Goal: Task Accomplishment & Management: Use online tool/utility

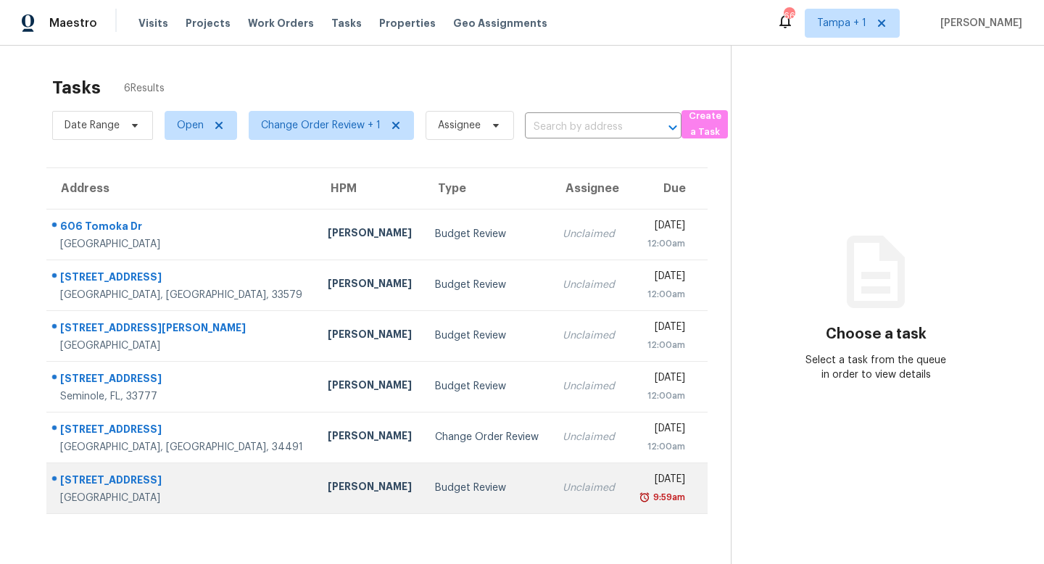
click at [464, 490] on div "Budget Review" at bounding box center [487, 488] width 104 height 15
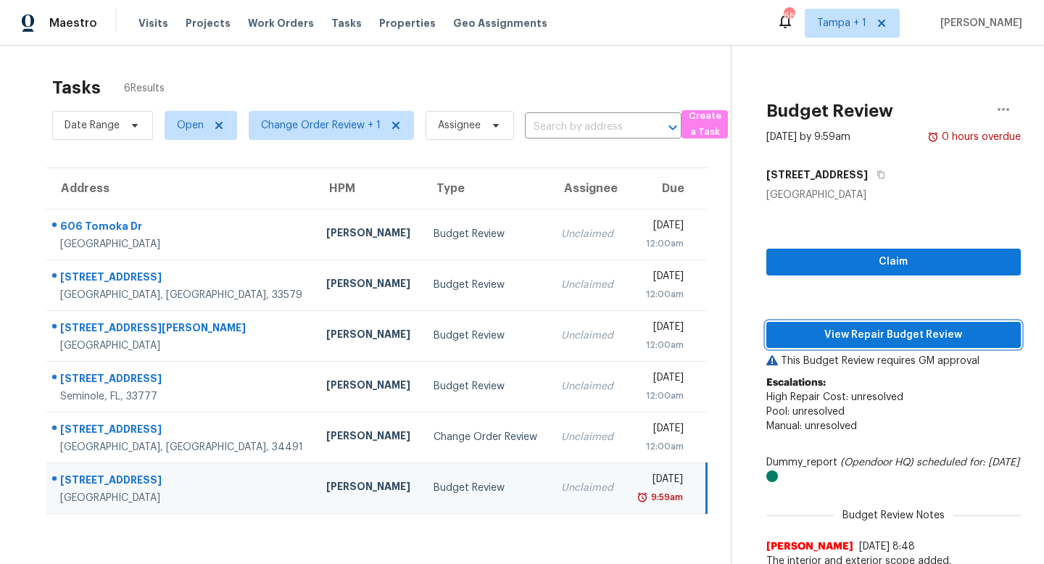
click at [854, 334] on span "View Repair Budget Review" at bounding box center [893, 335] width 231 height 18
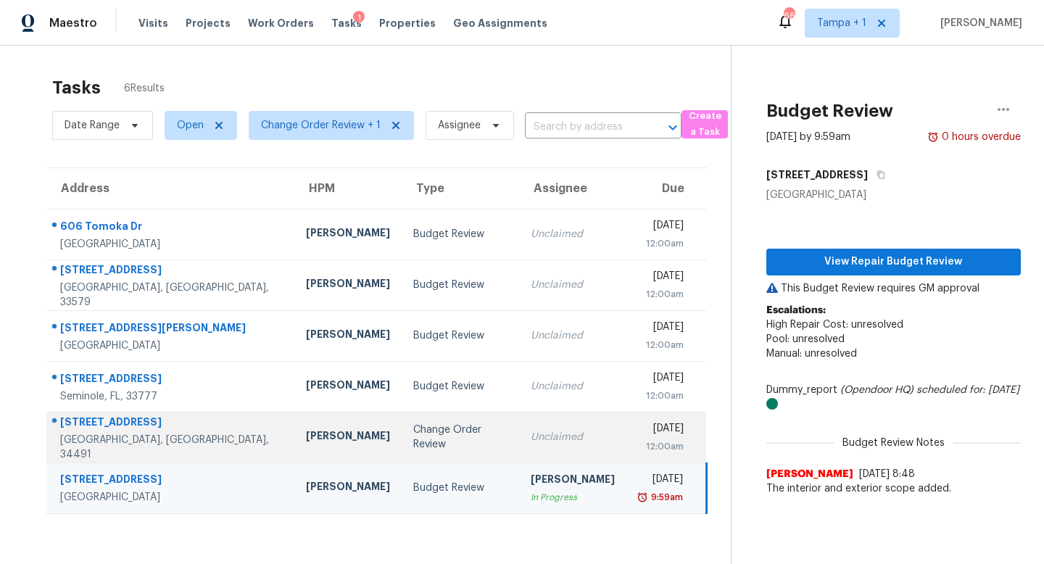
click at [466, 446] on td "Change Order Review" at bounding box center [460, 437] width 117 height 51
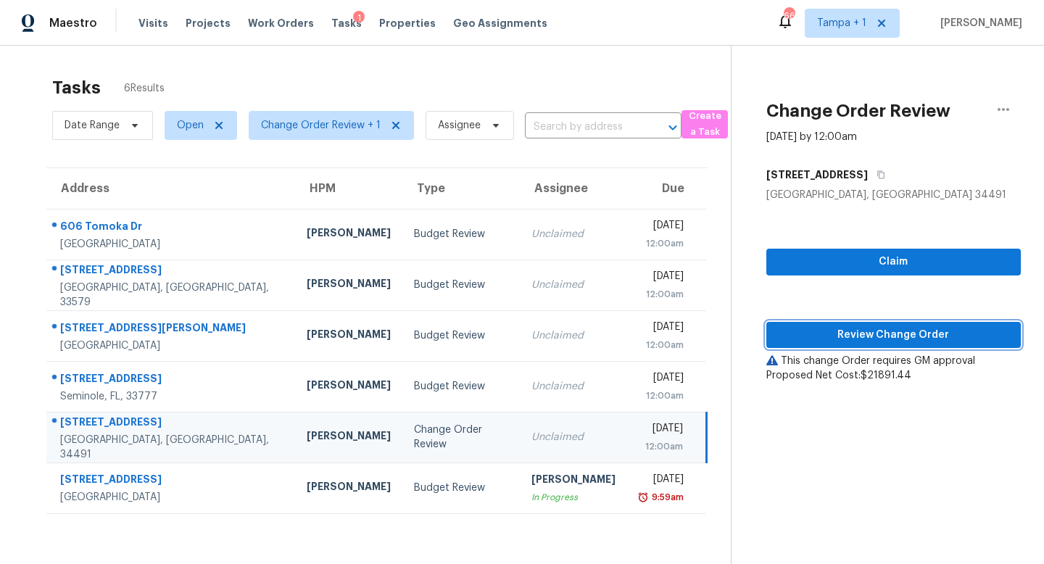
click at [872, 333] on span "Review Change Order" at bounding box center [893, 335] width 231 height 18
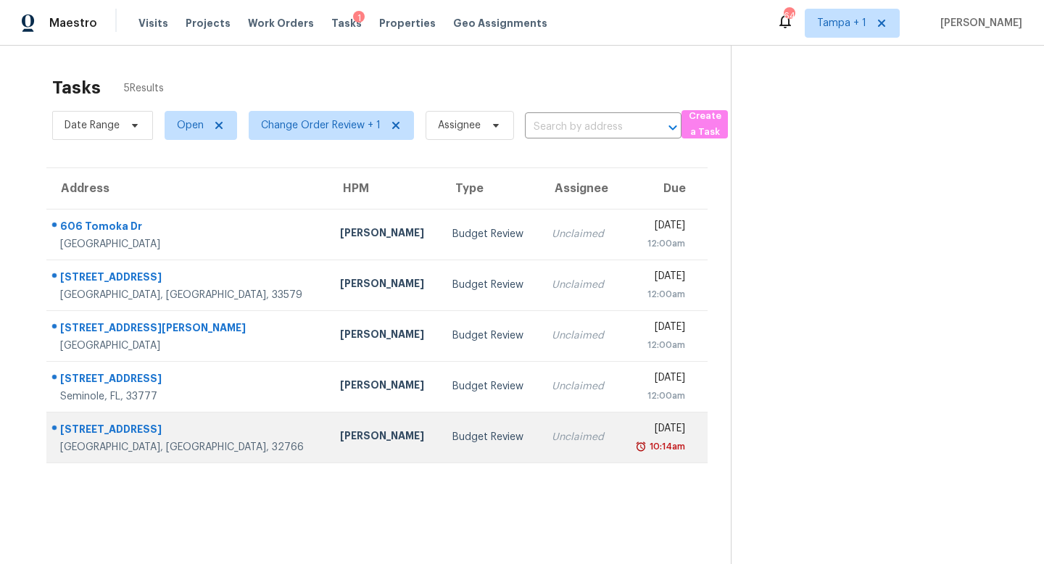
click at [441, 433] on td "Budget Review" at bounding box center [490, 437] width 99 height 51
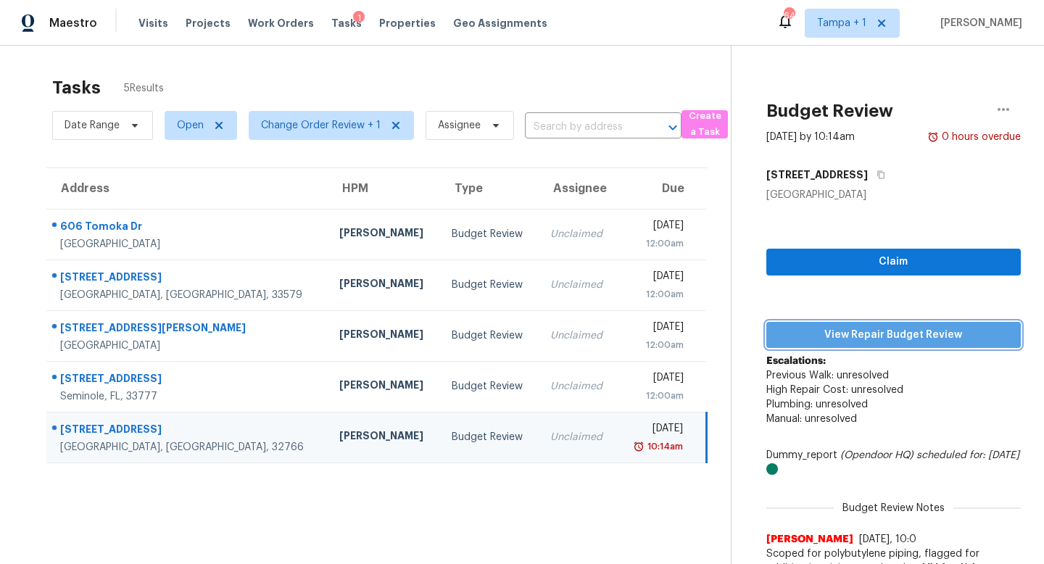
click at [877, 332] on span "View Repair Budget Review" at bounding box center [893, 335] width 231 height 18
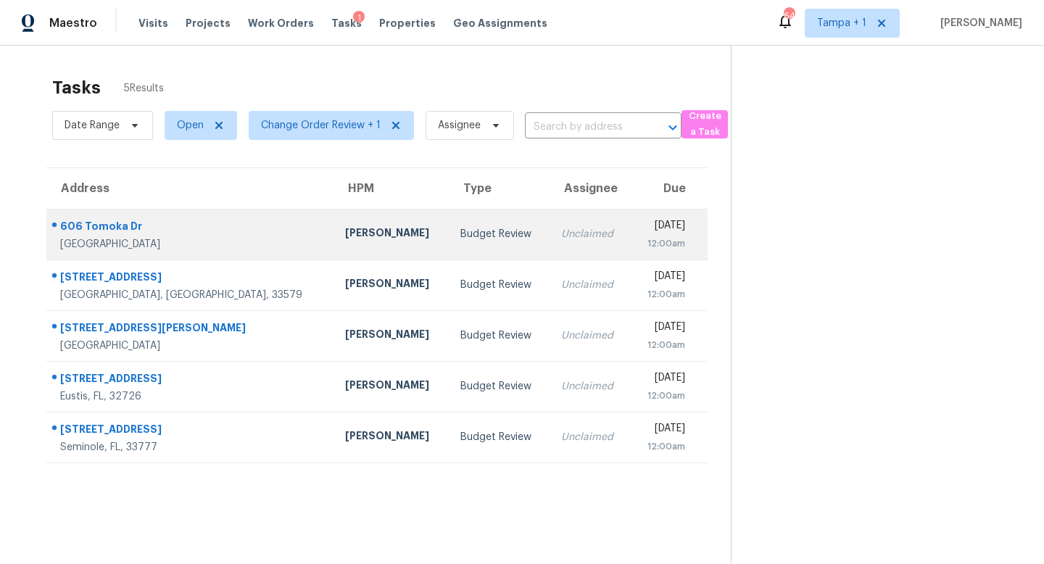
click at [449, 249] on td "Budget Review" at bounding box center [499, 234] width 101 height 51
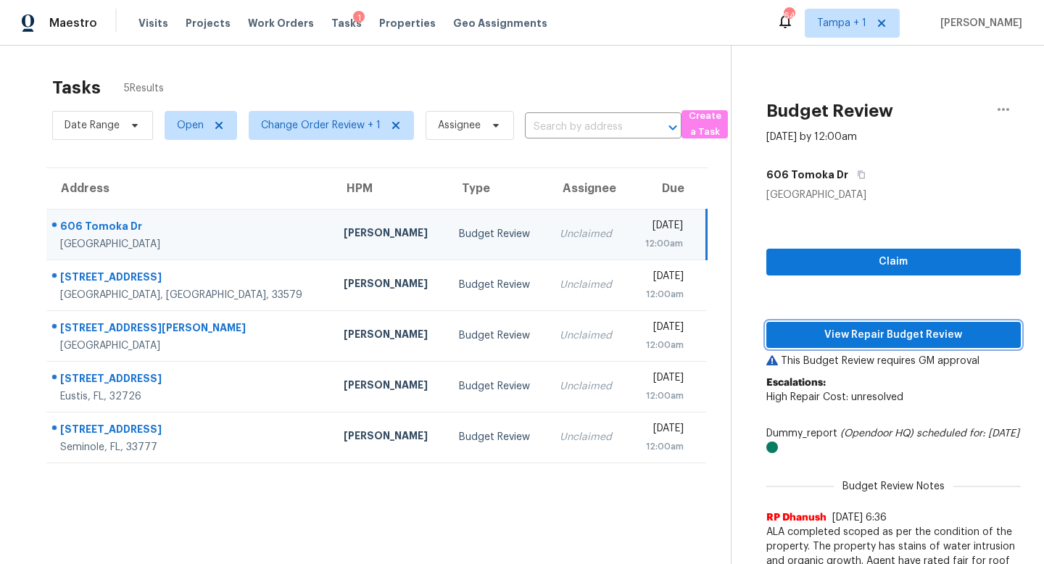
click at [891, 337] on span "View Repair Budget Review" at bounding box center [893, 335] width 231 height 18
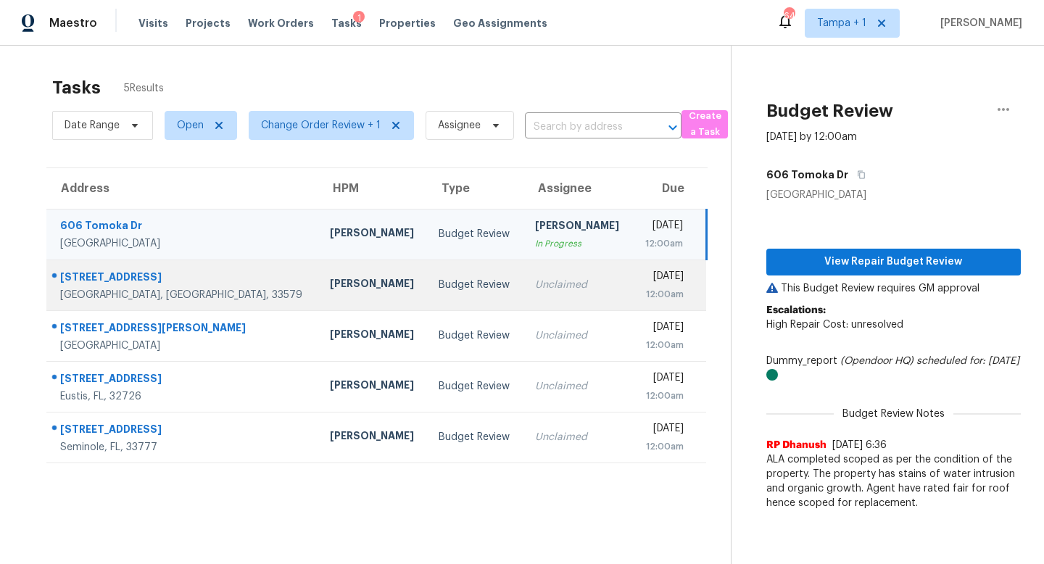
click at [524, 279] on td "Unclaimed" at bounding box center [578, 285] width 109 height 51
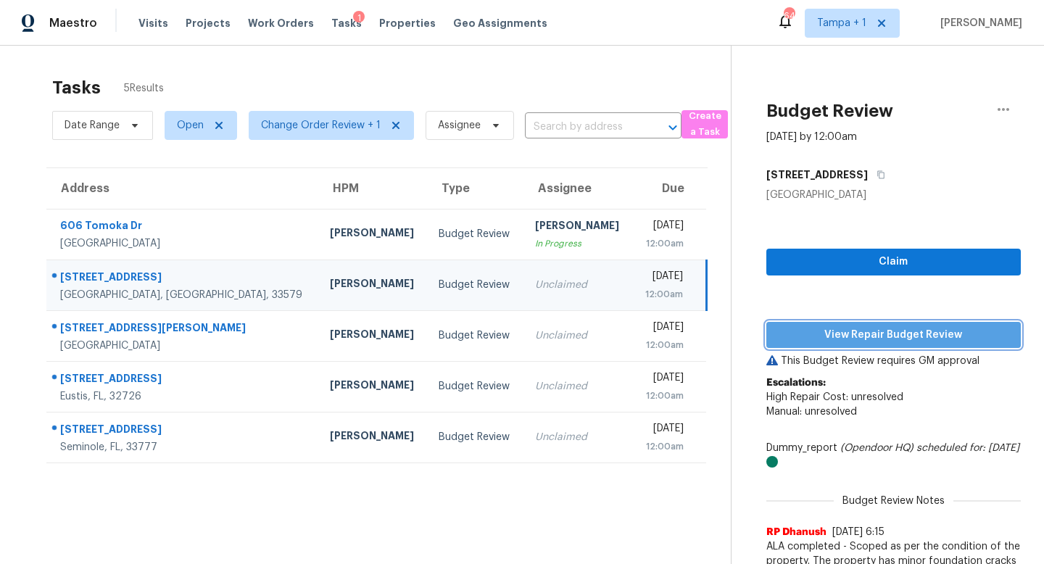
click at [857, 336] on span "View Repair Budget Review" at bounding box center [893, 335] width 231 height 18
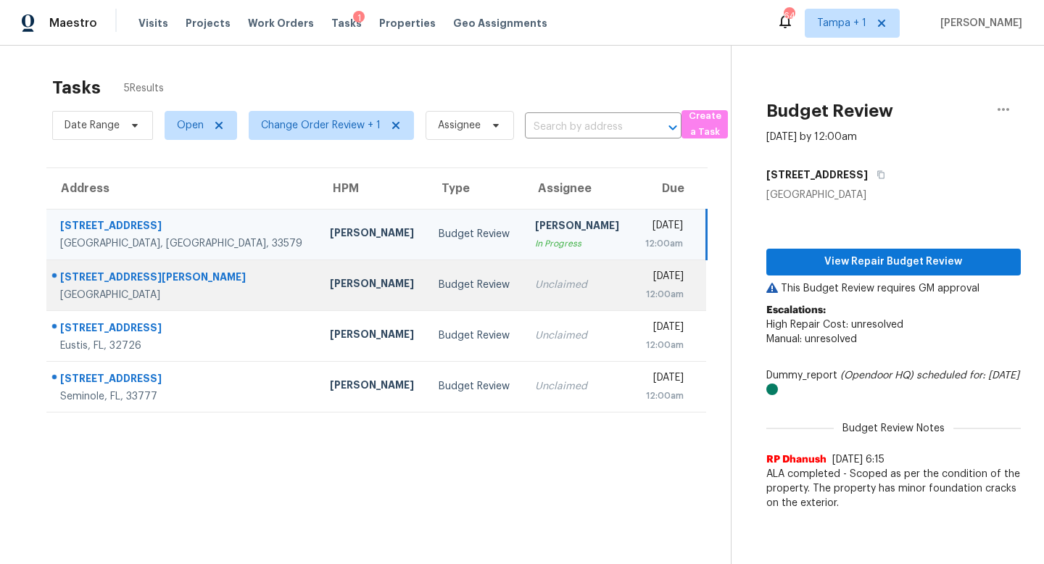
click at [446, 281] on td "Budget Review" at bounding box center [475, 285] width 96 height 51
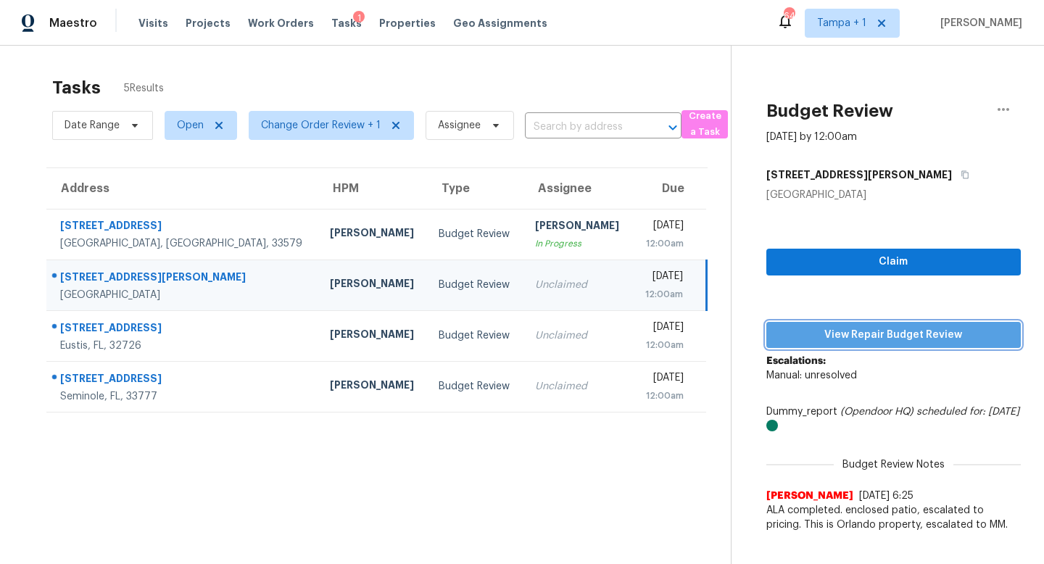
click at [880, 329] on span "View Repair Budget Review" at bounding box center [893, 335] width 231 height 18
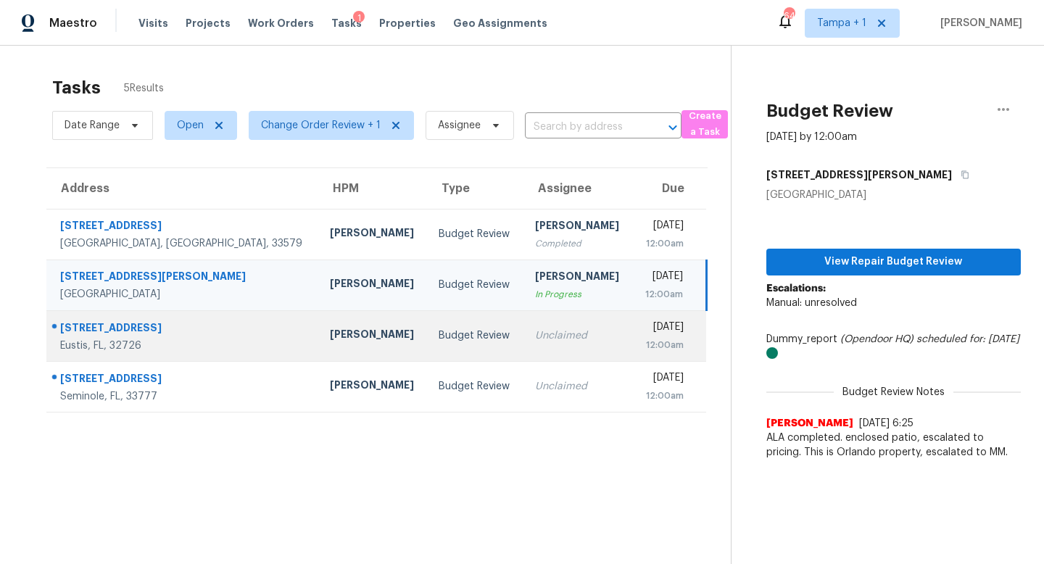
click at [535, 342] on div "Unclaimed" at bounding box center [578, 335] width 86 height 15
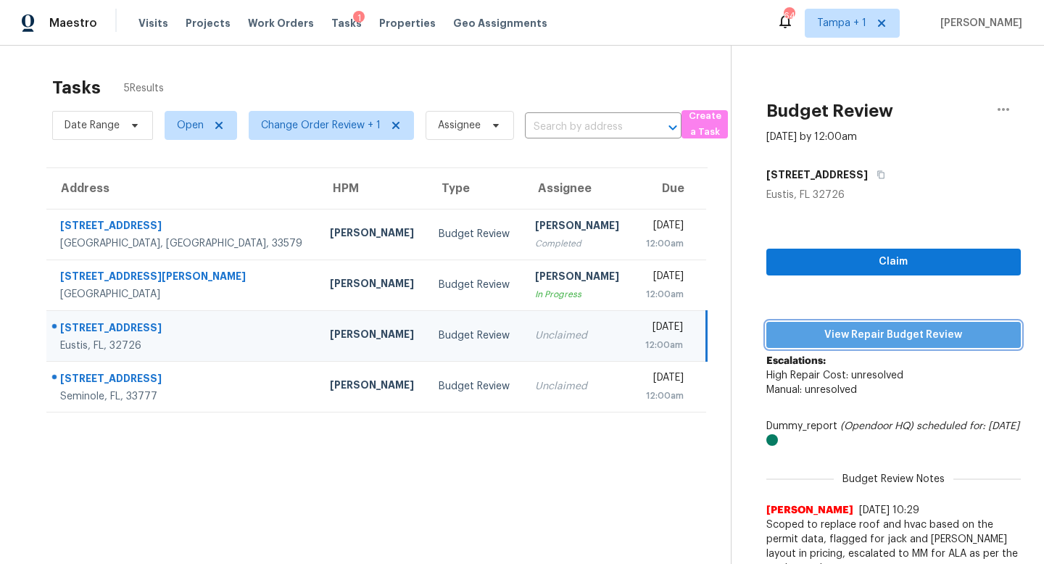
click at [890, 334] on span "View Repair Budget Review" at bounding box center [893, 335] width 231 height 18
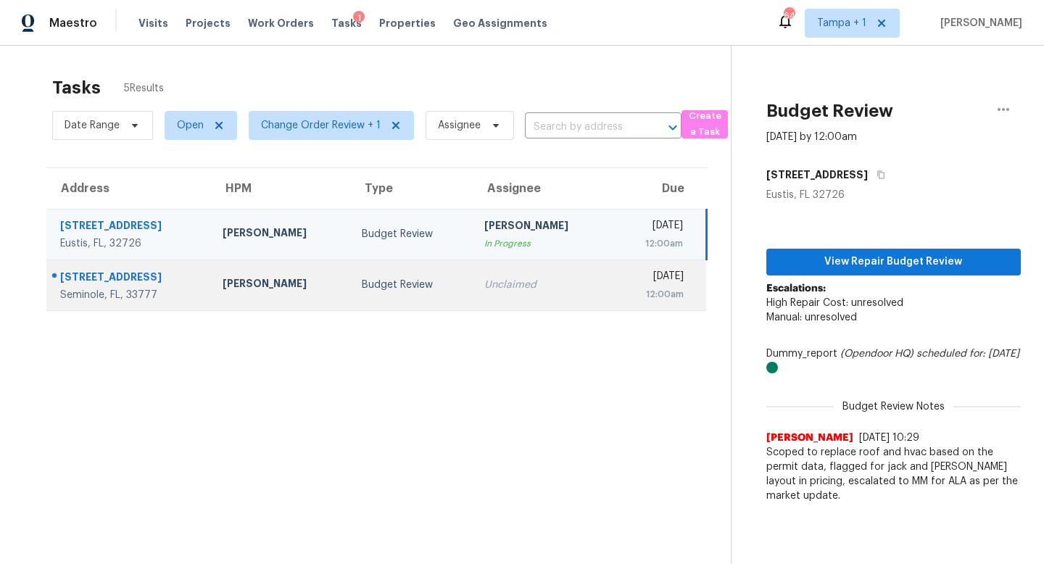
click at [484, 284] on div "Unclaimed" at bounding box center [542, 285] width 116 height 15
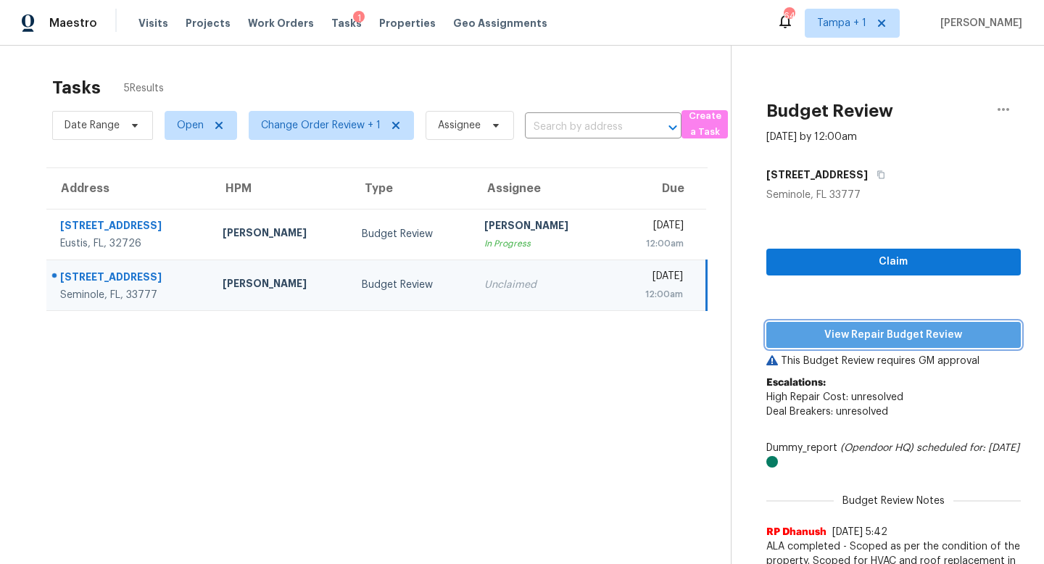
click at [856, 328] on span "View Repair Budget Review" at bounding box center [893, 335] width 231 height 18
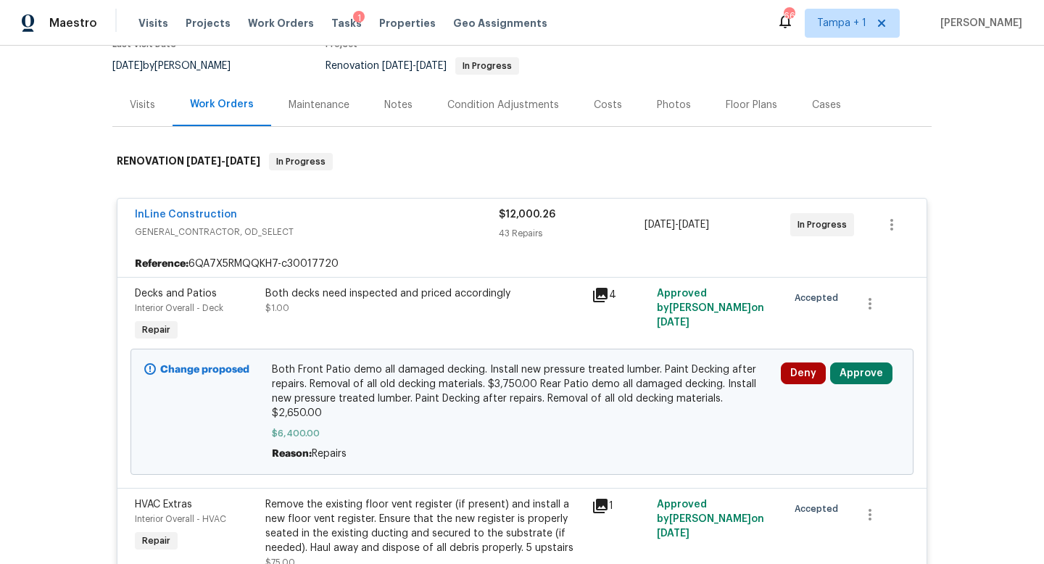
scroll to position [190, 0]
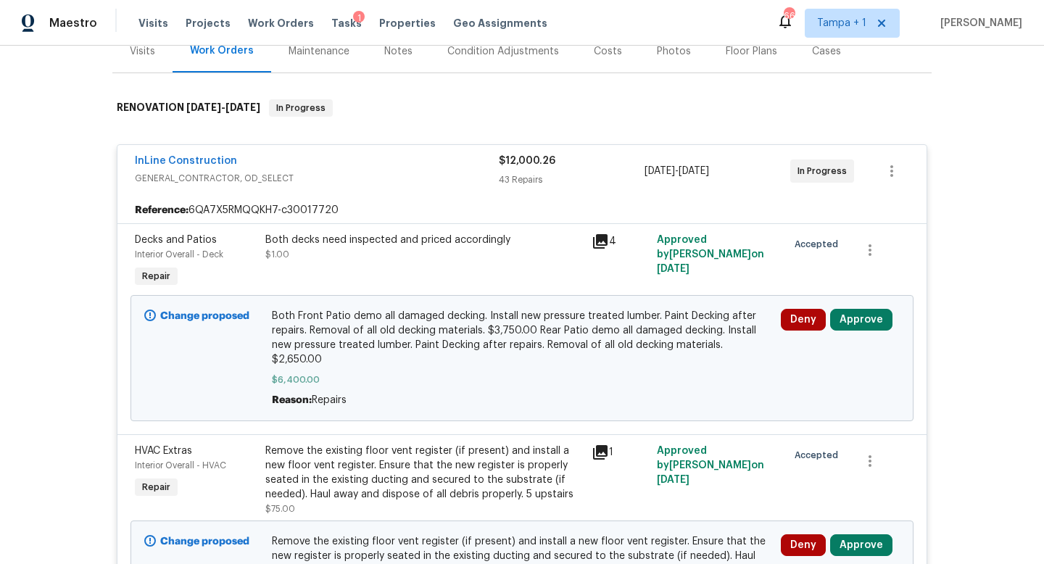
click at [597, 238] on icon at bounding box center [600, 241] width 15 height 15
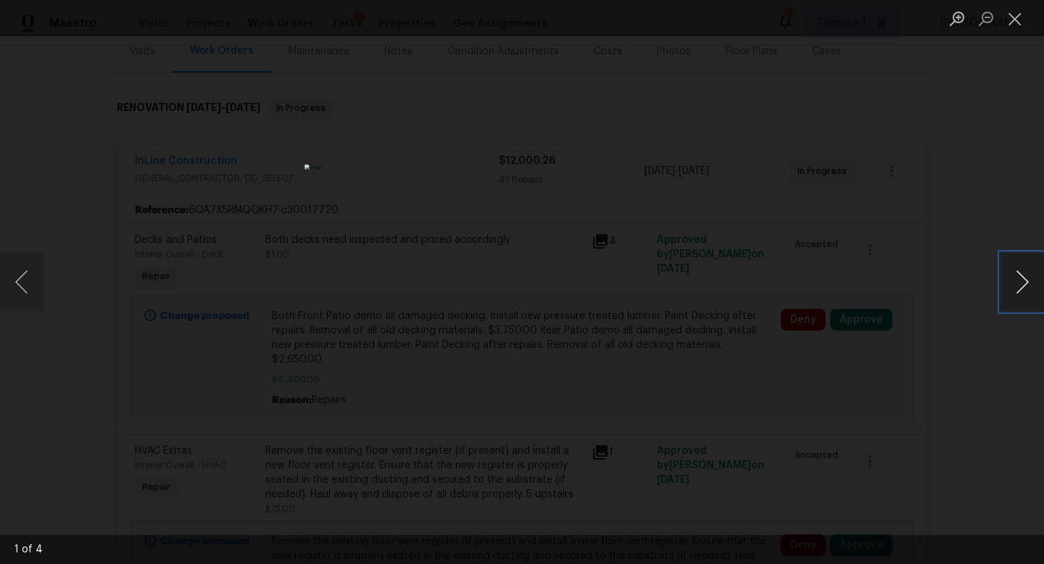
click at [1025, 282] on button "Next image" at bounding box center [1023, 282] width 44 height 58
click at [859, 223] on div "Lightbox" at bounding box center [522, 282] width 1044 height 564
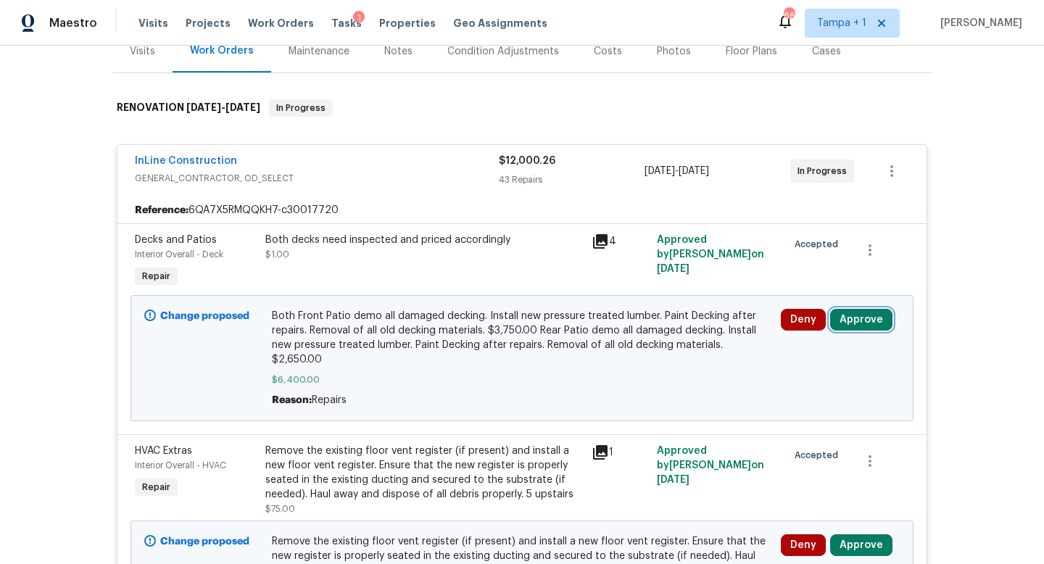
click at [859, 320] on button "Approve" at bounding box center [861, 320] width 62 height 22
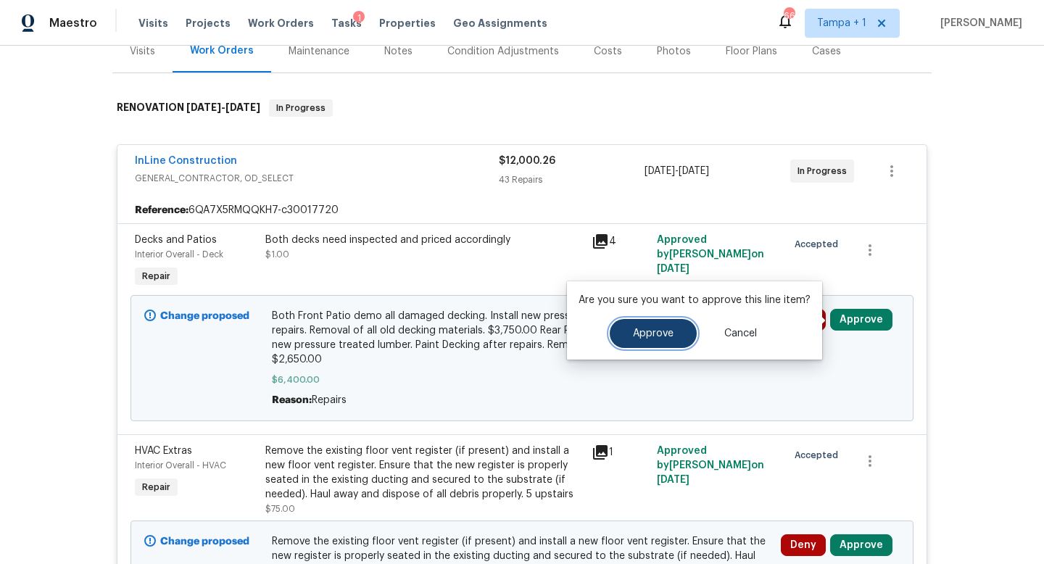
click at [650, 328] on span "Approve" at bounding box center [653, 333] width 41 height 11
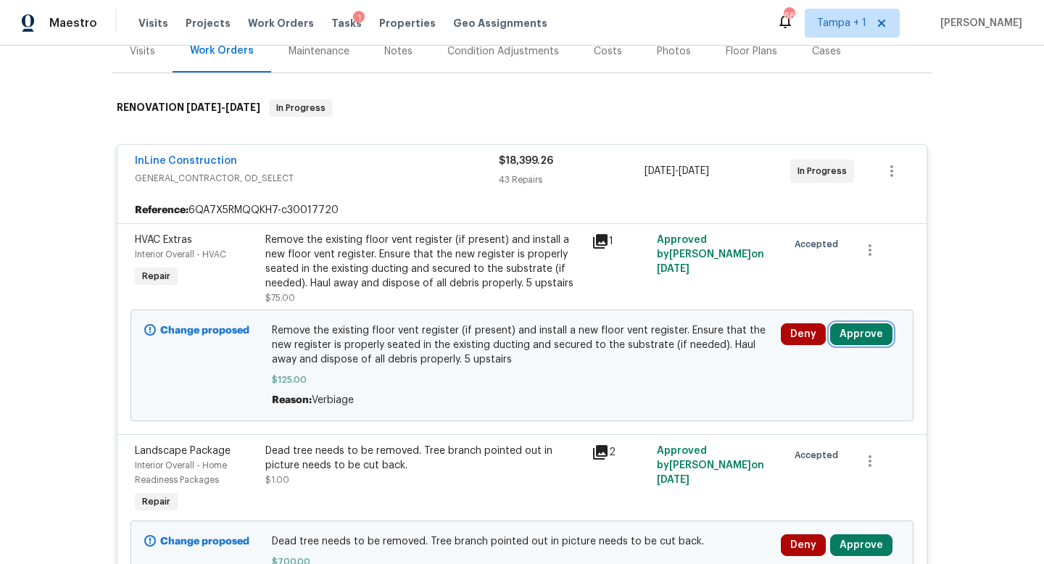
click at [851, 334] on button "Approve" at bounding box center [861, 334] width 62 height 22
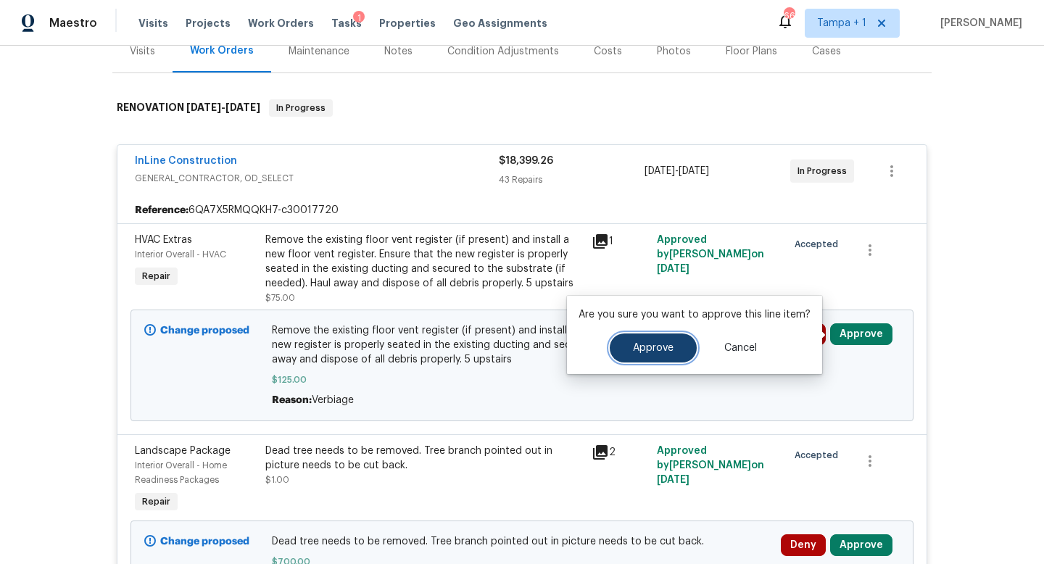
click at [664, 347] on span "Approve" at bounding box center [653, 348] width 41 height 11
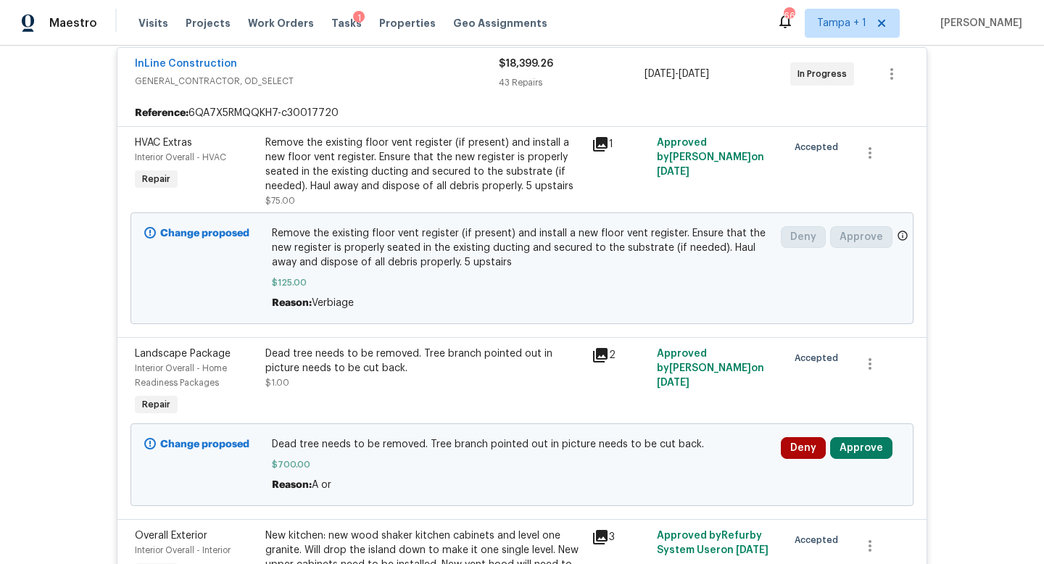
scroll to position [357, 0]
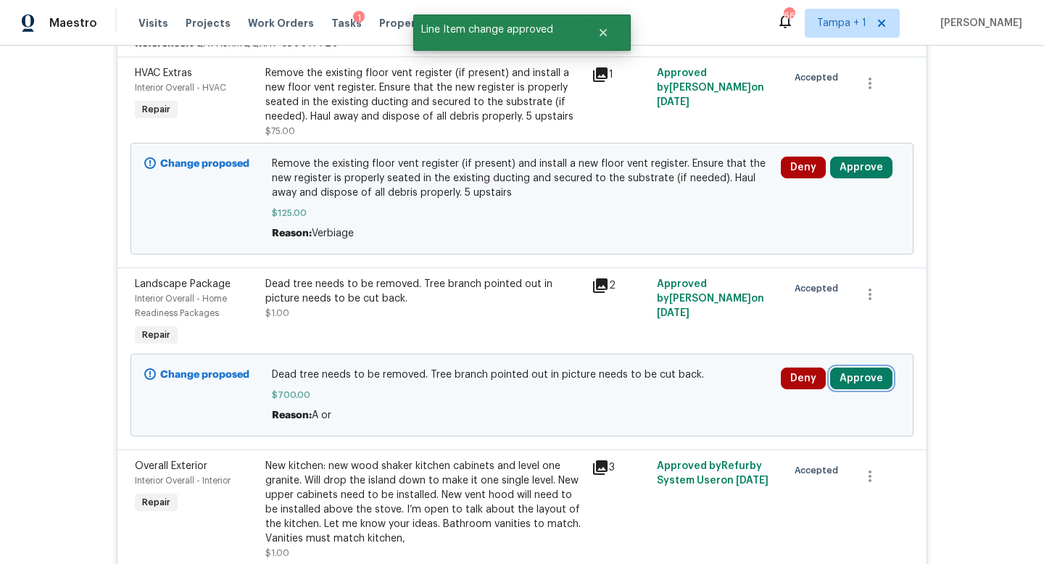
click at [848, 380] on button "Approve" at bounding box center [861, 379] width 62 height 22
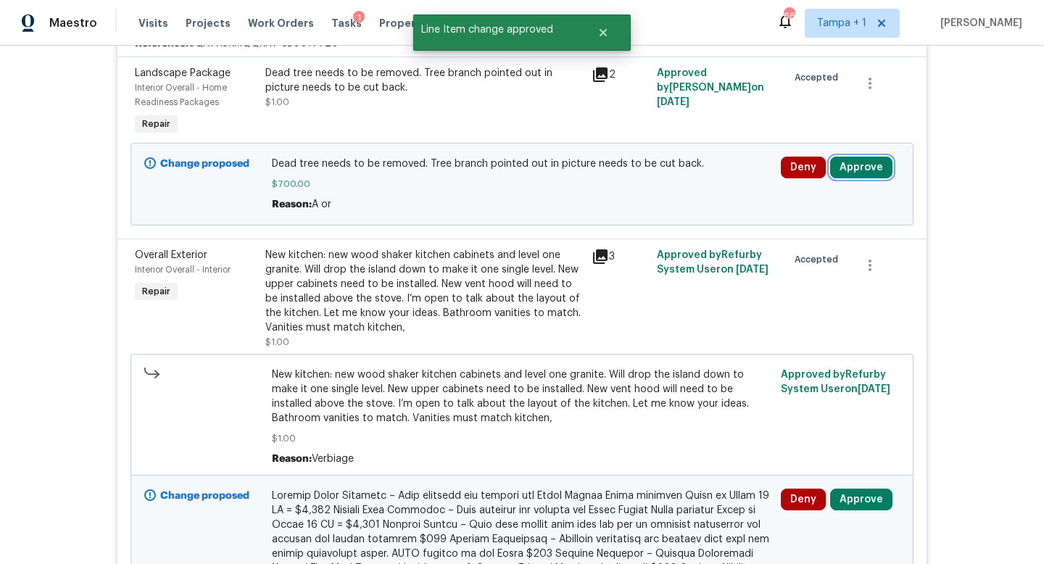
click at [849, 165] on button "Approve" at bounding box center [861, 168] width 62 height 22
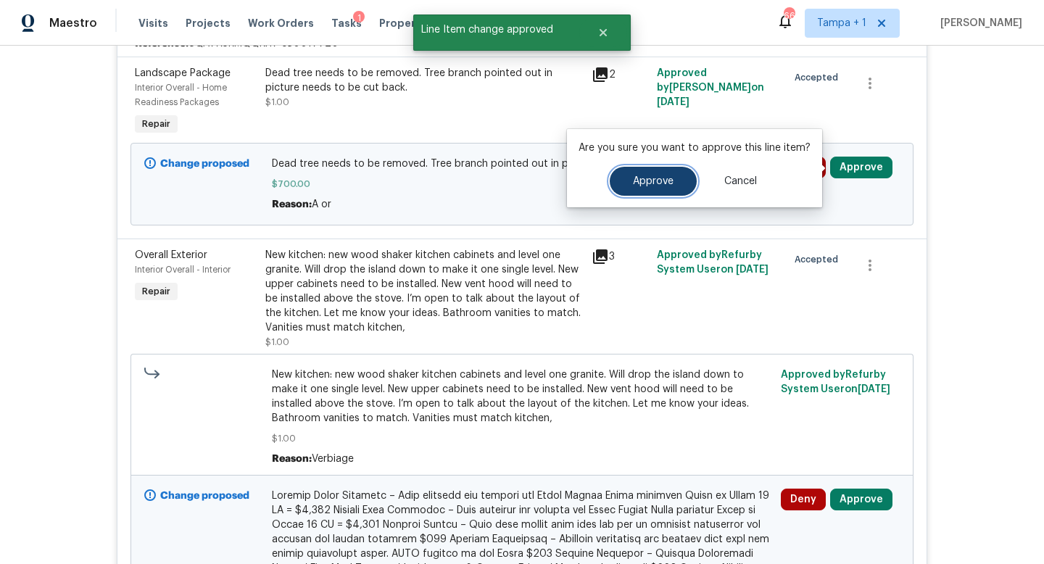
click at [663, 174] on button "Approve" at bounding box center [653, 181] width 87 height 29
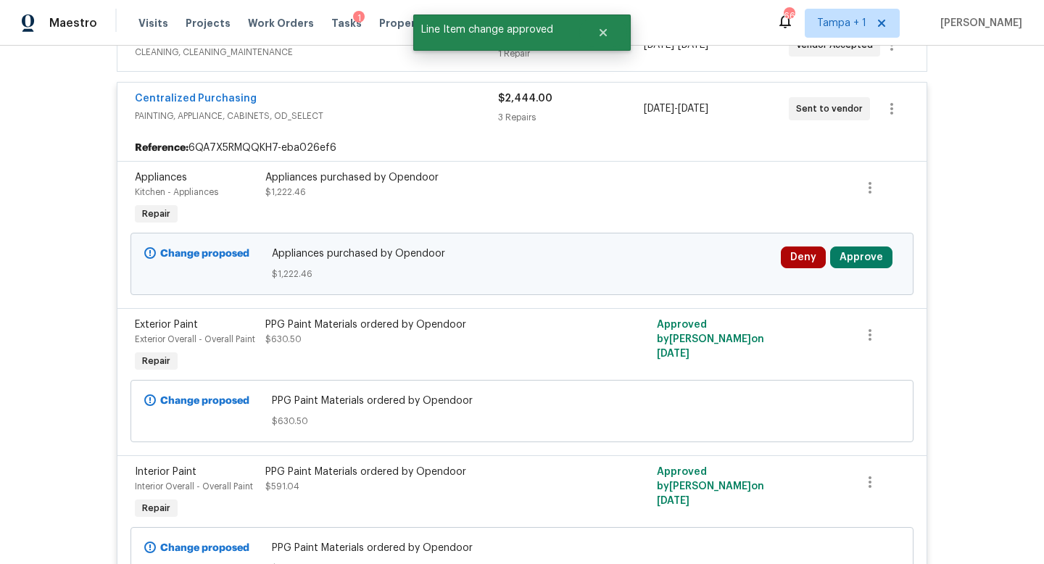
scroll to position [7012, 0]
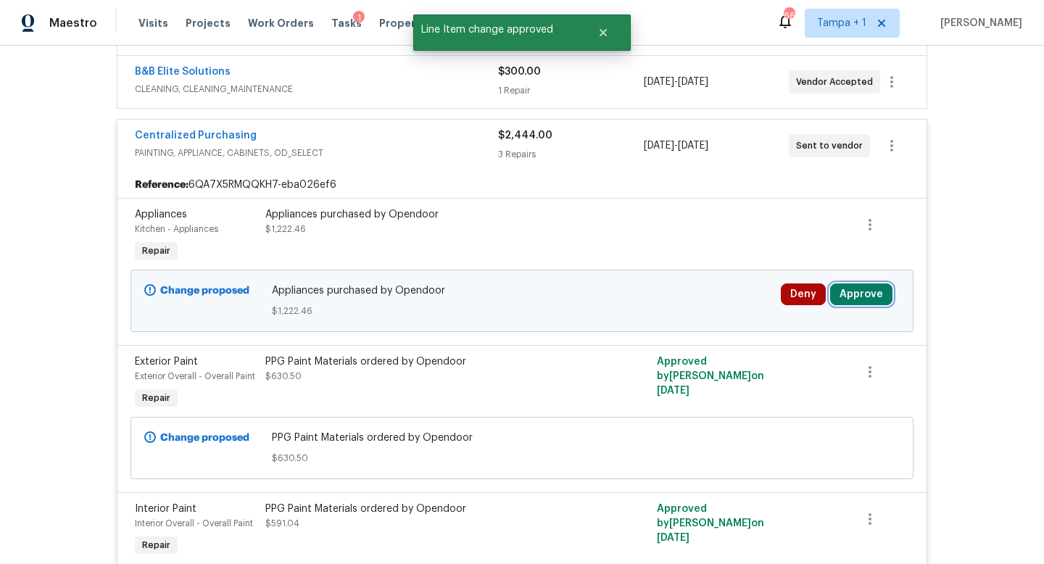
click at [860, 284] on button "Approve" at bounding box center [861, 295] width 62 height 22
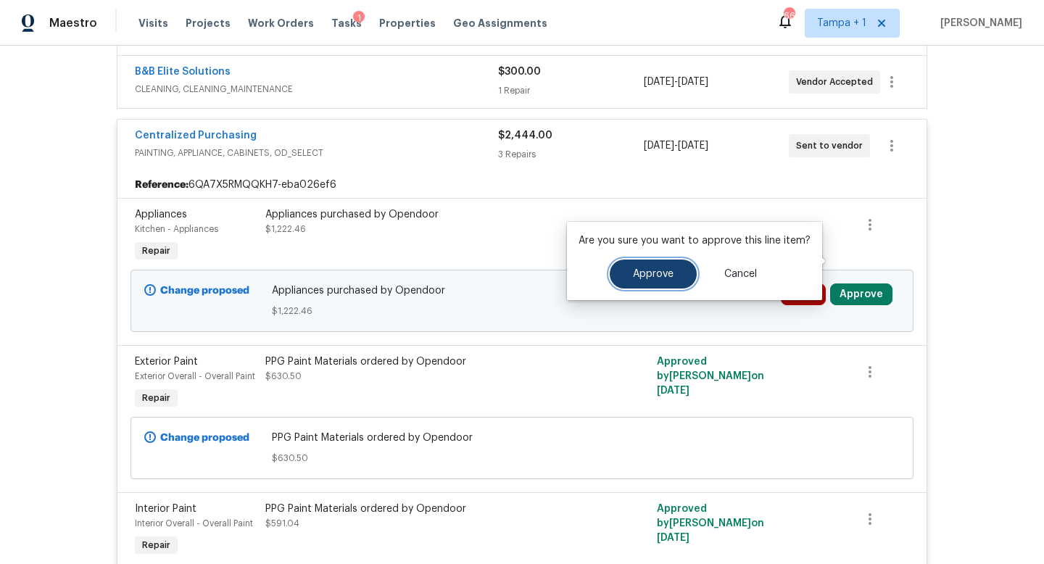
click at [653, 276] on span "Approve" at bounding box center [653, 274] width 41 height 11
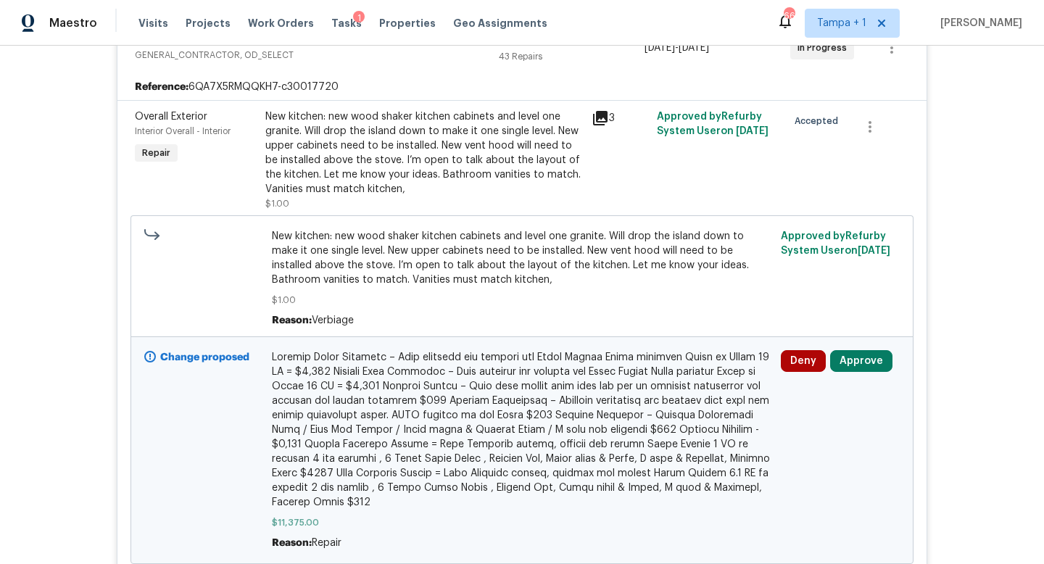
scroll to position [433, 0]
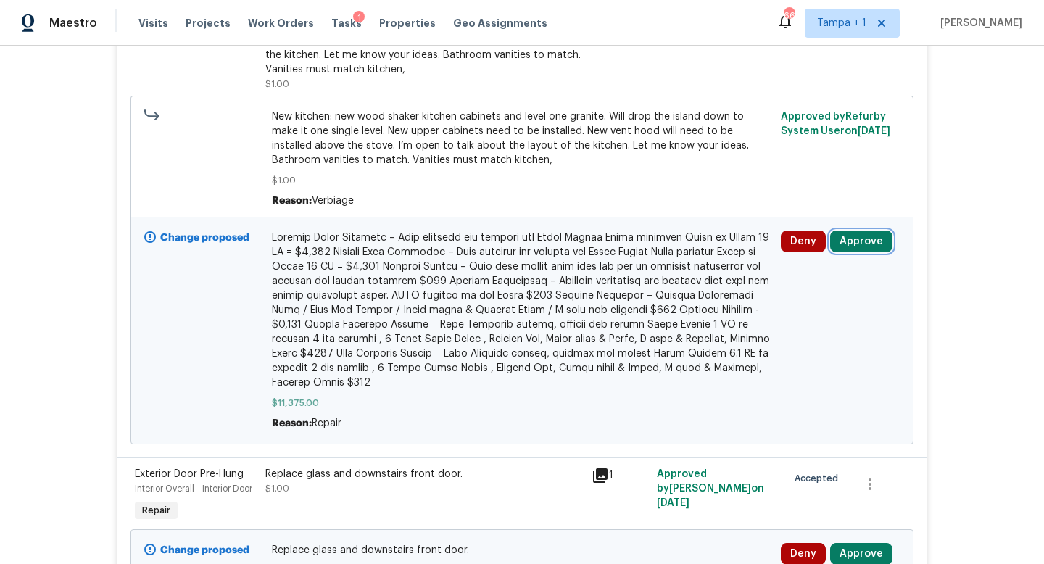
click at [855, 241] on button "Approve" at bounding box center [861, 242] width 62 height 22
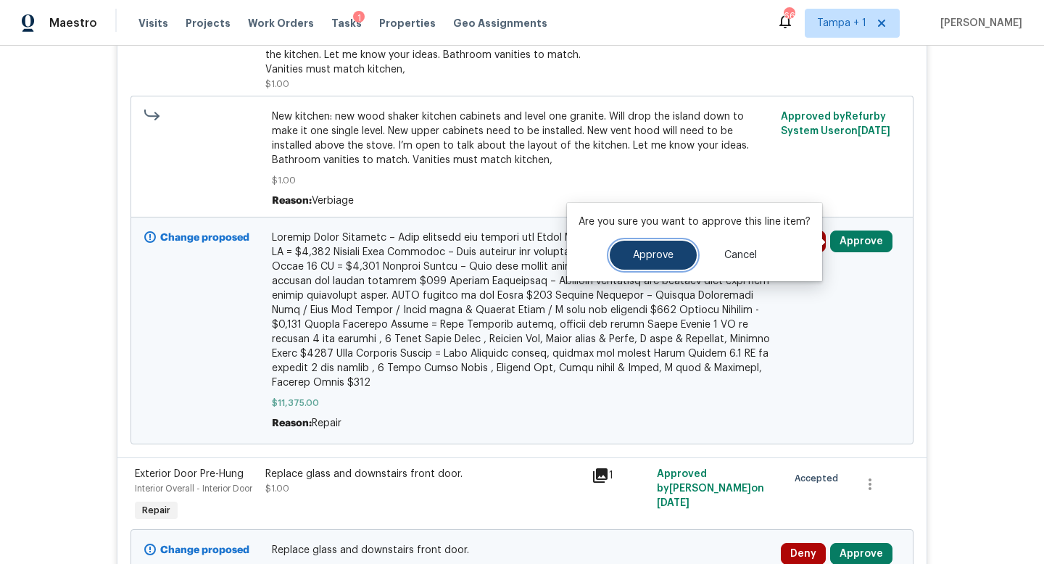
click at [652, 252] on span "Approve" at bounding box center [653, 255] width 41 height 11
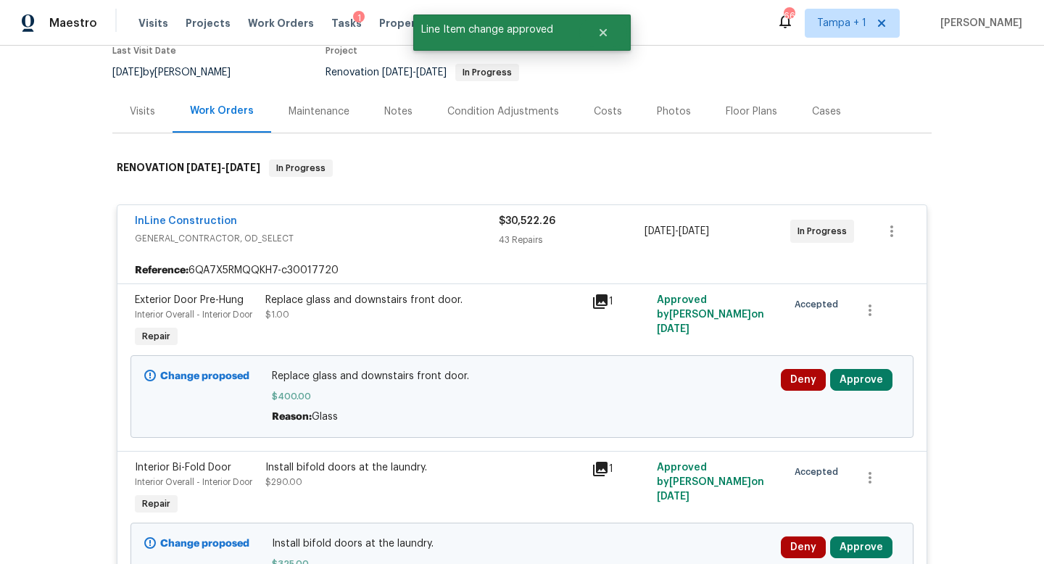
scroll to position [210, 0]
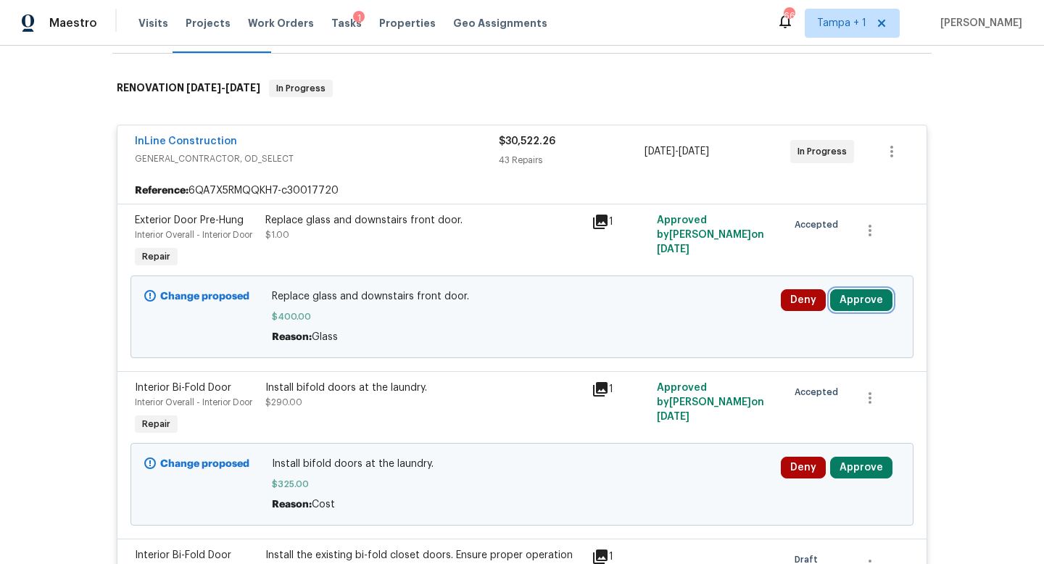
click at [856, 302] on button "Approve" at bounding box center [861, 300] width 62 height 22
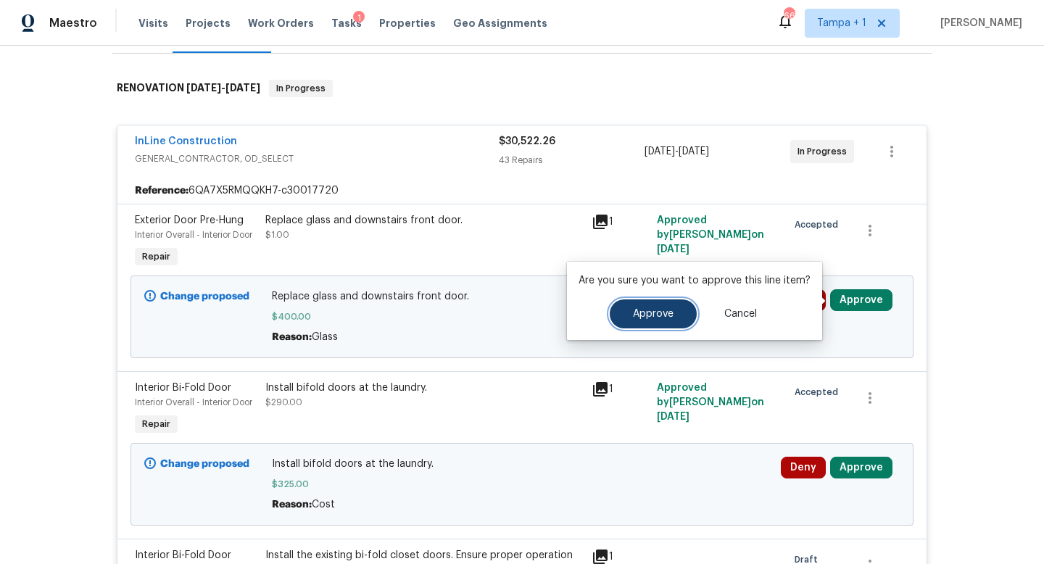
click at [666, 311] on span "Approve" at bounding box center [653, 314] width 41 height 11
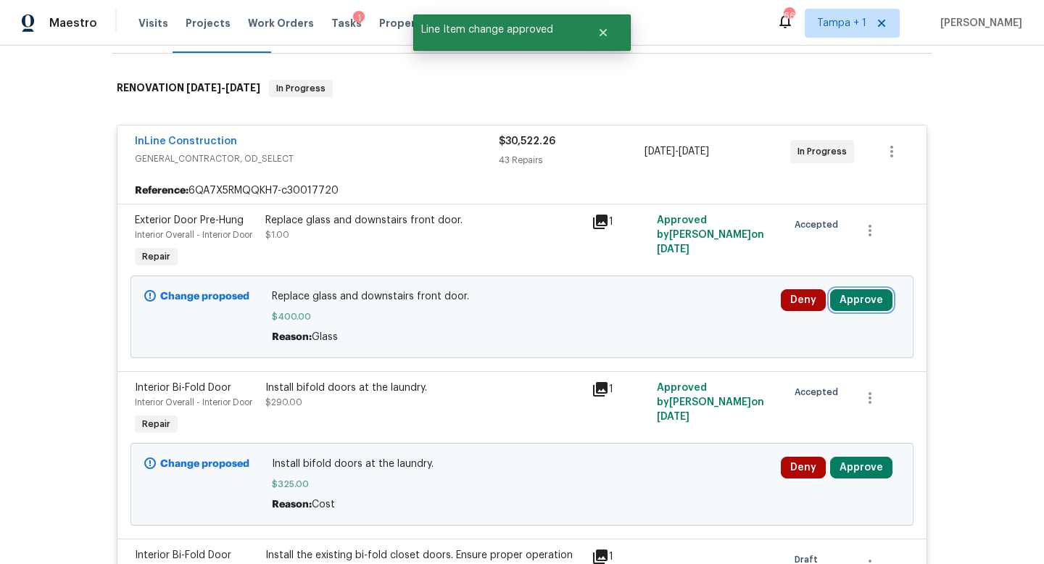
click at [849, 299] on button "Approve" at bounding box center [861, 300] width 62 height 22
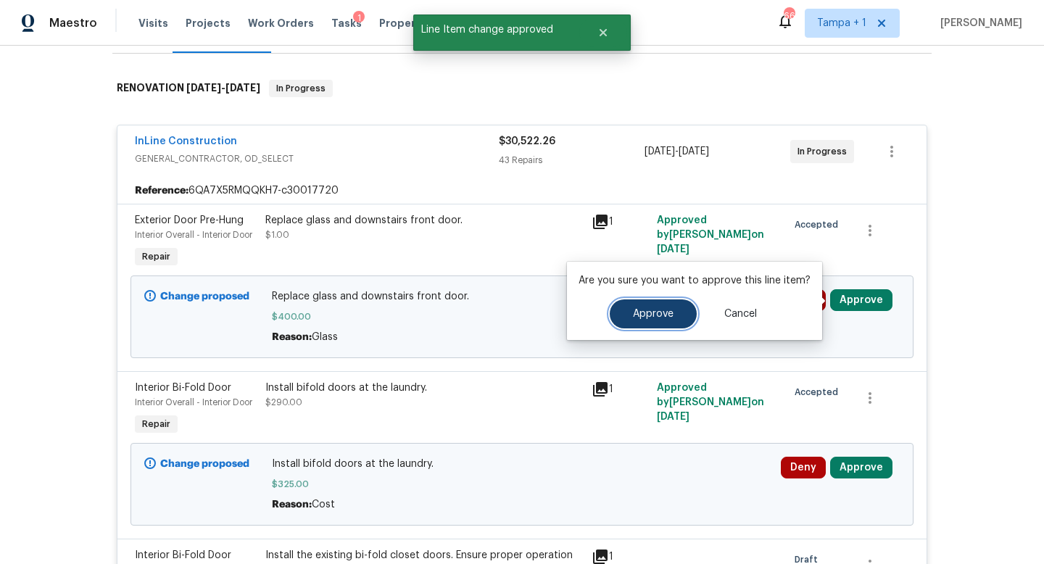
click at [638, 317] on span "Approve" at bounding box center [653, 314] width 41 height 11
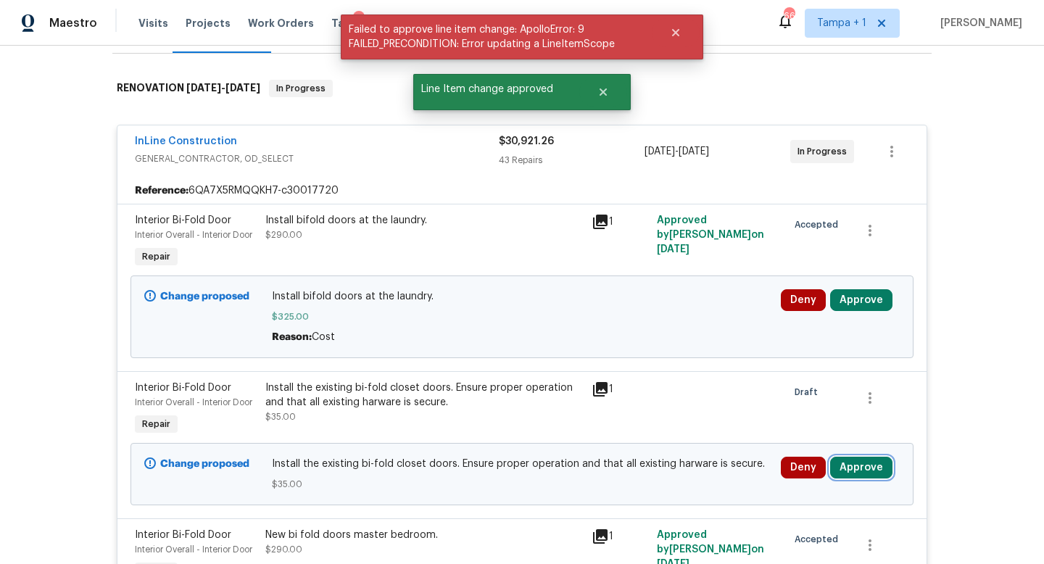
click at [851, 464] on button "Approve" at bounding box center [861, 468] width 62 height 22
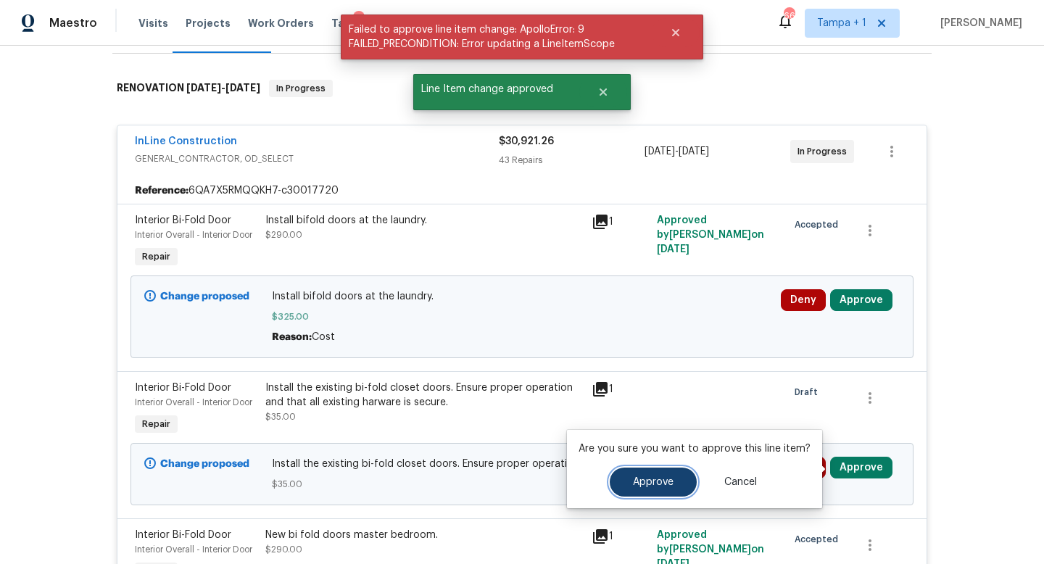
click at [661, 480] on span "Approve" at bounding box center [653, 482] width 41 height 11
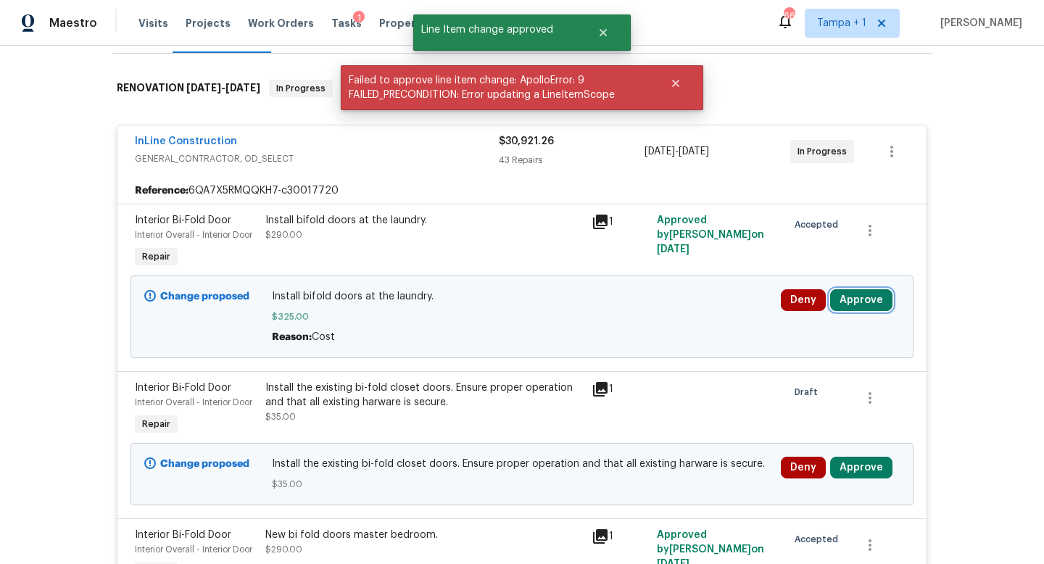
click at [861, 294] on button "Approve" at bounding box center [861, 300] width 62 height 22
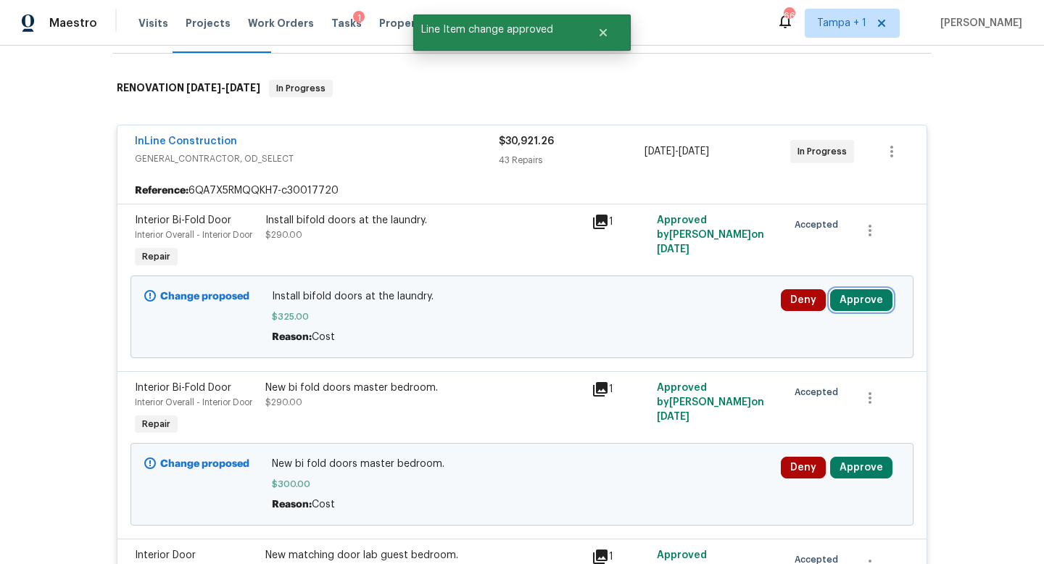
click at [863, 301] on button "Approve" at bounding box center [861, 300] width 62 height 22
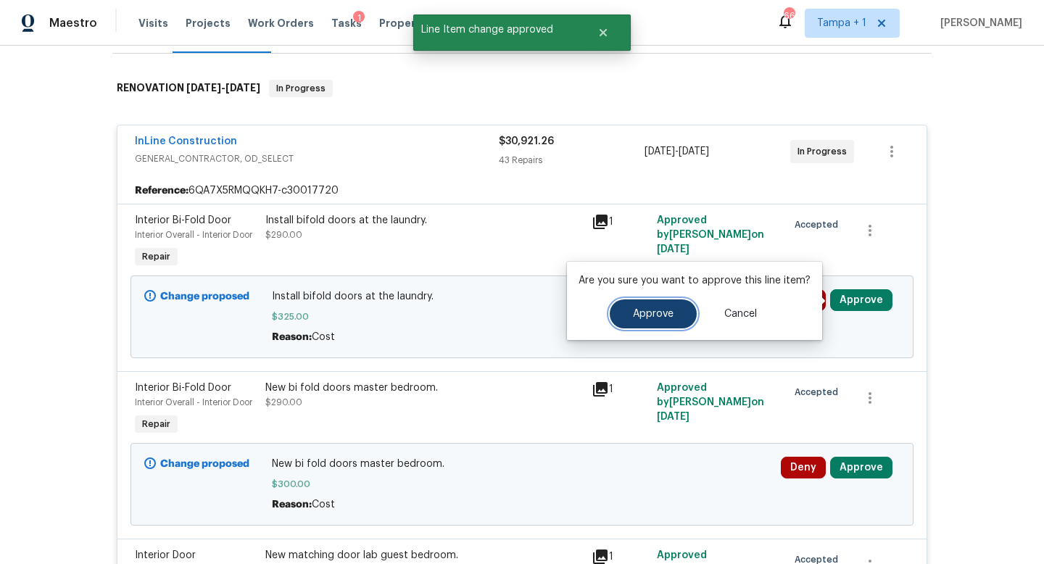
click at [660, 313] on span "Approve" at bounding box center [653, 314] width 41 height 11
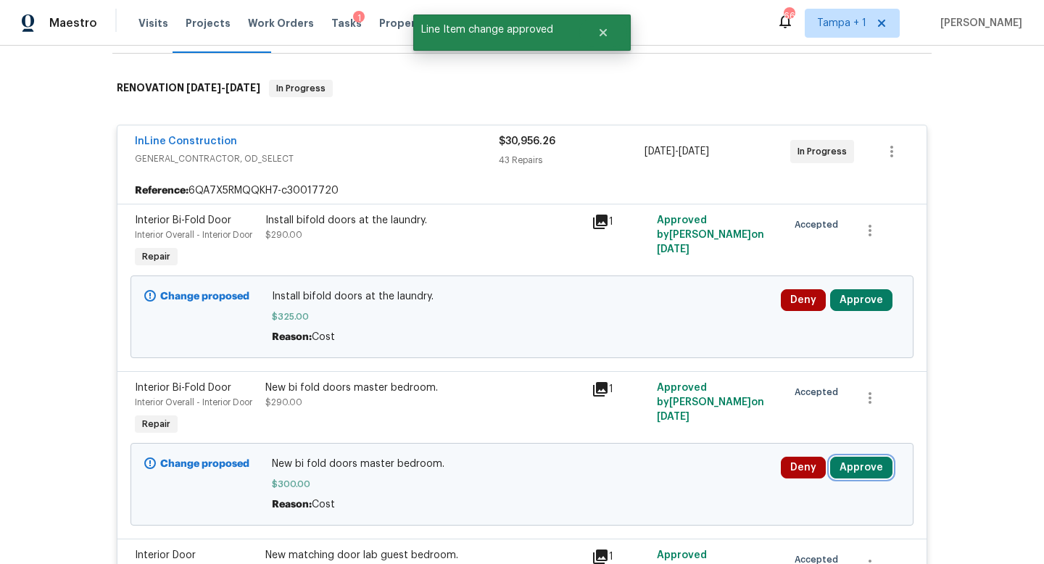
click at [854, 463] on button "Approve" at bounding box center [861, 468] width 62 height 22
click at [866, 466] on button "Approve" at bounding box center [861, 468] width 62 height 22
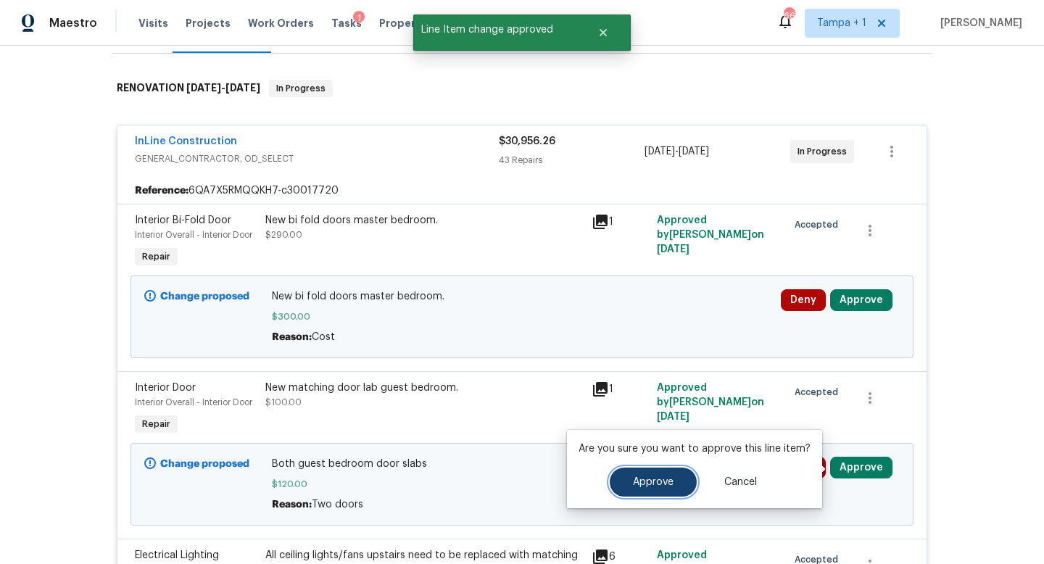
click at [653, 478] on span "Approve" at bounding box center [653, 482] width 41 height 11
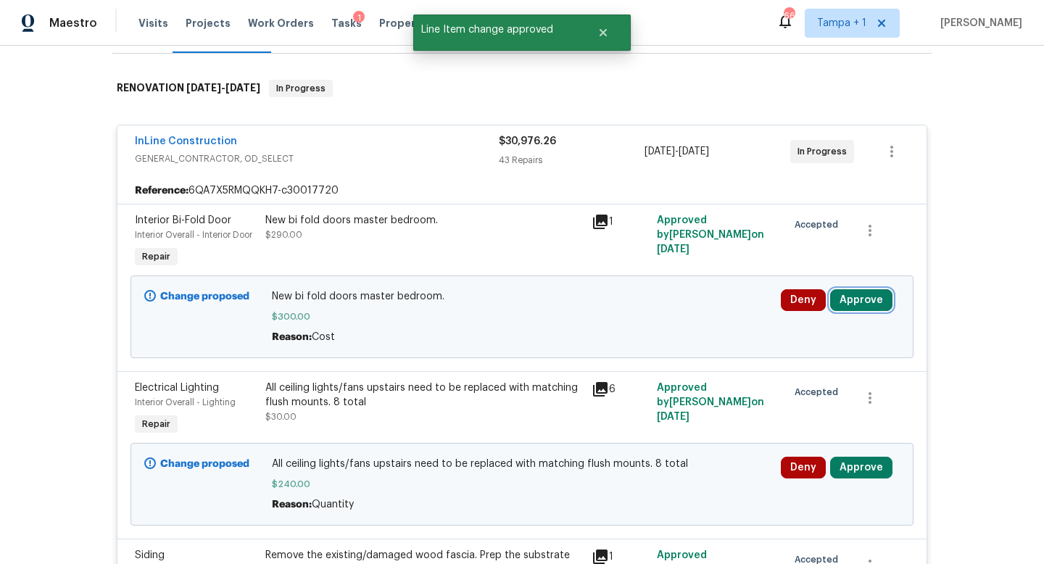
click at [863, 294] on button "Approve" at bounding box center [861, 300] width 62 height 22
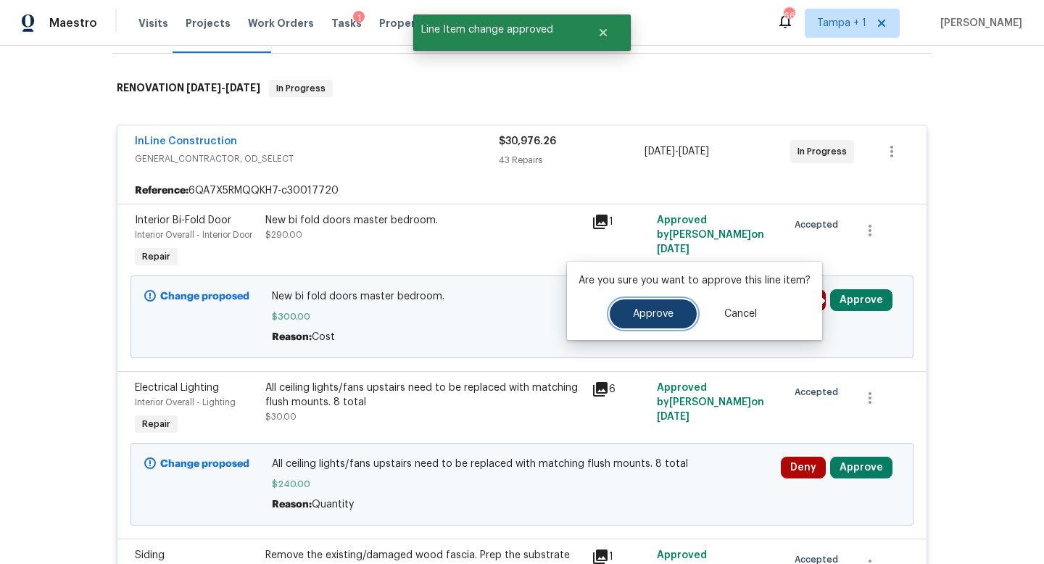
click at [642, 316] on span "Approve" at bounding box center [653, 314] width 41 height 11
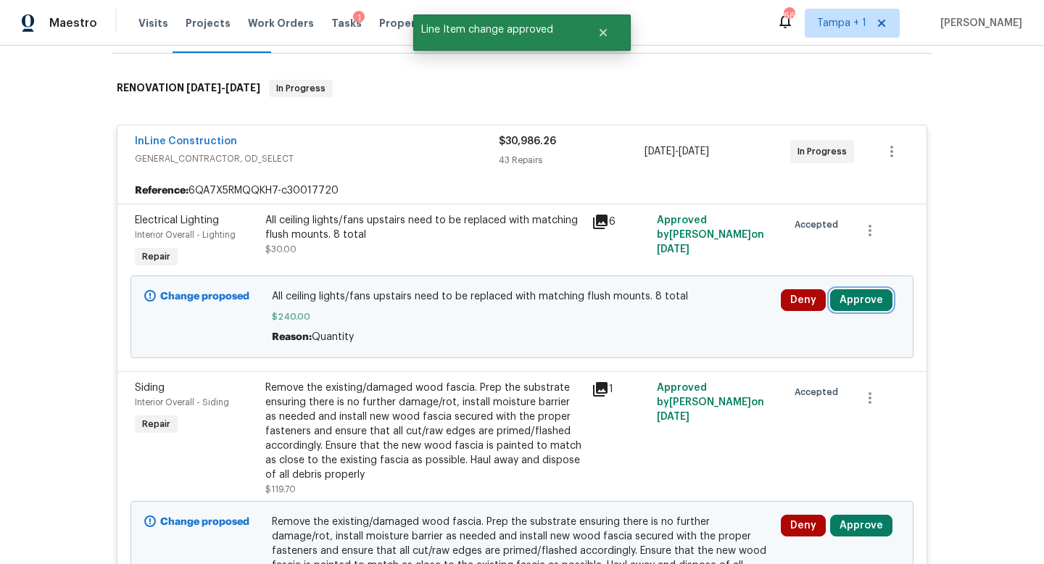
click at [866, 307] on button "Approve" at bounding box center [861, 300] width 62 height 22
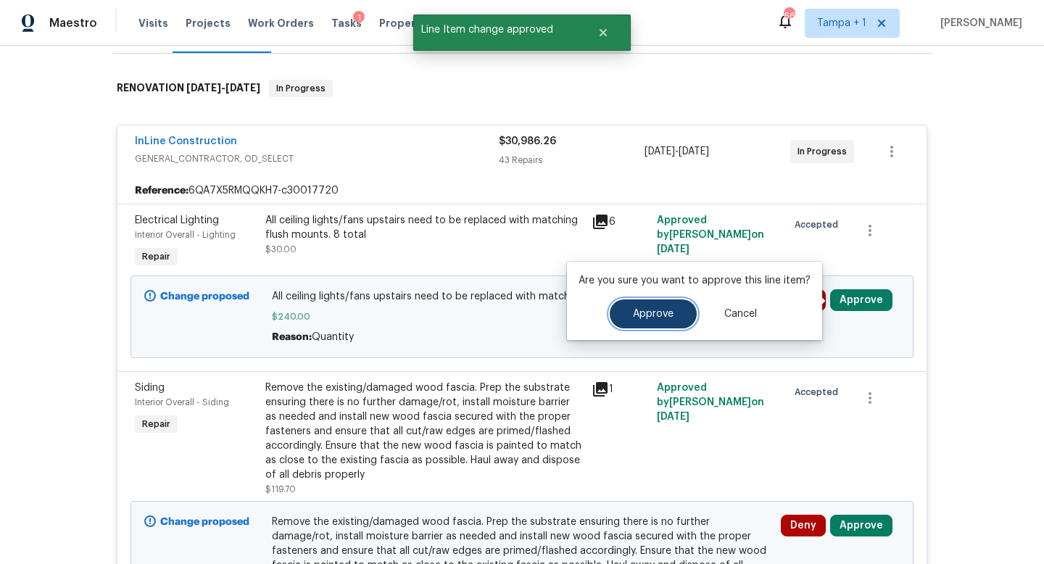
click at [636, 314] on span "Approve" at bounding box center [653, 314] width 41 height 11
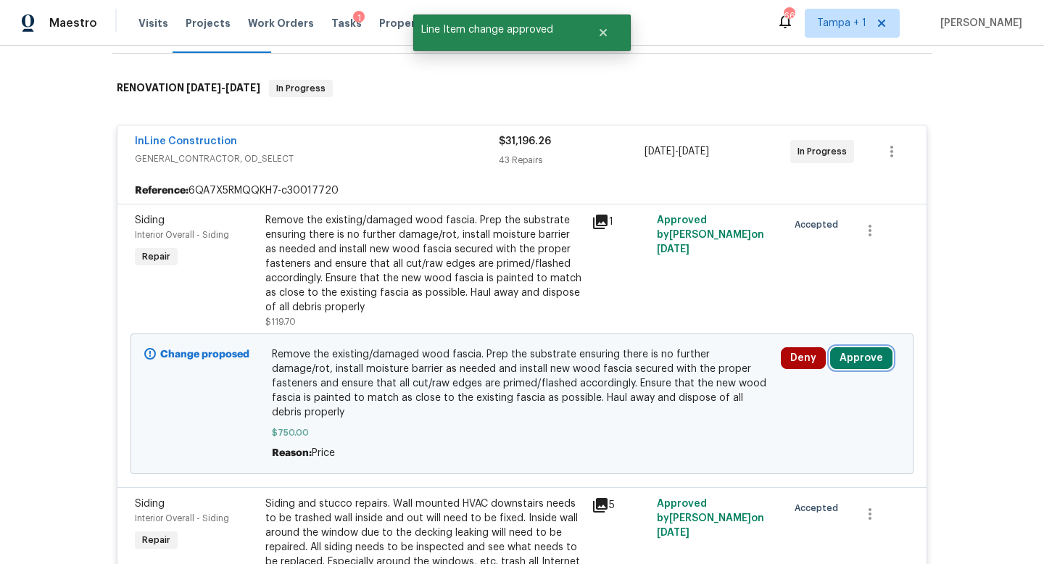
click at [872, 352] on button "Approve" at bounding box center [861, 358] width 62 height 22
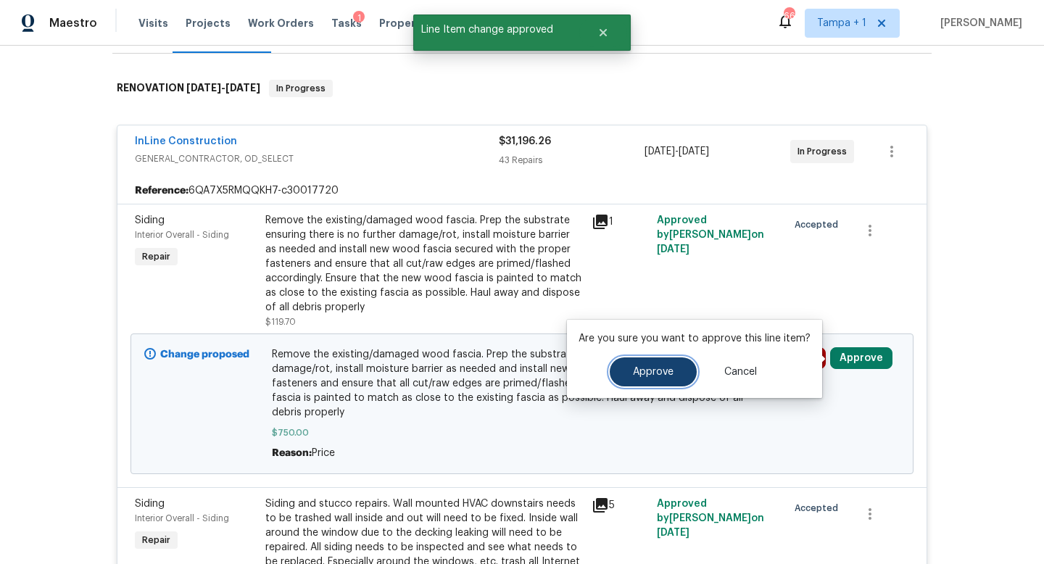
click at [648, 370] on span "Approve" at bounding box center [653, 372] width 41 height 11
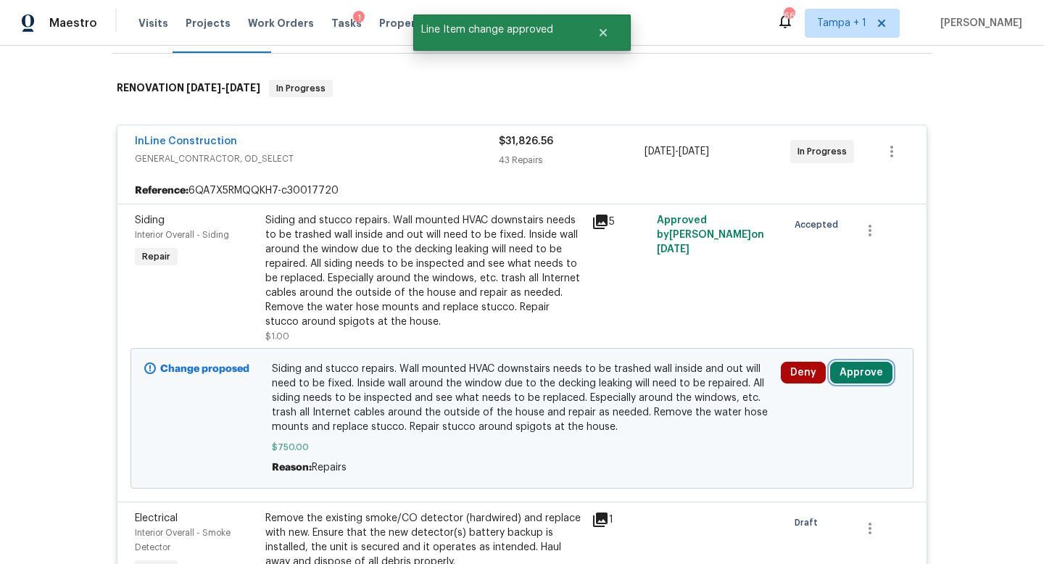
click at [864, 379] on button "Approve" at bounding box center [861, 373] width 62 height 22
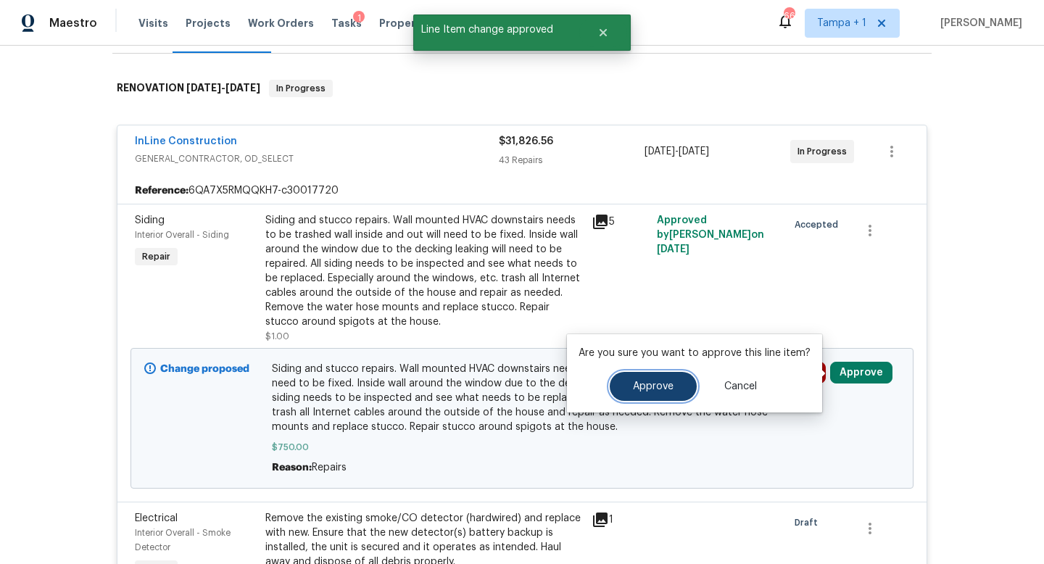
click at [645, 381] on span "Approve" at bounding box center [653, 386] width 41 height 11
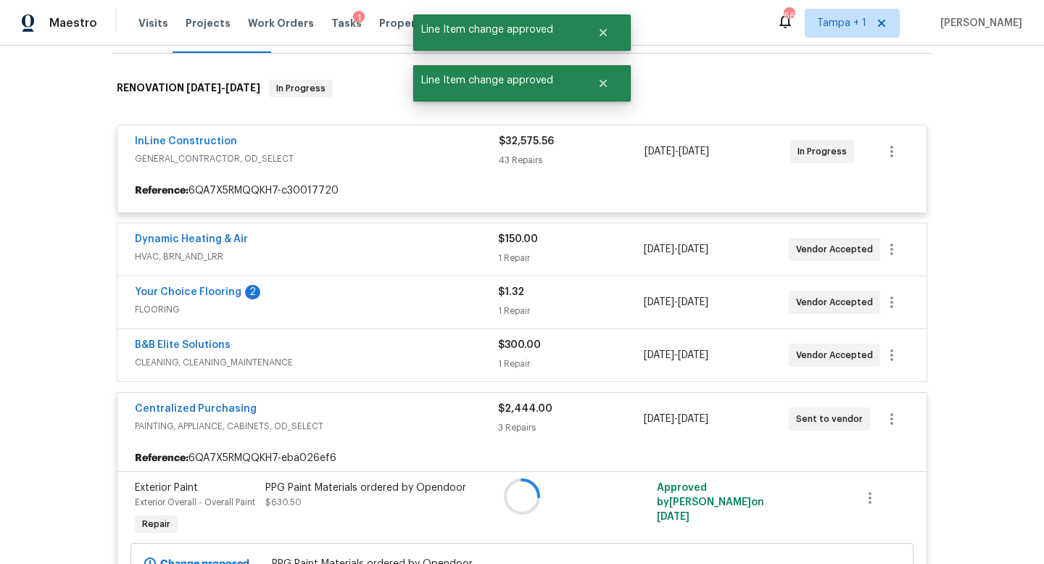
click at [865, 372] on div at bounding box center [521, 496] width 819 height 863
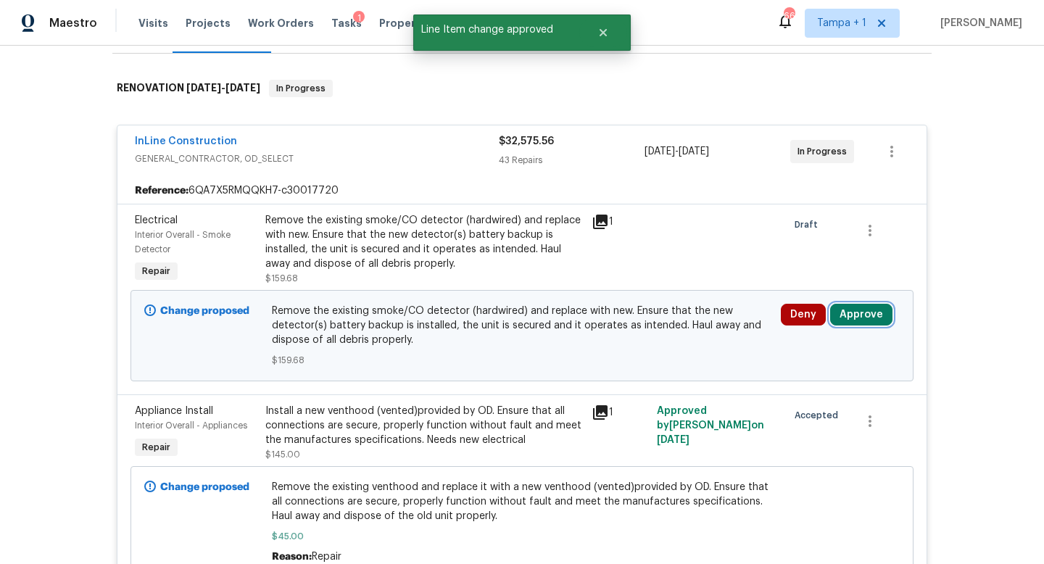
click at [859, 307] on button "Approve" at bounding box center [861, 315] width 62 height 22
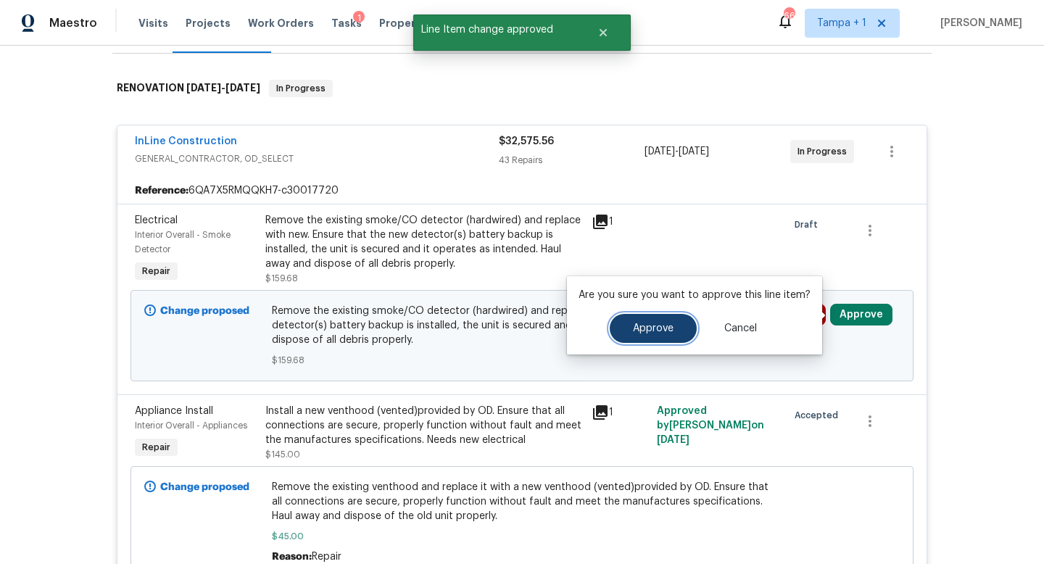
click at [642, 333] on span "Approve" at bounding box center [653, 328] width 41 height 11
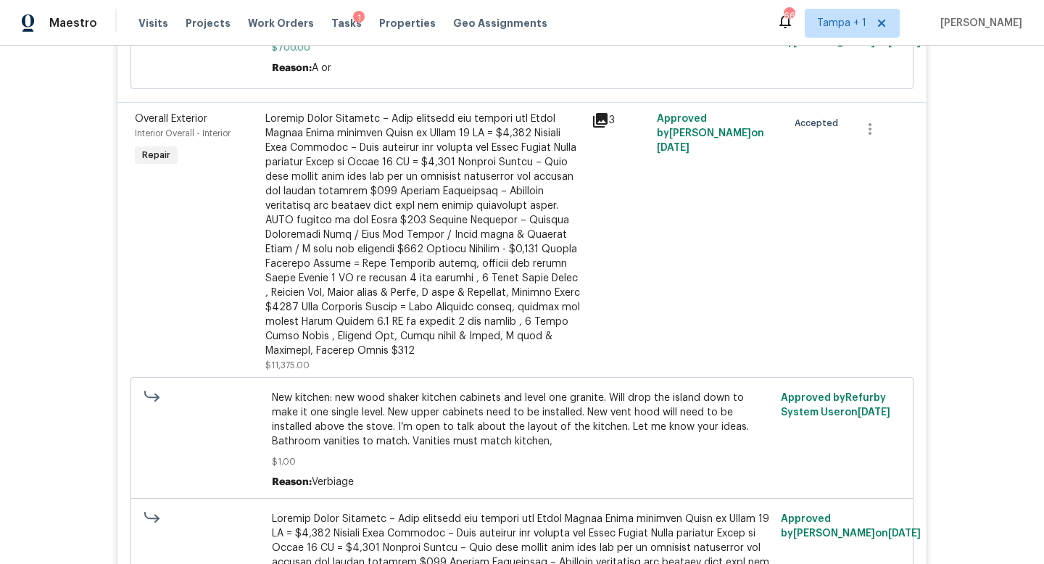
scroll to position [2358, 0]
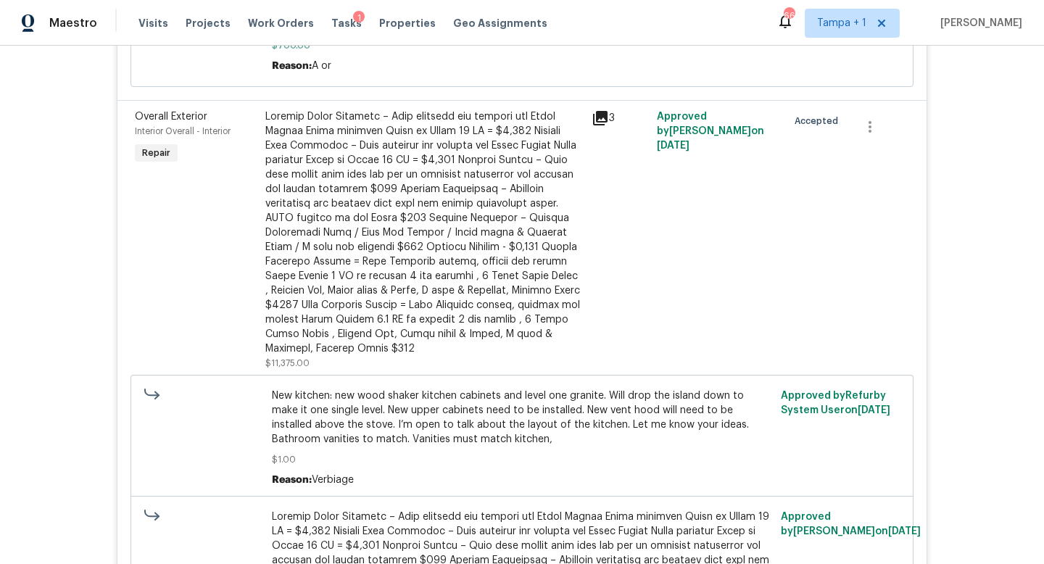
click at [599, 109] on icon at bounding box center [600, 117] width 17 height 17
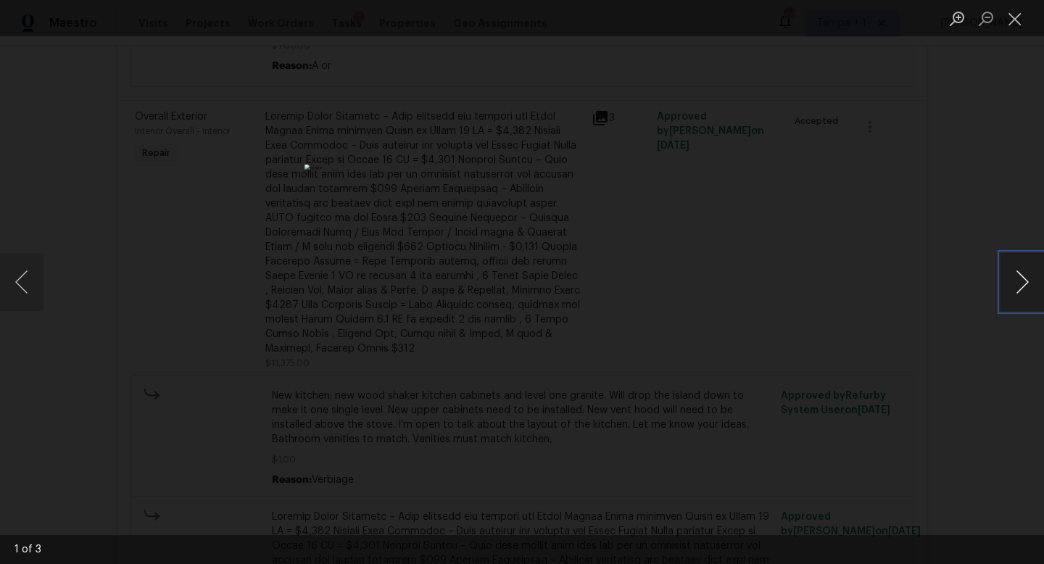
click at [1022, 276] on button "Next image" at bounding box center [1023, 282] width 44 height 58
click at [941, 191] on div "Lightbox" at bounding box center [522, 282] width 1044 height 564
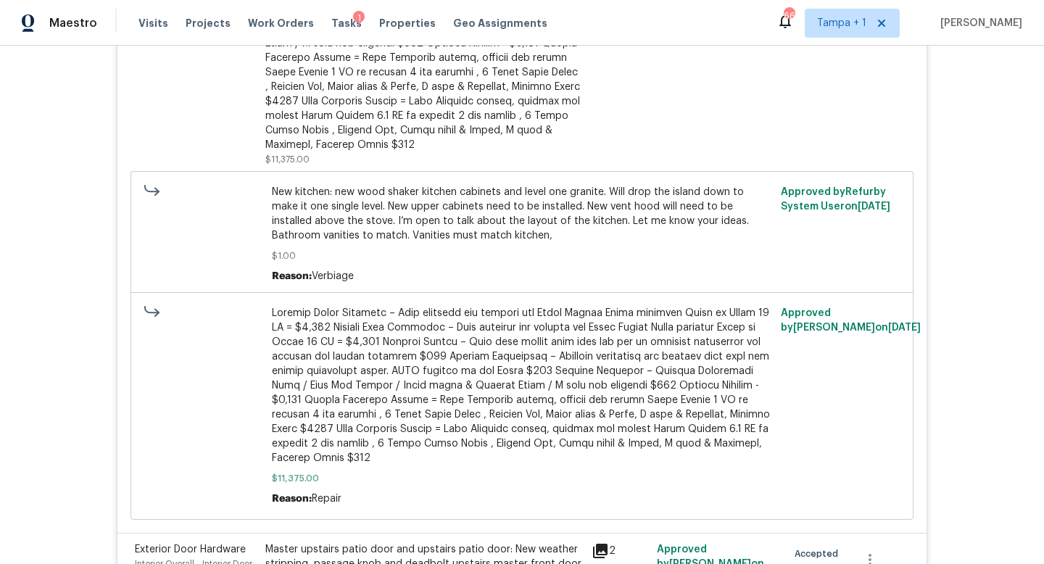
scroll to position [2616, 0]
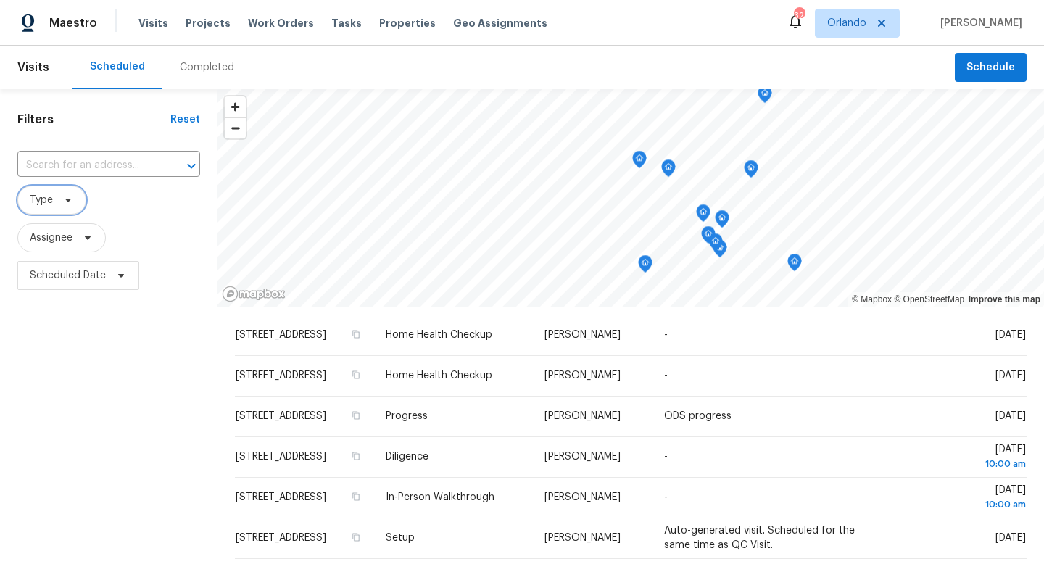
click at [68, 202] on icon at bounding box center [68, 200] width 12 height 12
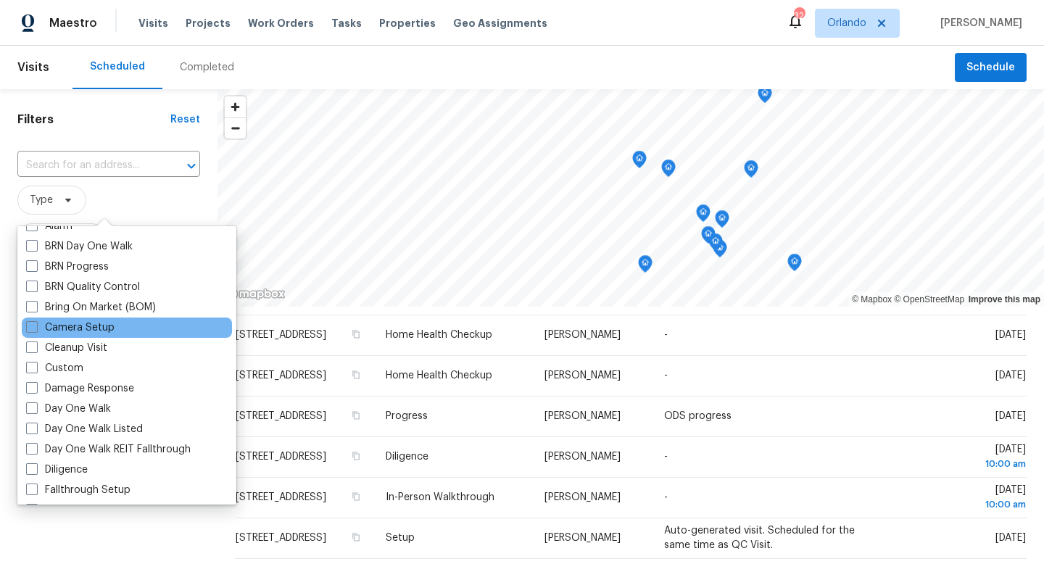
scroll to position [99, 0]
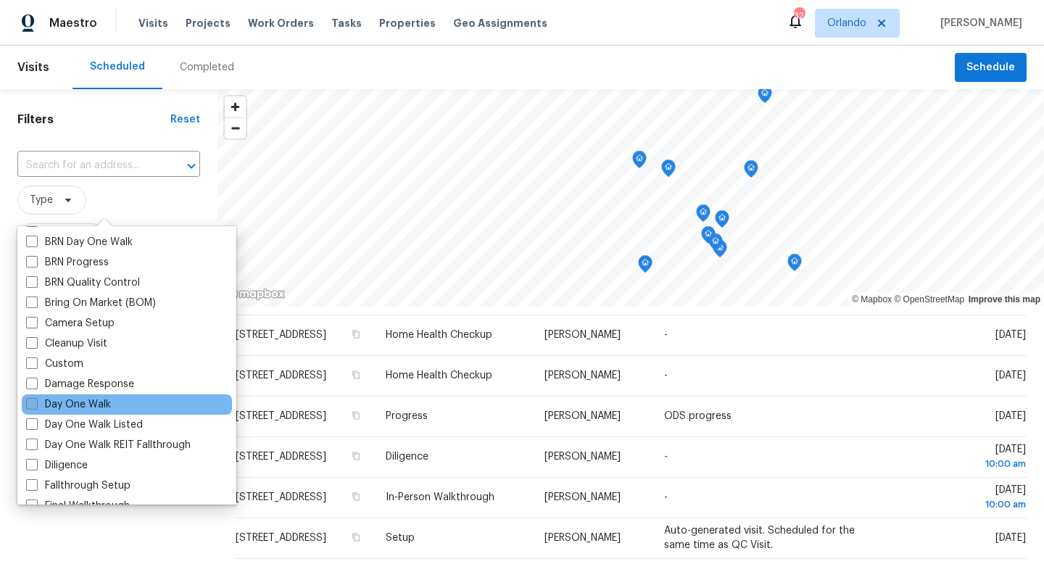
click at [39, 405] on label "Day One Walk" at bounding box center [68, 404] width 85 height 15
click at [36, 405] on input "Day One Walk" at bounding box center [30, 401] width 9 height 9
checkbox input "true"
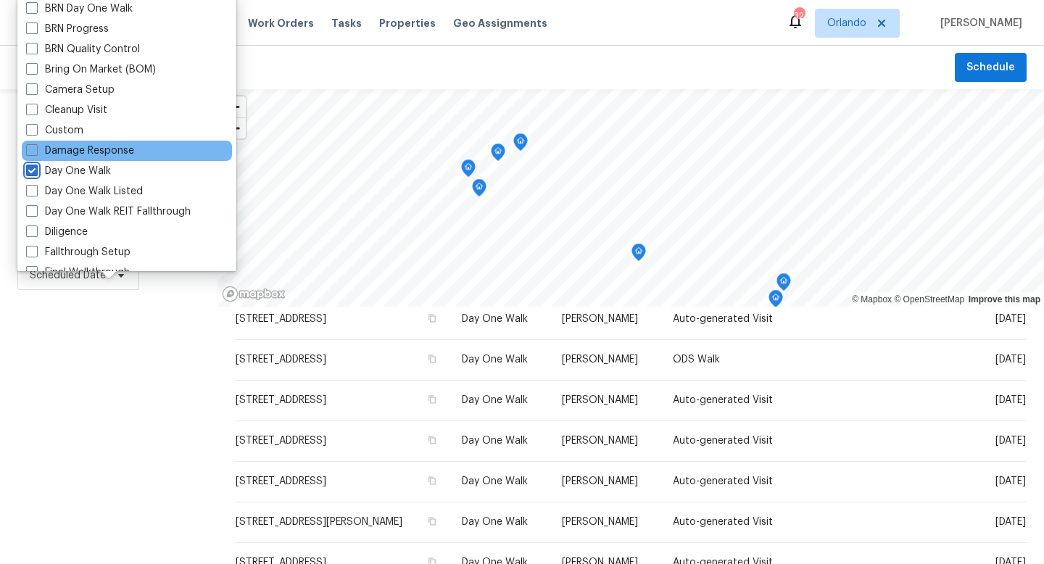
scroll to position [170, 0]
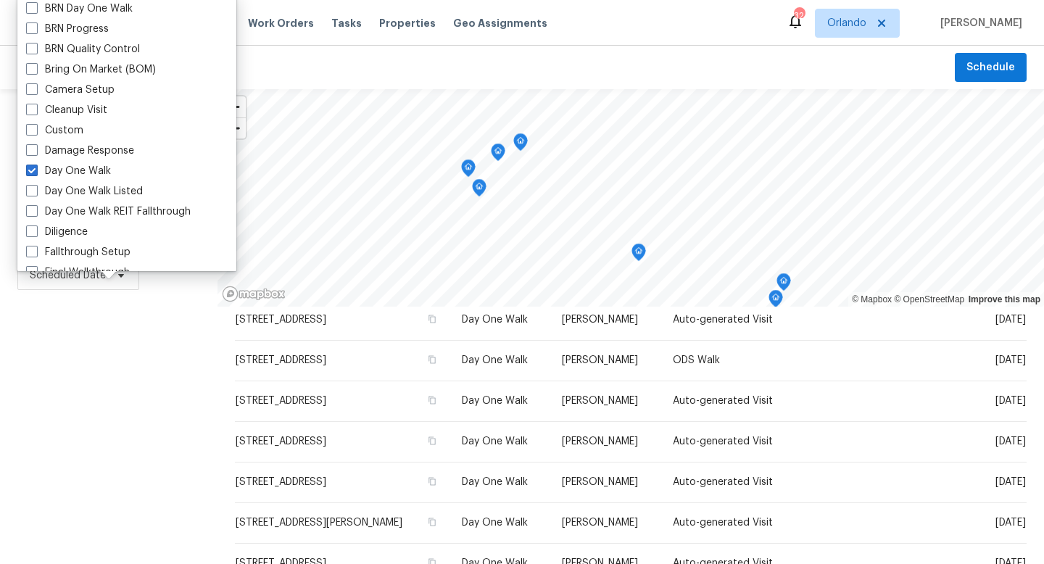
click at [117, 383] on div "Filters Reset ​ Day One Walk Assignee Scheduled Date" at bounding box center [109, 423] width 218 height 669
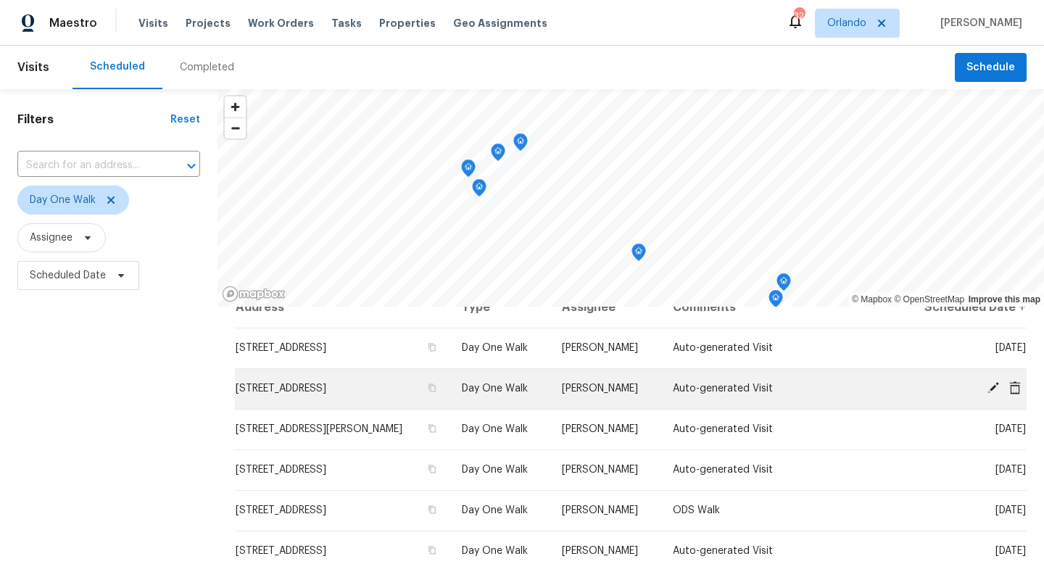
scroll to position [17, 0]
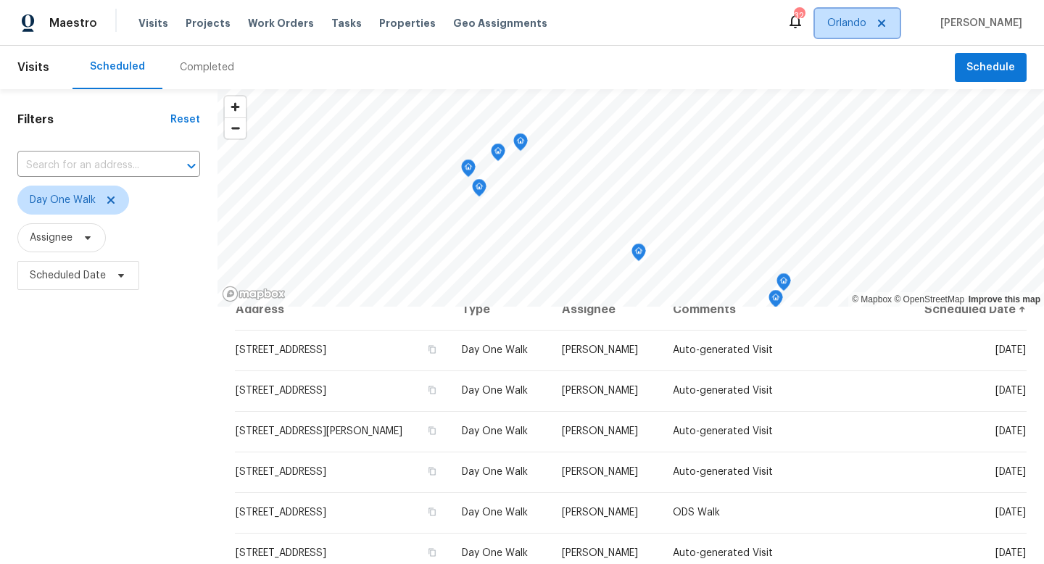
click at [888, 27] on icon at bounding box center [882, 23] width 12 height 12
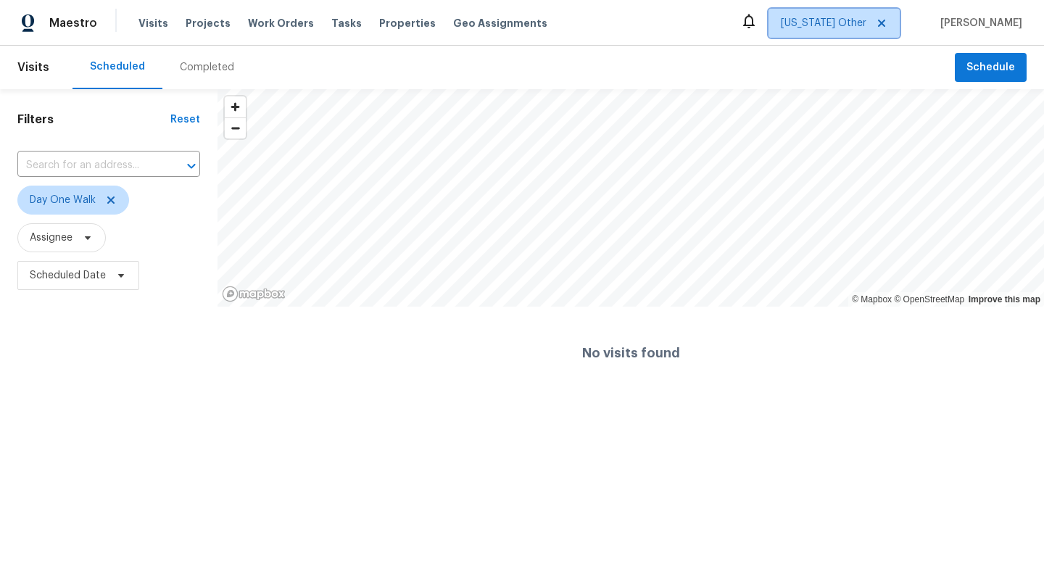
click at [867, 27] on span "Alabama Other" at bounding box center [824, 23] width 86 height 15
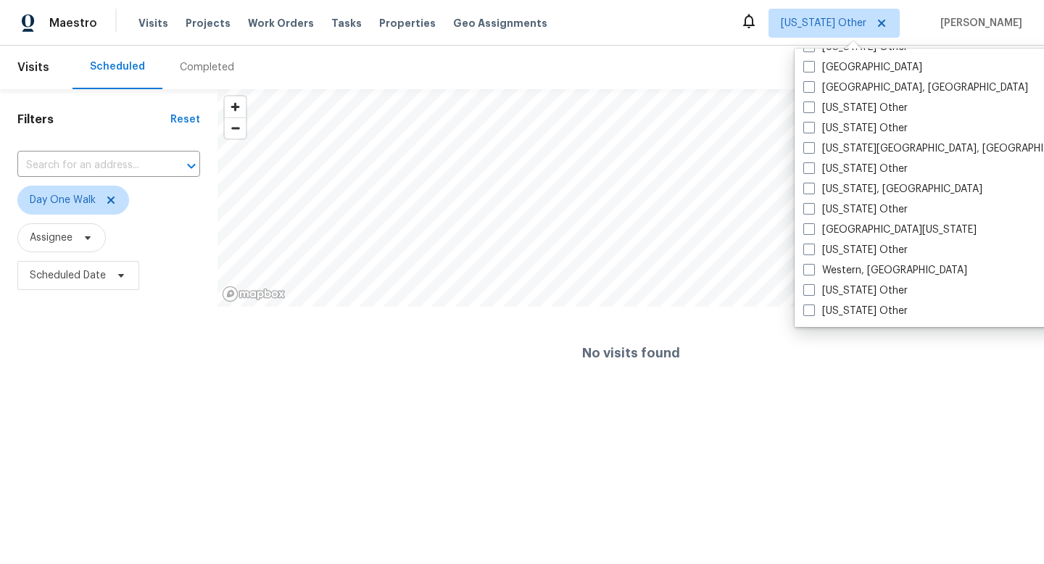
scroll to position [2110, 0]
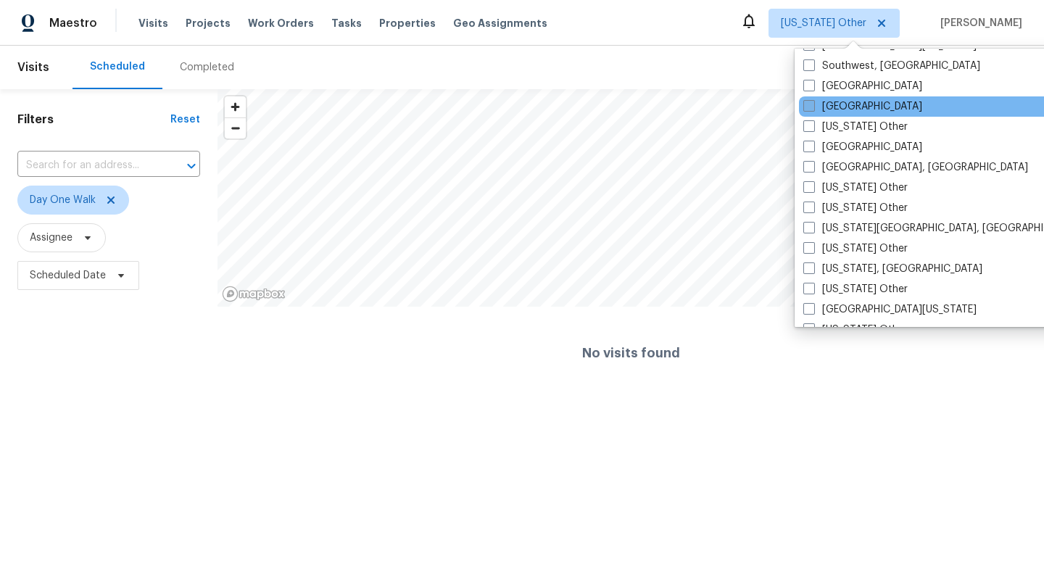
click at [818, 109] on label "Tampa" at bounding box center [862, 106] width 119 height 15
click at [813, 109] on input "Tampa" at bounding box center [807, 103] width 9 height 9
checkbox input "true"
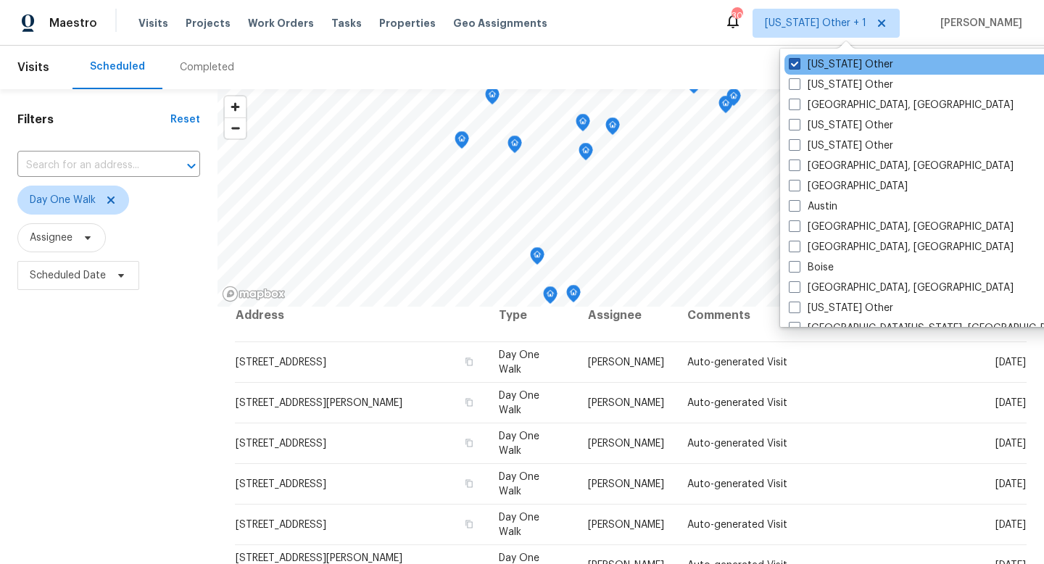
click at [801, 63] on label "Alabama Other" at bounding box center [841, 64] width 104 height 15
click at [798, 63] on input "Alabama Other" at bounding box center [793, 61] width 9 height 9
checkbox input "false"
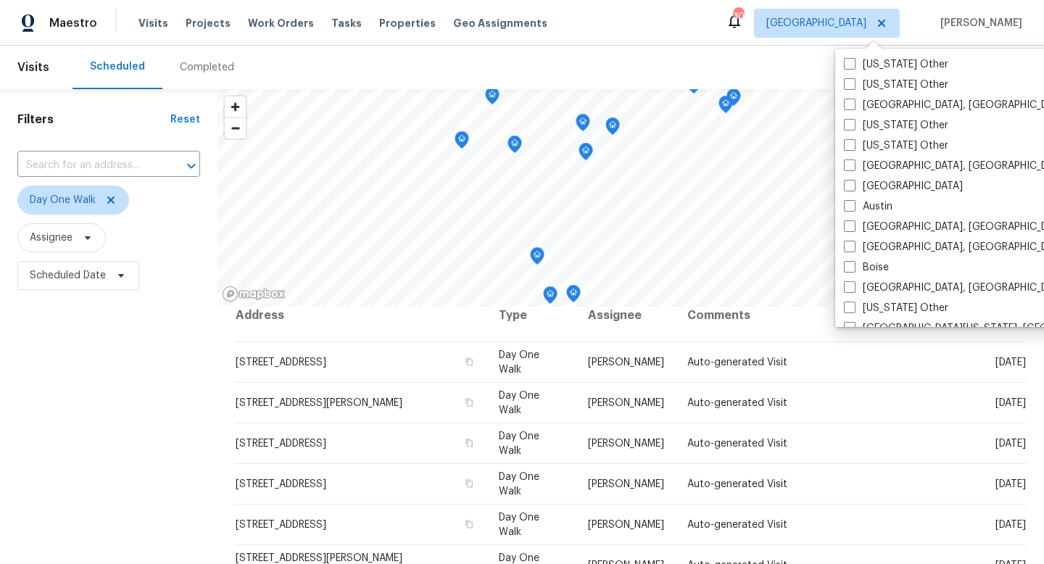
click at [641, 21] on div "Maestro Visits Projects Work Orders Tasks Properties Geo Assignments 30 Tampa J…" at bounding box center [522, 23] width 1044 height 46
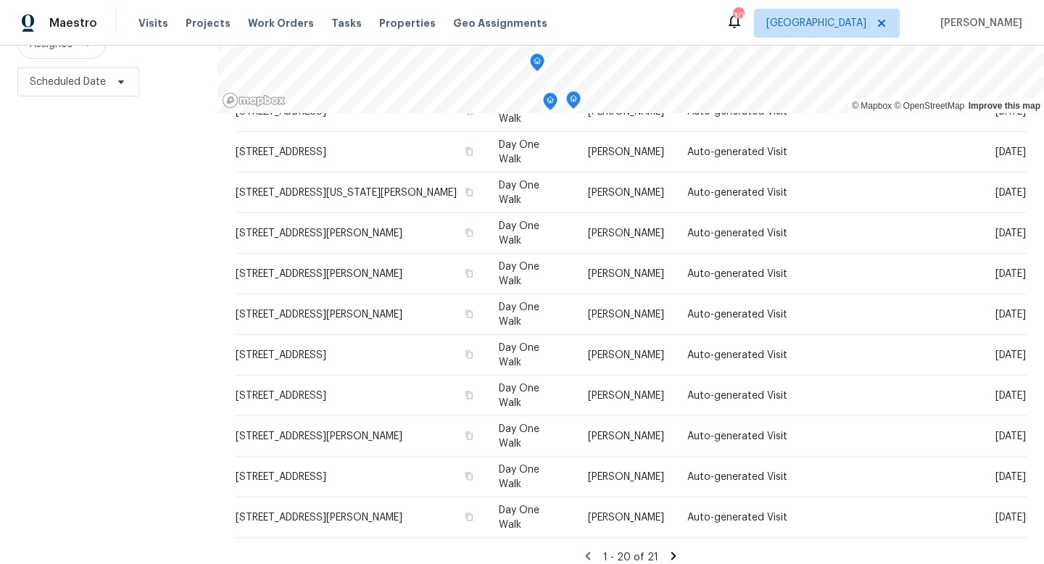
scroll to position [439, 0]
click at [670, 550] on icon at bounding box center [673, 556] width 13 height 13
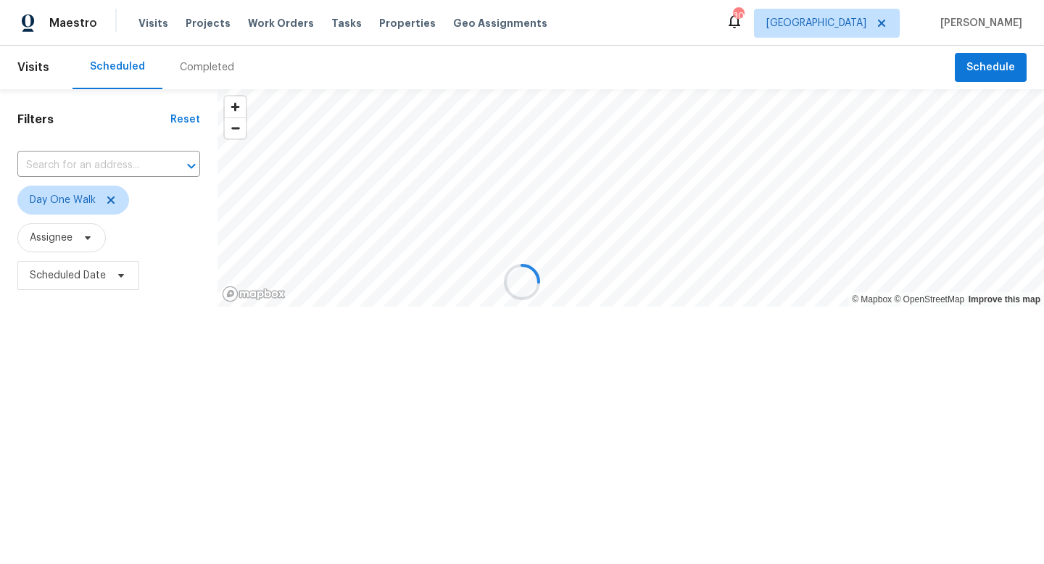
scroll to position [0, 0]
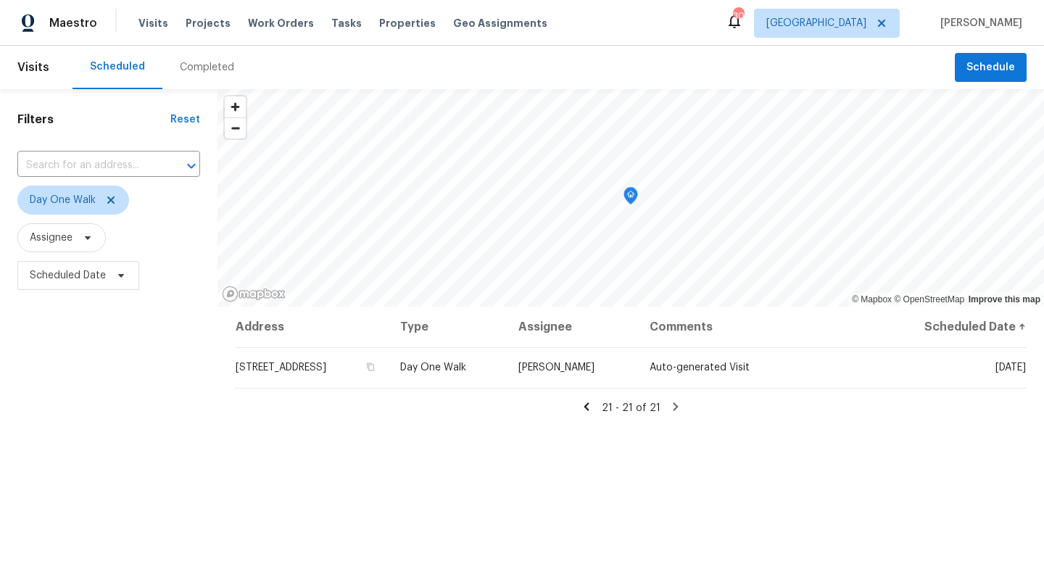
click at [591, 405] on icon at bounding box center [586, 406] width 13 height 13
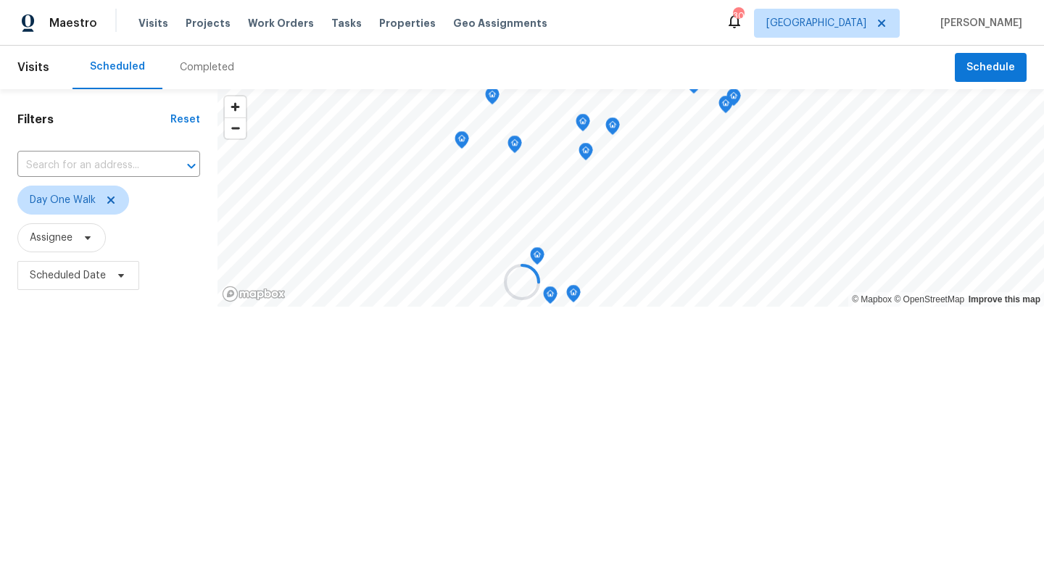
click at [591, 405] on div at bounding box center [522, 282] width 1044 height 564
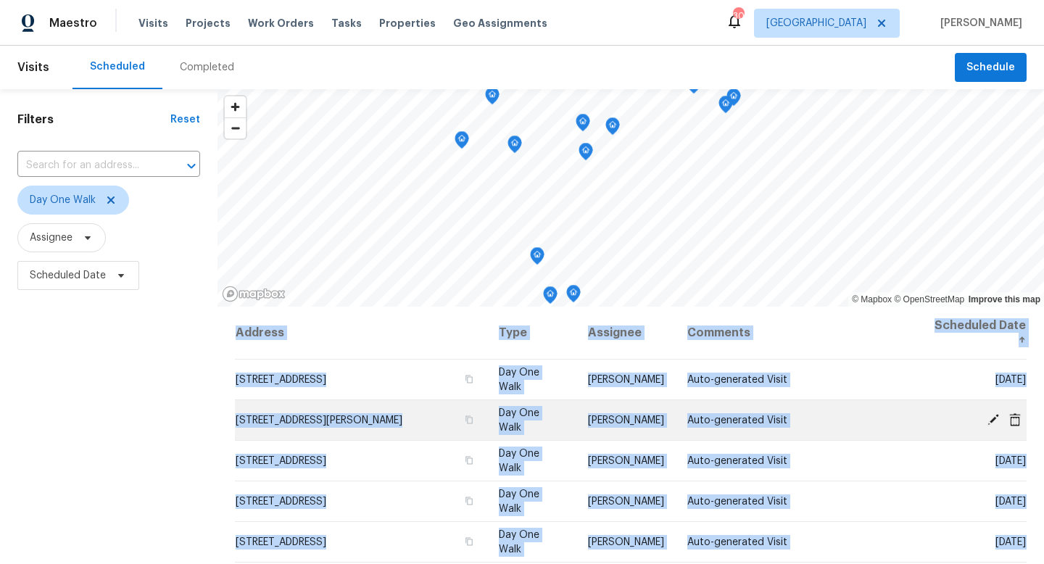
click at [857, 400] on td "Auto-generated Visit" at bounding box center [795, 420] width 238 height 41
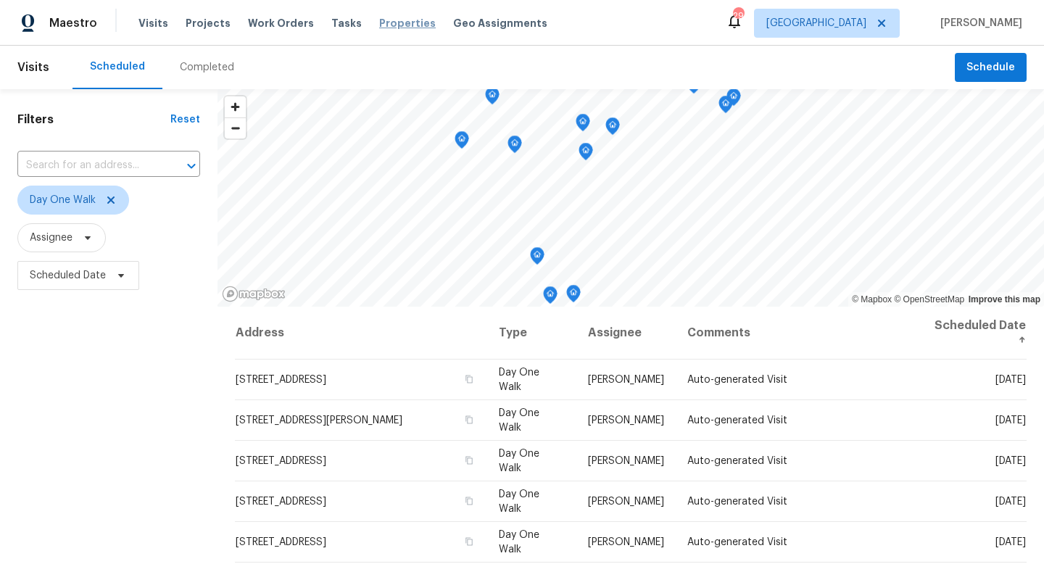
click at [396, 21] on span "Properties" at bounding box center [407, 23] width 57 height 15
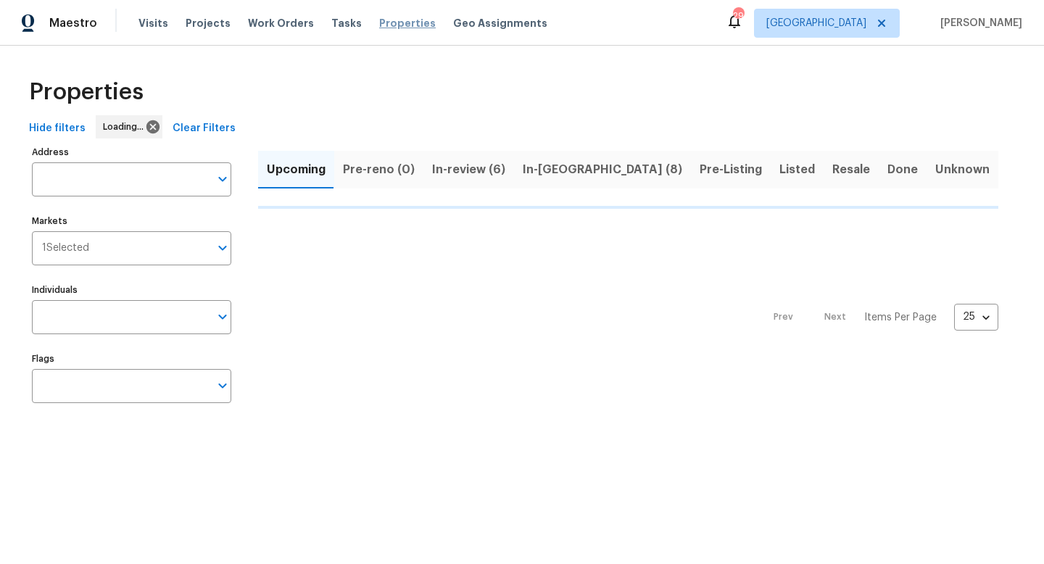
click at [396, 21] on span "Properties" at bounding box center [407, 23] width 57 height 15
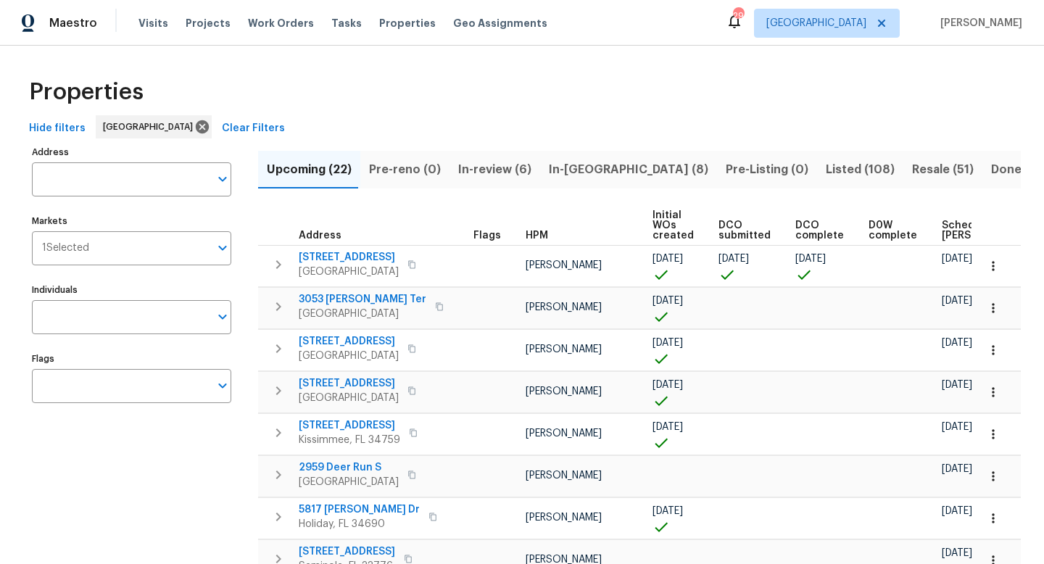
click at [726, 166] on span "Pre-Listing (0)" at bounding box center [767, 170] width 83 height 20
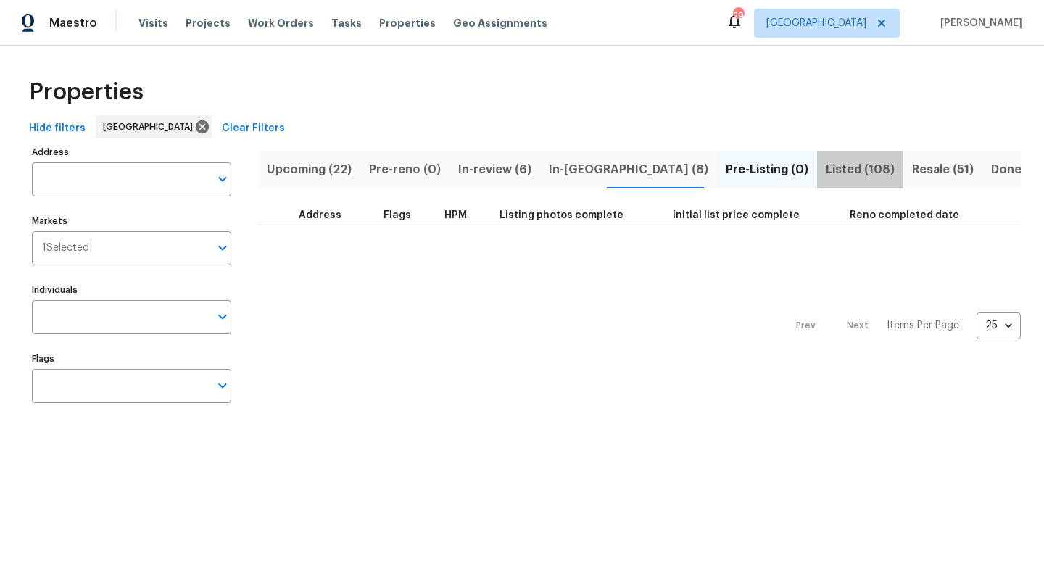
click at [826, 171] on span "Listed (108)" at bounding box center [860, 170] width 69 height 20
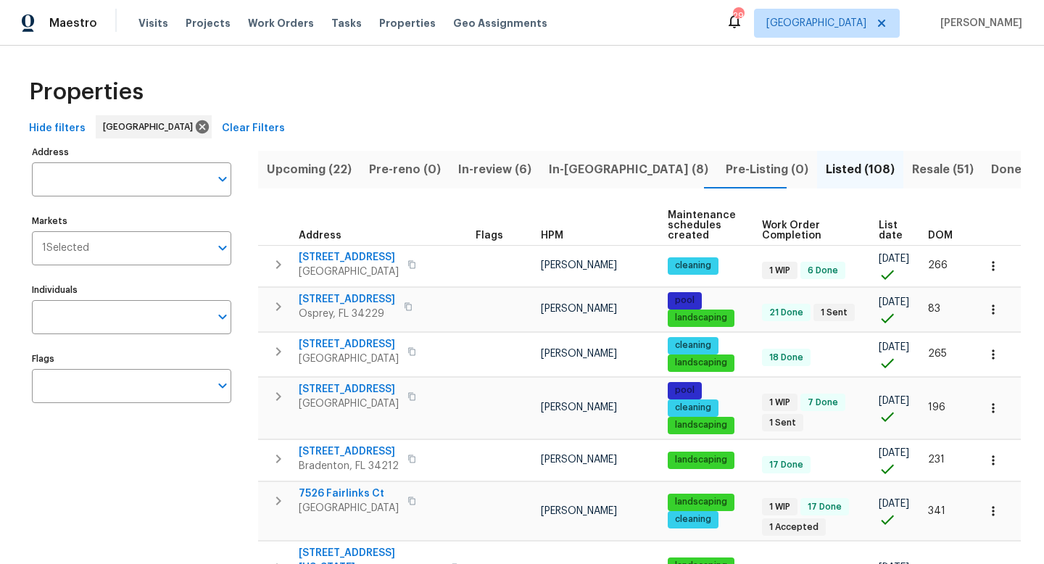
click at [885, 231] on span "List date" at bounding box center [891, 230] width 25 height 20
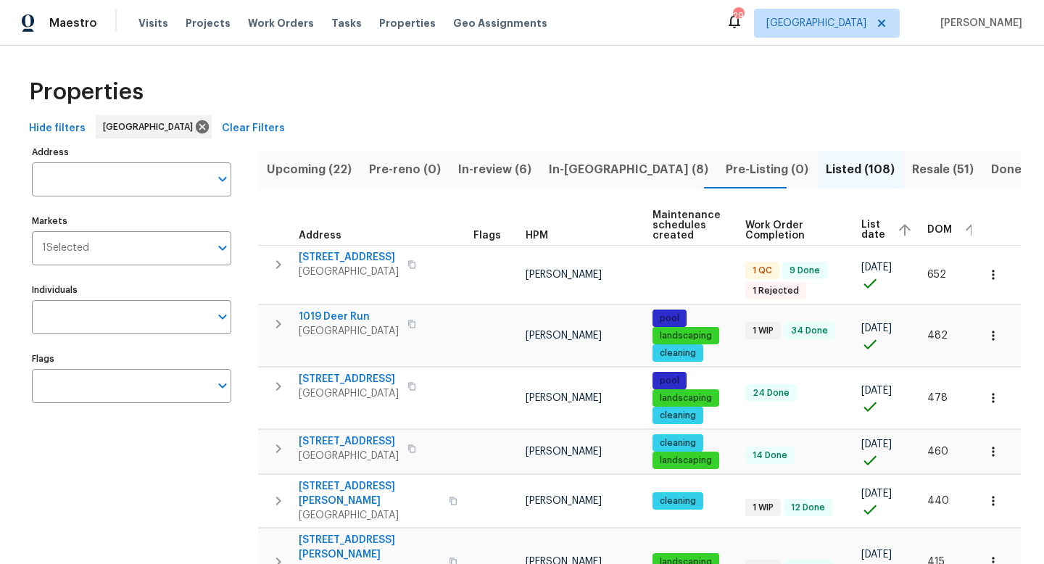
click at [864, 228] on span "List date" at bounding box center [873, 230] width 24 height 20
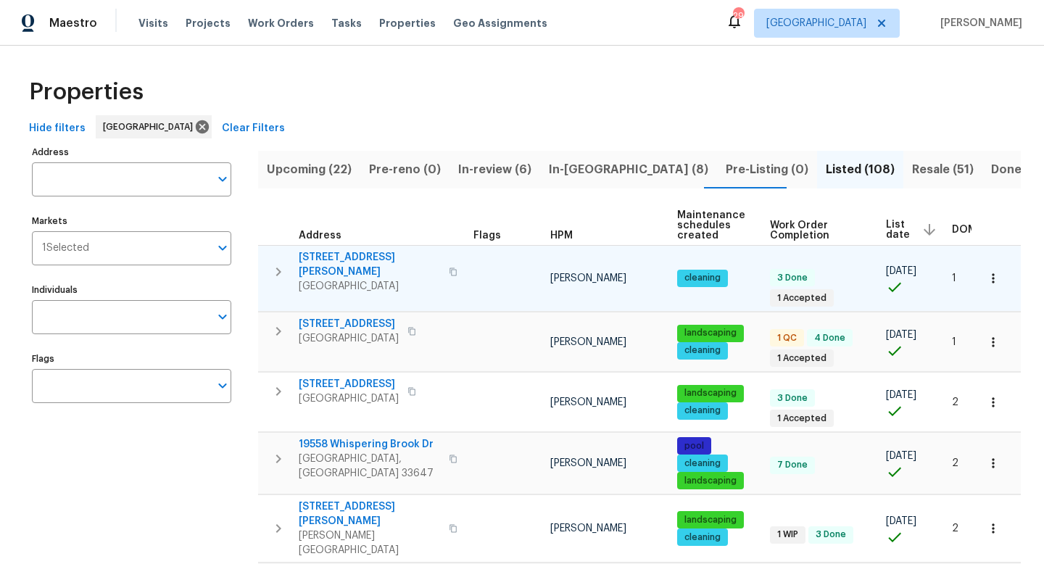
click at [274, 263] on icon "button" at bounding box center [278, 271] width 17 height 17
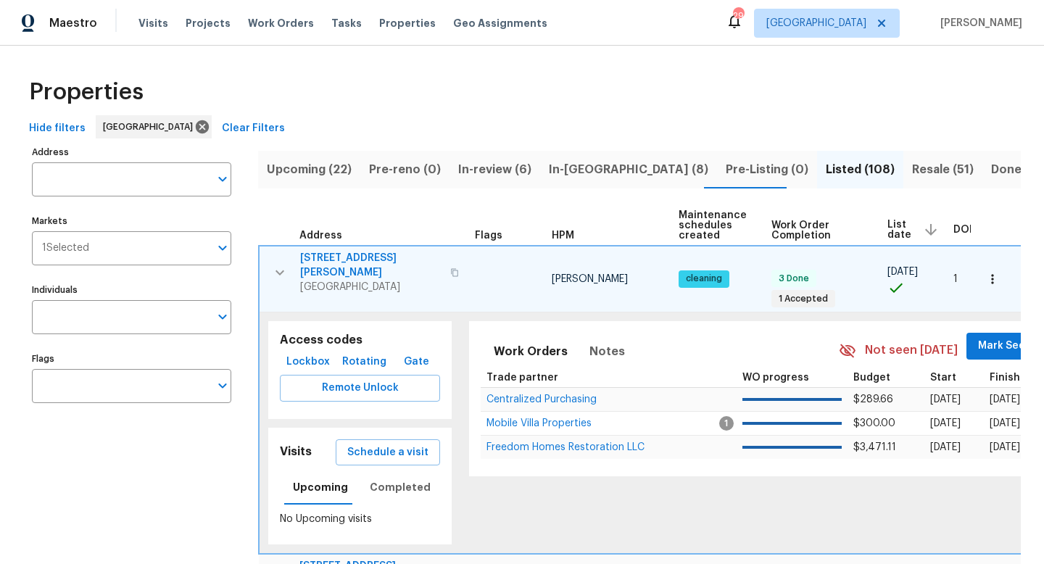
click at [367, 255] on span "4471 Har Paul Cir" at bounding box center [370, 265] width 141 height 29
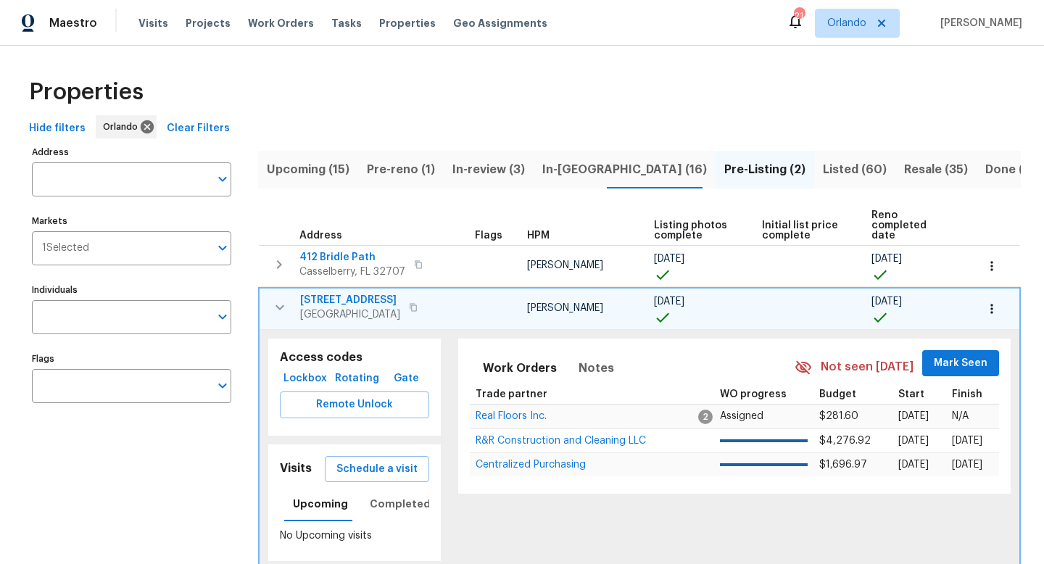
click at [279, 305] on icon "button" at bounding box center [280, 307] width 9 height 5
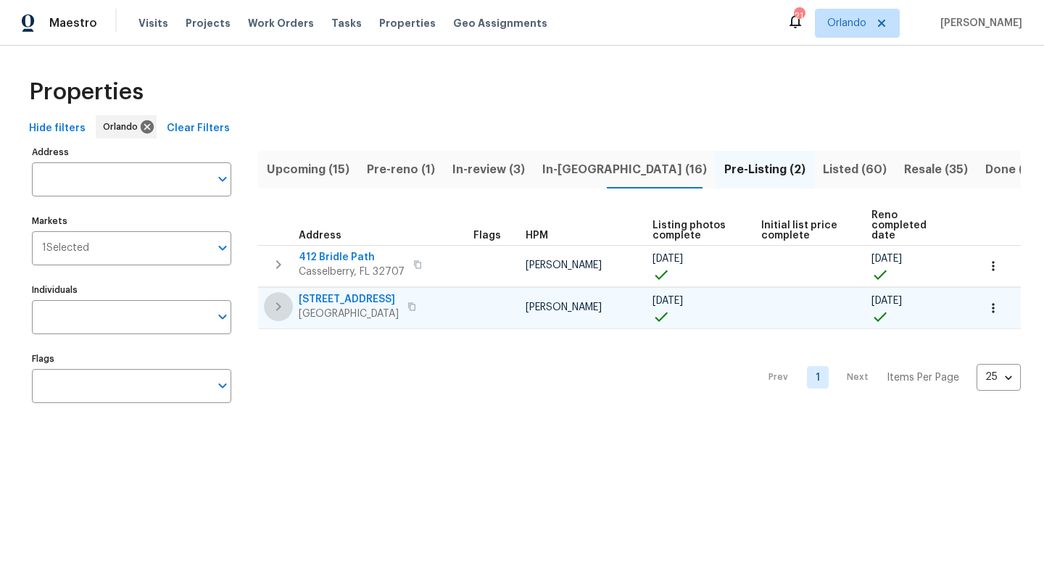
click at [279, 298] on icon "button" at bounding box center [278, 306] width 17 height 17
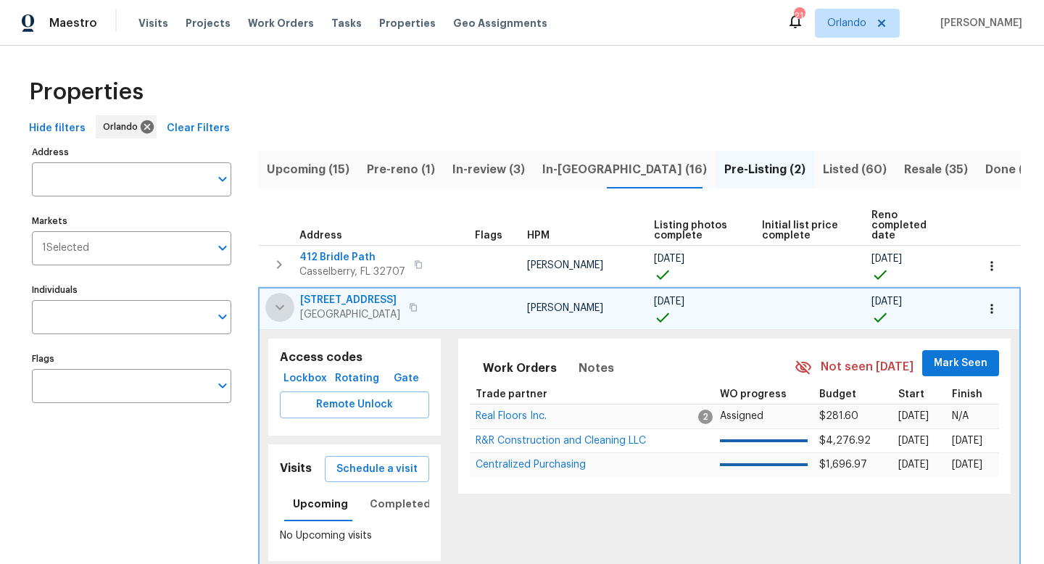
click at [279, 305] on icon "button" at bounding box center [280, 307] width 9 height 5
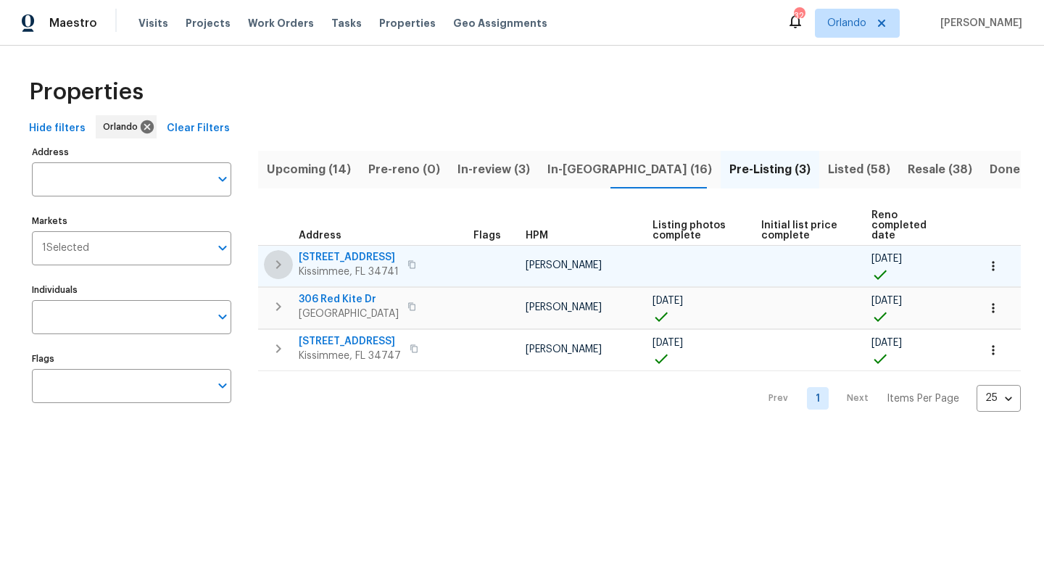
click at [279, 256] on icon "button" at bounding box center [278, 264] width 17 height 17
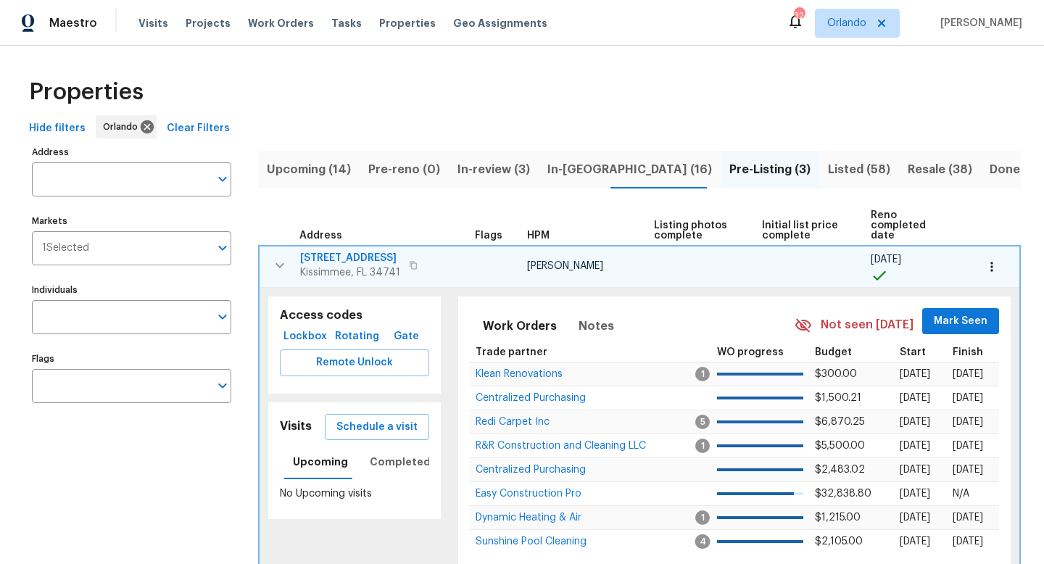
scroll to position [41, 0]
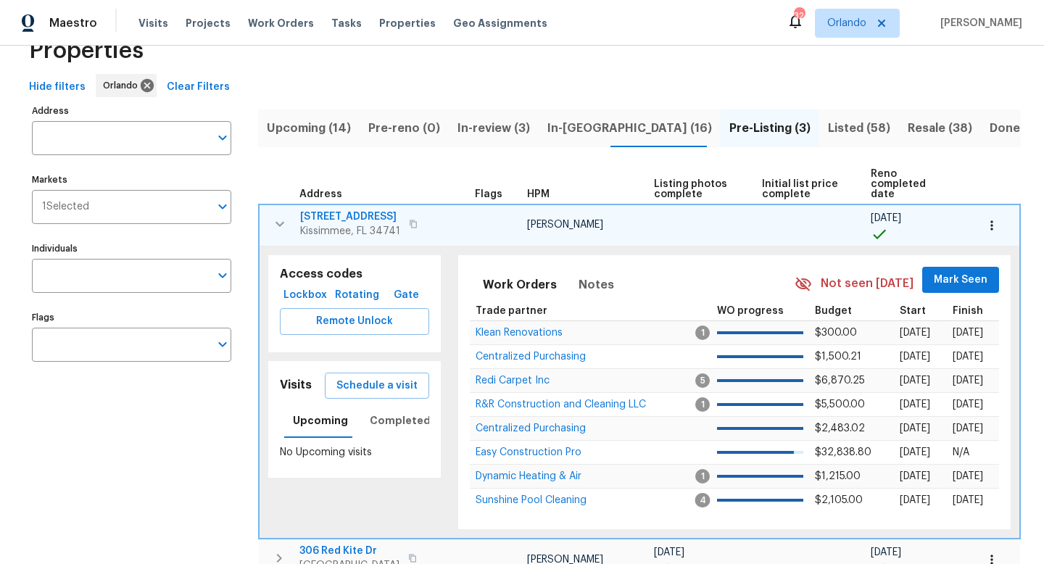
click at [365, 210] on span "[STREET_ADDRESS]" at bounding box center [350, 217] width 100 height 15
click at [279, 215] on icon "button" at bounding box center [279, 223] width 17 height 17
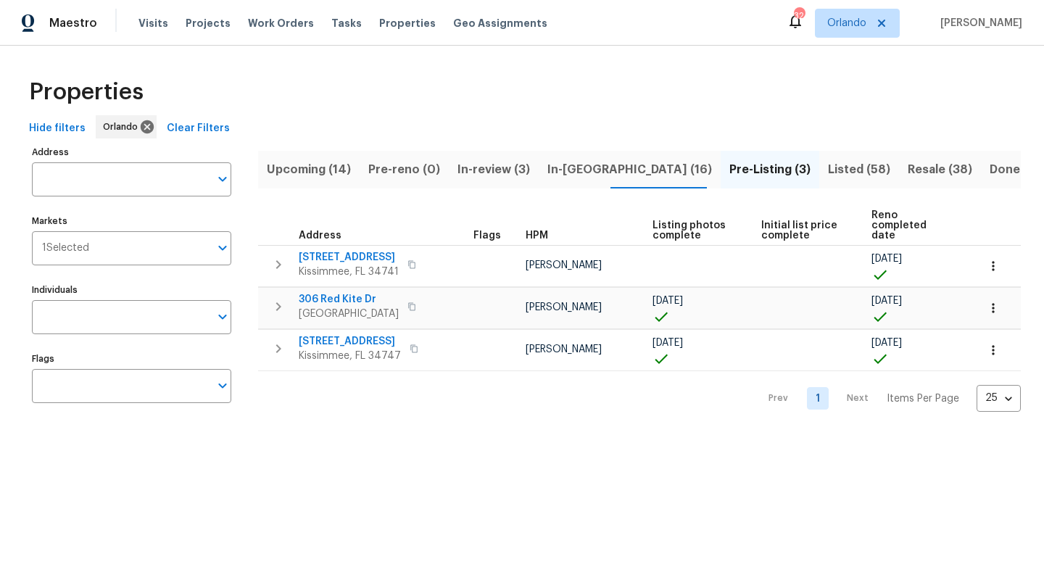
scroll to position [0, 0]
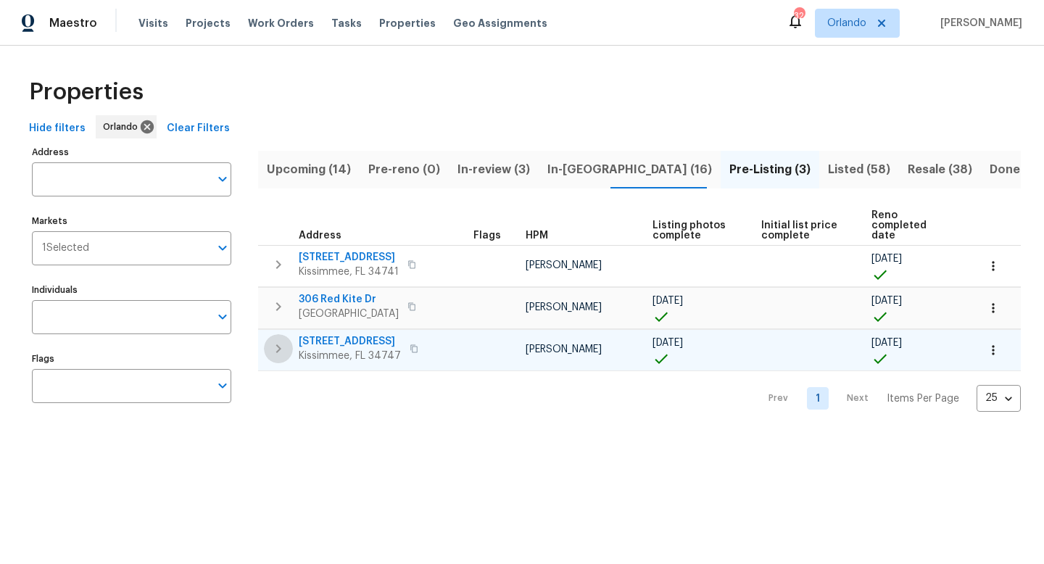
click at [281, 340] on icon "button" at bounding box center [278, 348] width 17 height 17
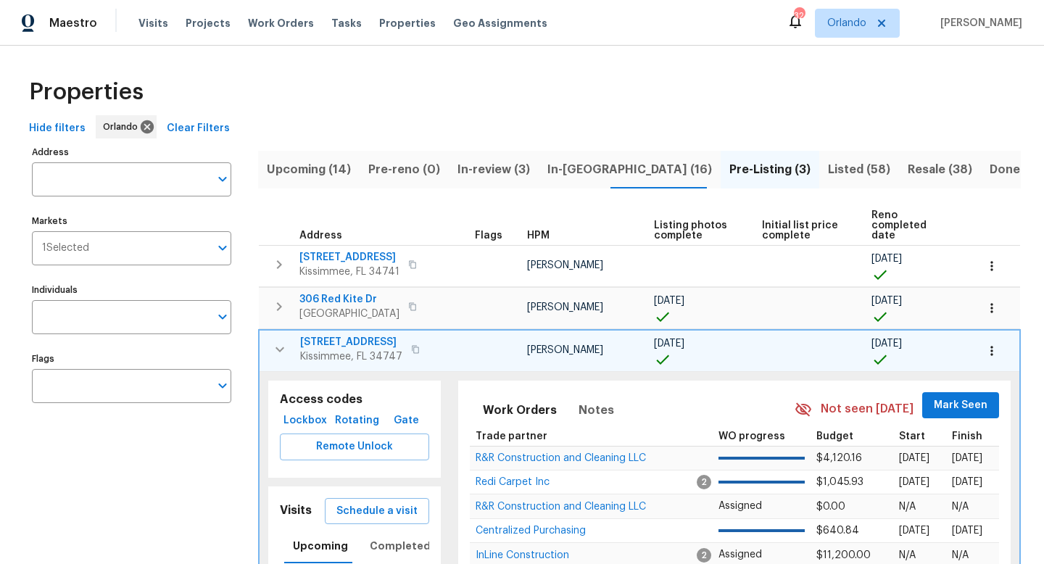
click at [333, 335] on span "[STREET_ADDRESS]" at bounding box center [351, 342] width 102 height 15
click at [283, 341] on icon "button" at bounding box center [279, 349] width 17 height 17
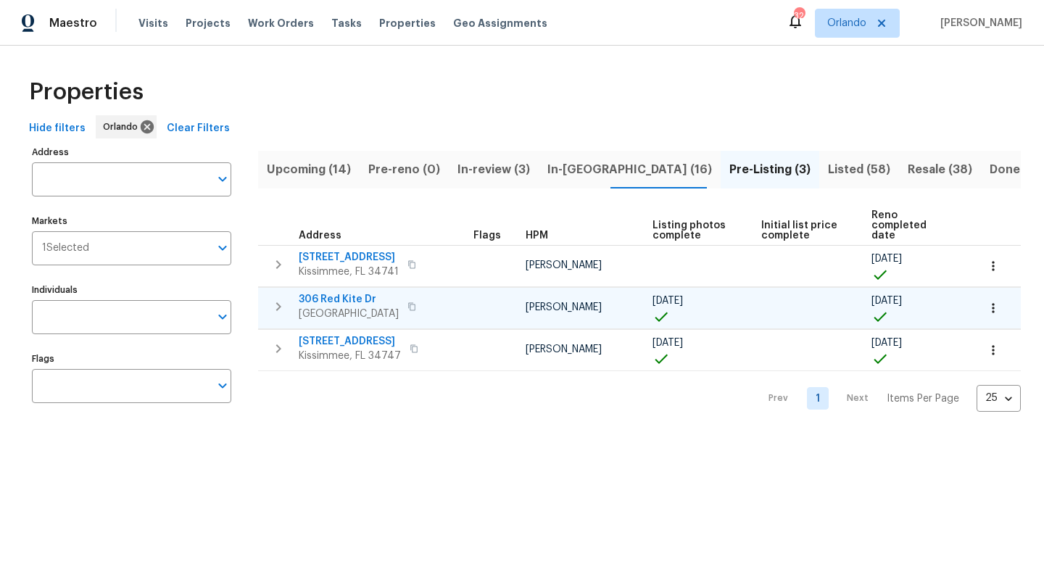
click at [281, 299] on icon "button" at bounding box center [278, 306] width 17 height 17
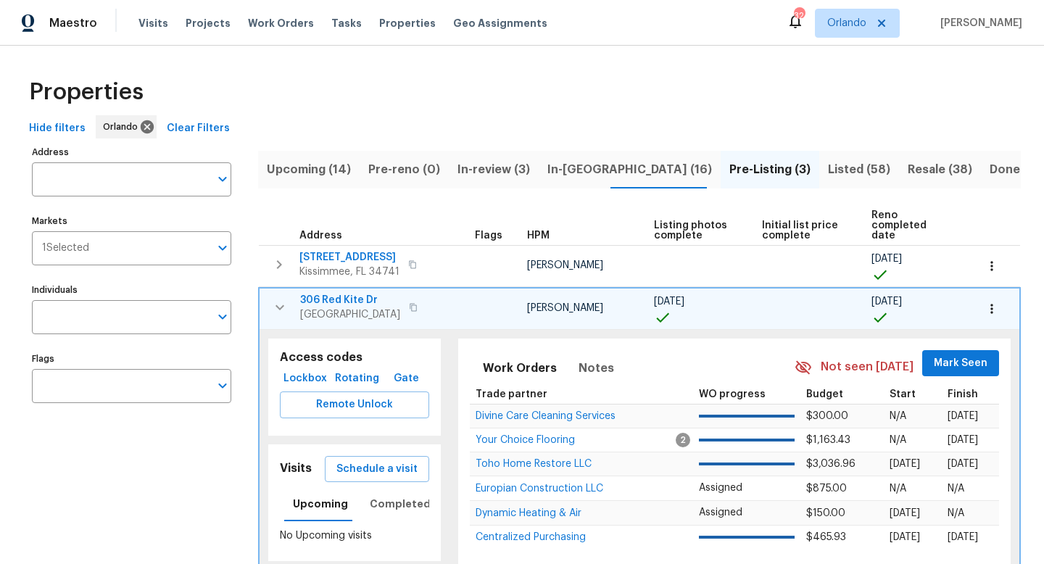
click at [341, 293] on span "306 Red Kite Dr" at bounding box center [350, 300] width 100 height 15
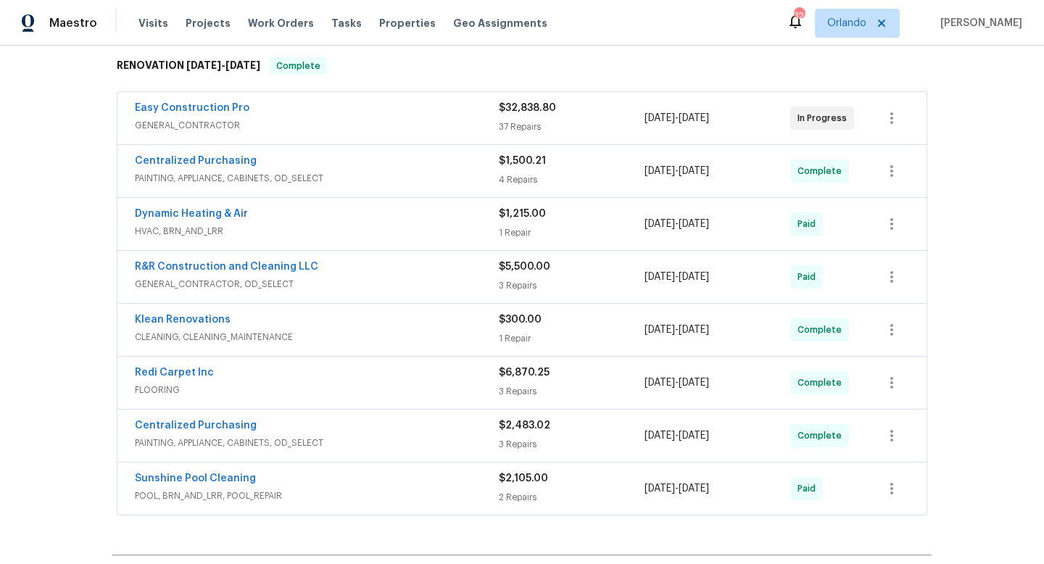
scroll to position [226, 0]
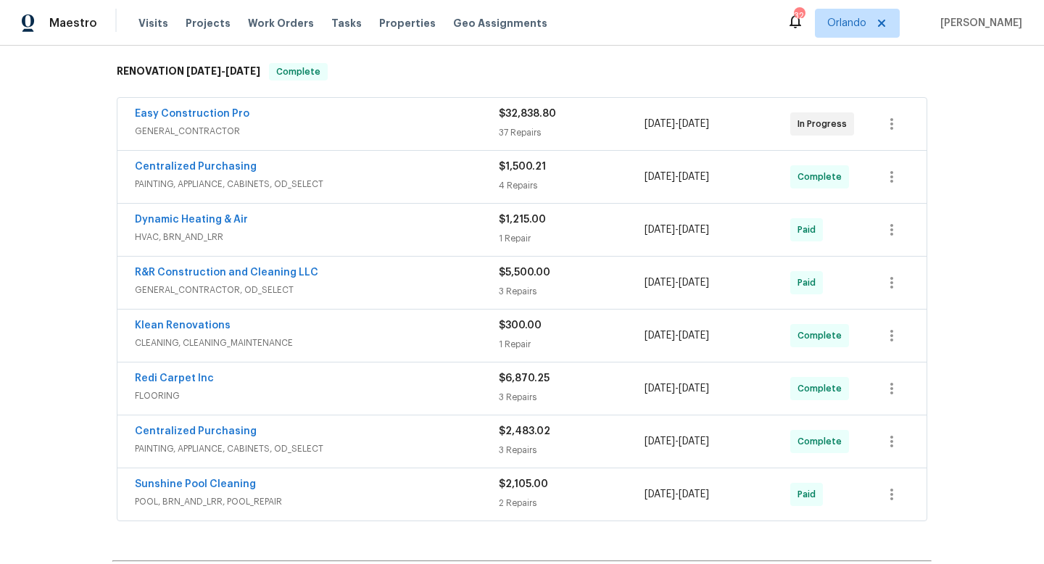
click at [453, 281] on div "R&R Construction and Cleaning LLC" at bounding box center [317, 273] width 364 height 17
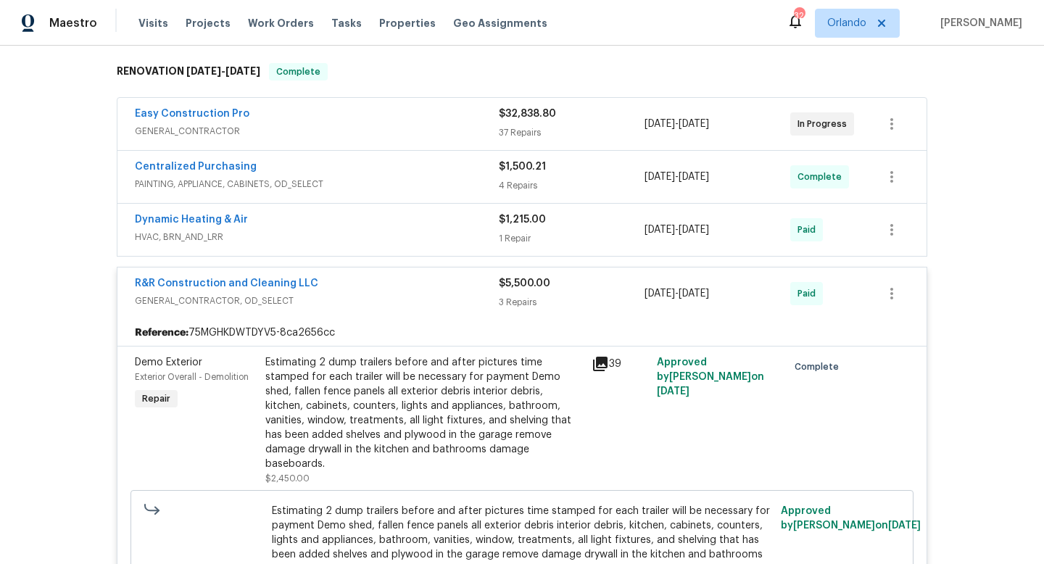
click at [453, 281] on div "R&R Construction and Cleaning LLC" at bounding box center [317, 284] width 364 height 17
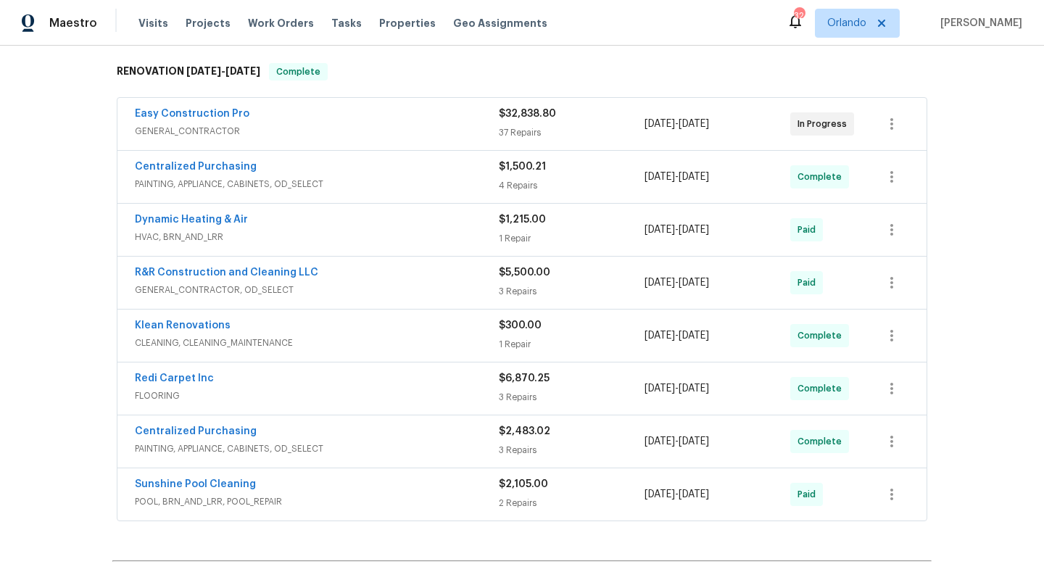
click at [453, 281] on div "R&R Construction and Cleaning LLC" at bounding box center [317, 273] width 364 height 17
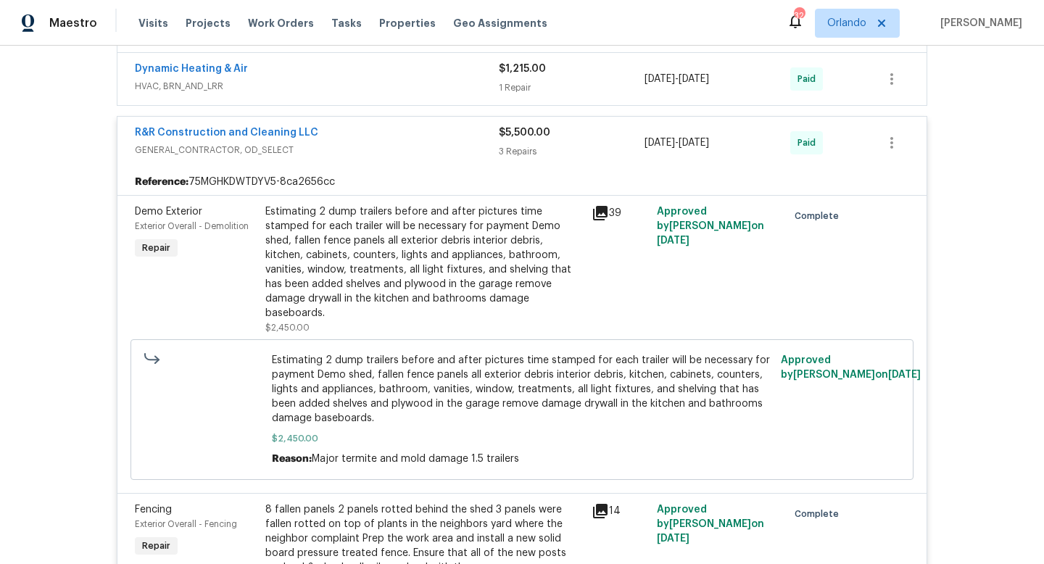
scroll to position [381, 0]
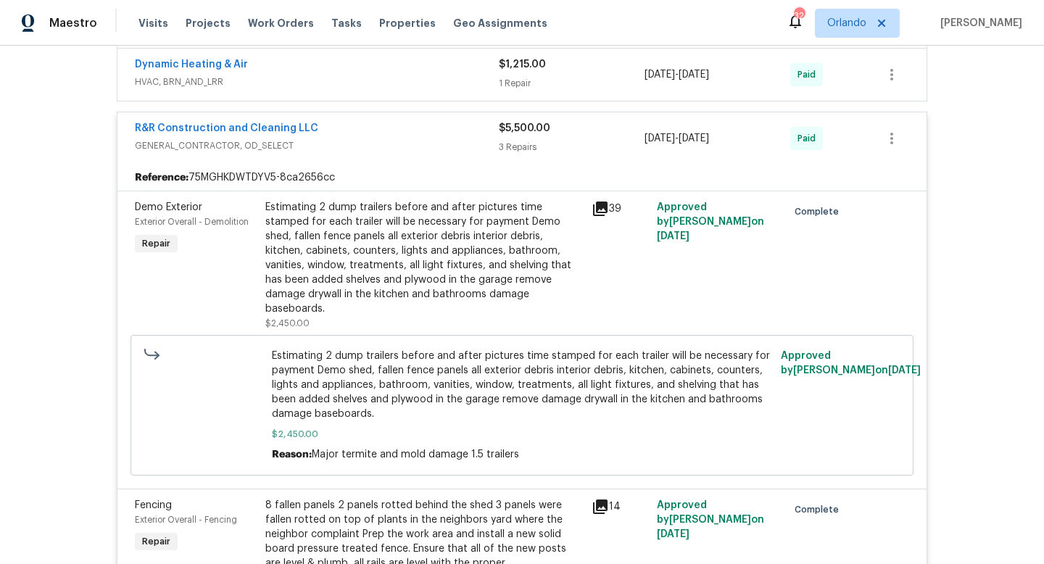
click at [453, 139] on span "GENERAL_CONTRACTOR, OD_SELECT" at bounding box center [317, 146] width 364 height 15
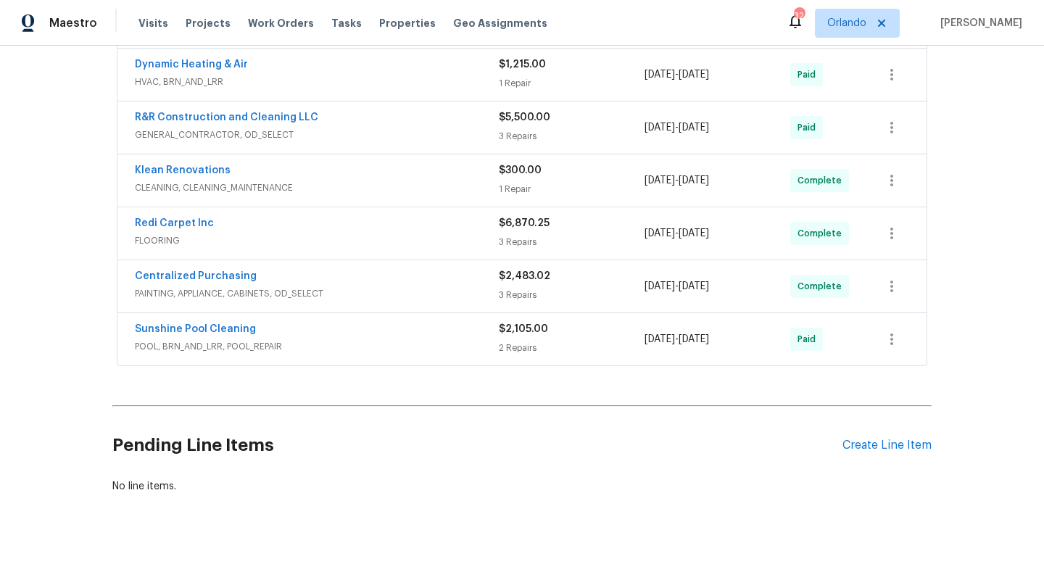
click at [445, 223] on div "Redi Carpet Inc" at bounding box center [317, 224] width 364 height 17
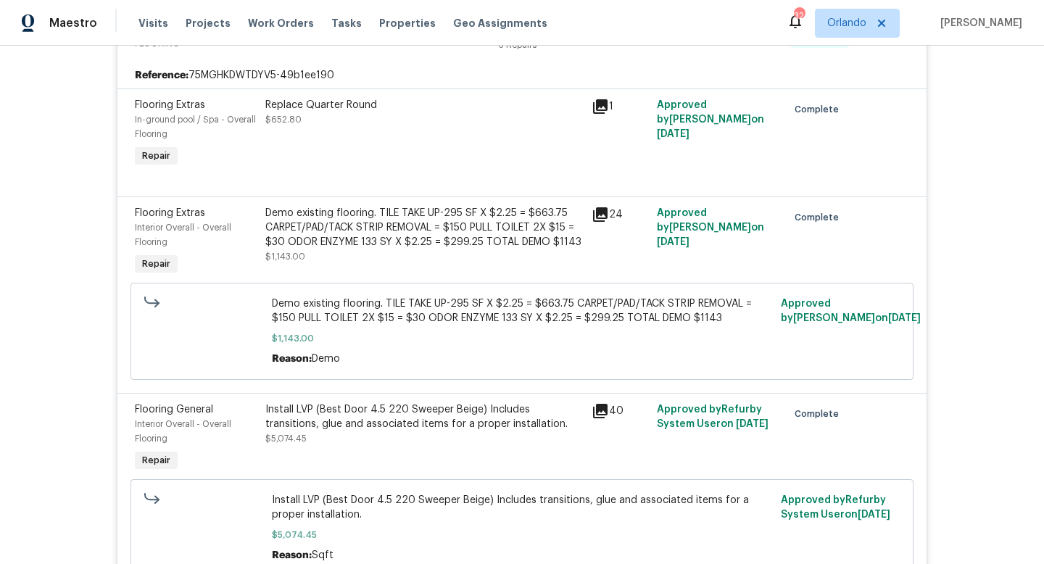
scroll to position [286, 0]
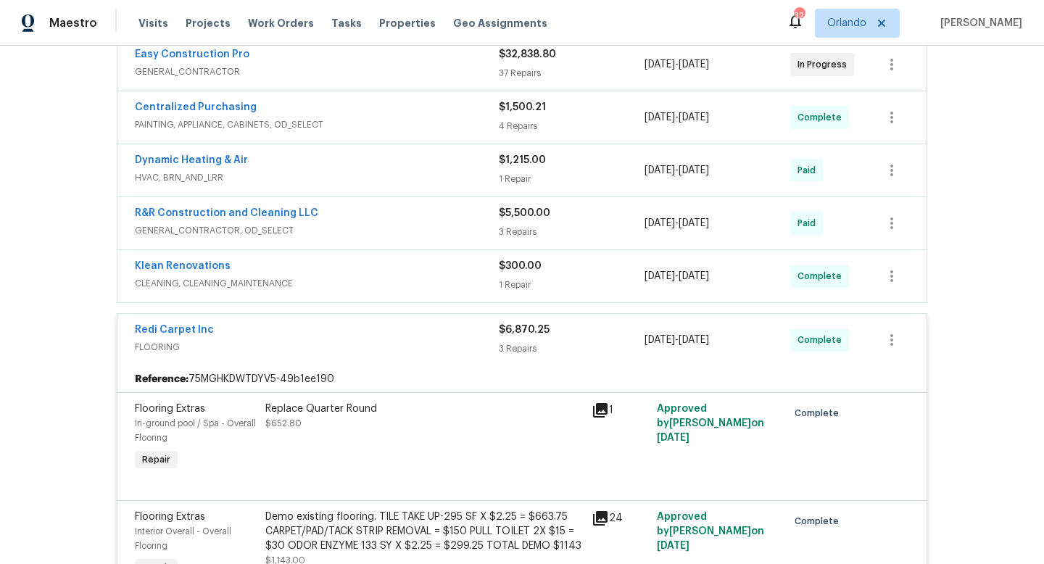
click at [436, 323] on div "Redi Carpet Inc" at bounding box center [317, 331] width 364 height 17
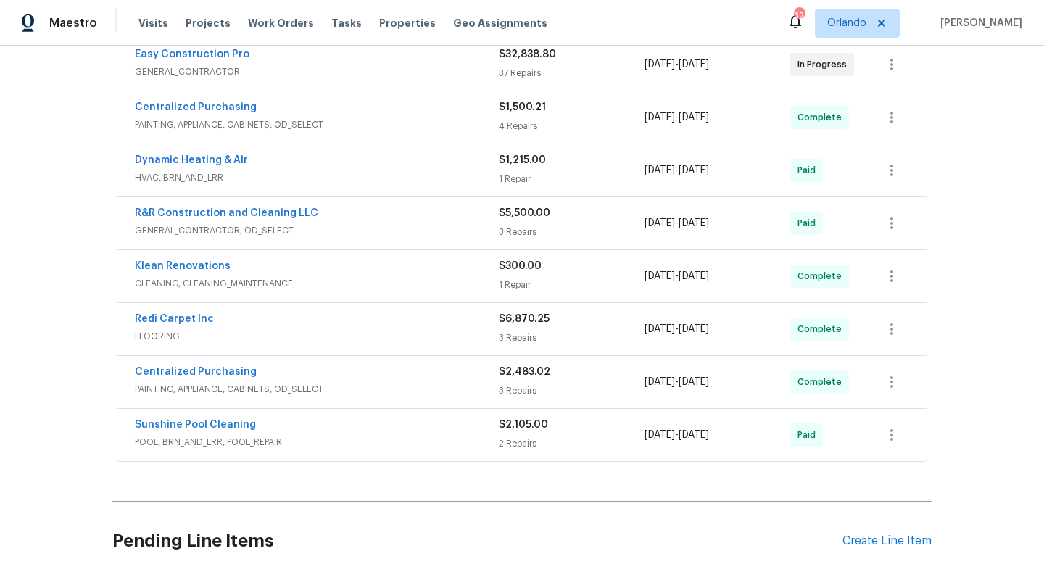
click at [404, 435] on span "POOL, BRN_AND_LRR, POOL_REPAIR" at bounding box center [317, 442] width 364 height 15
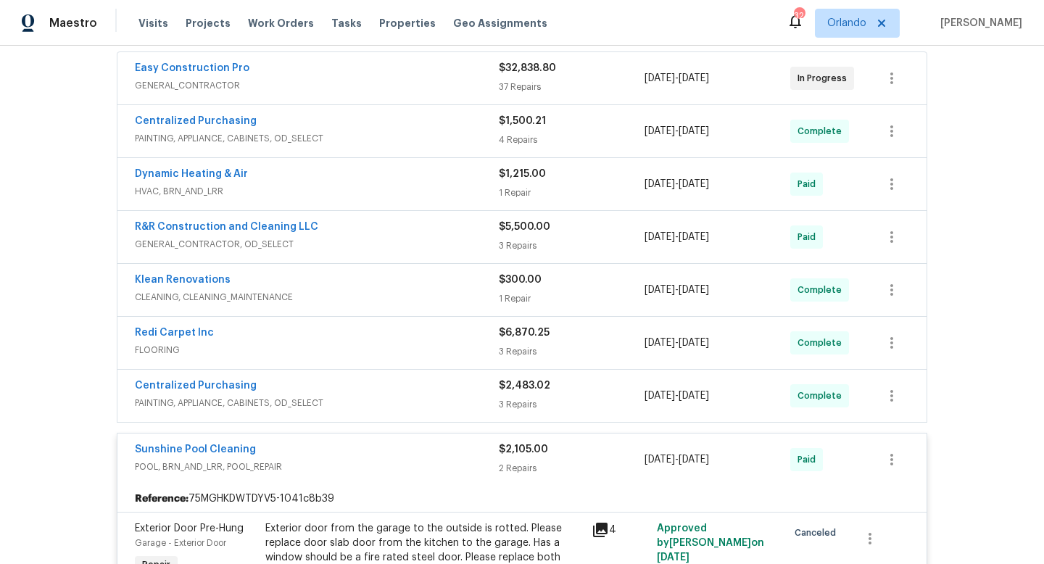
scroll to position [239, 0]
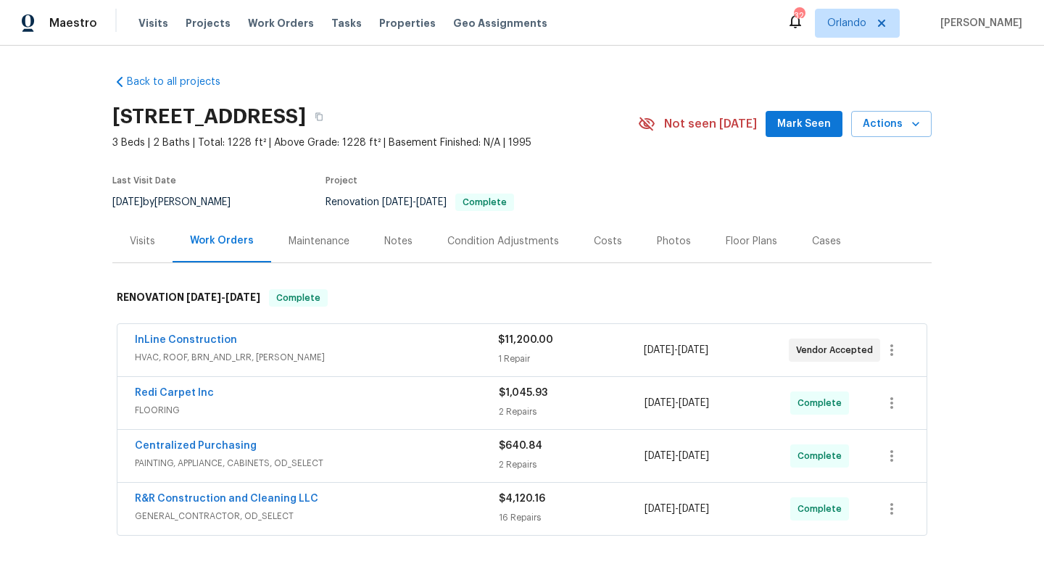
click at [466, 346] on div "InLine Construction" at bounding box center [316, 341] width 363 height 17
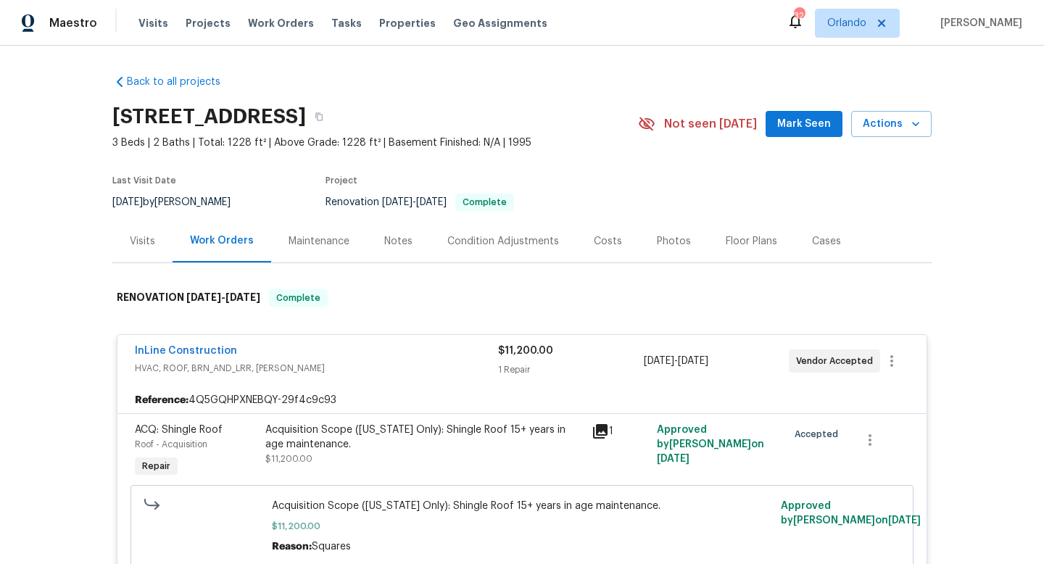
click at [460, 362] on span "HVAC, ROOF, BRN_AND_LRR, [PERSON_NAME]" at bounding box center [316, 368] width 363 height 15
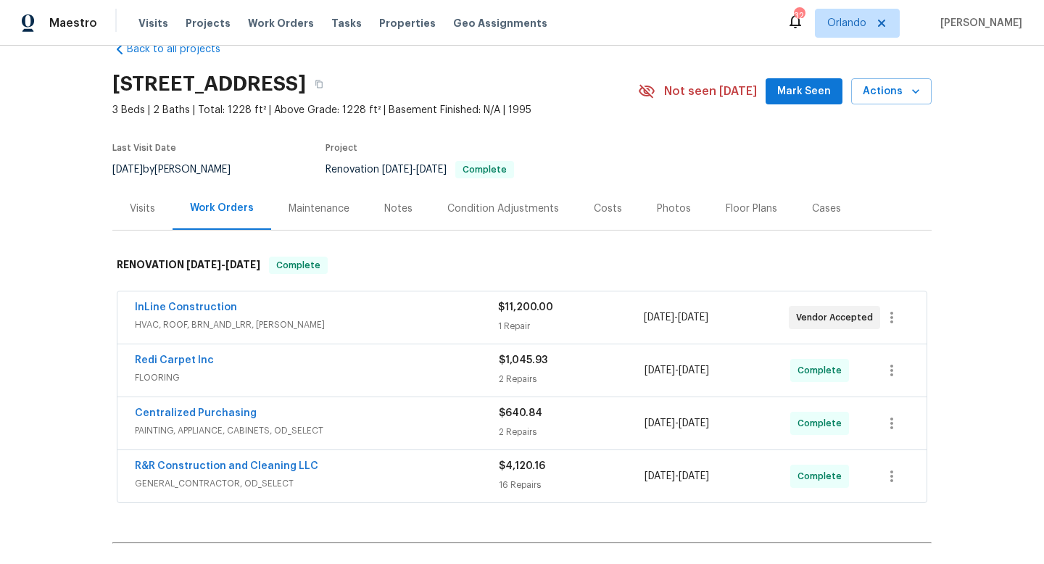
scroll to position [37, 0]
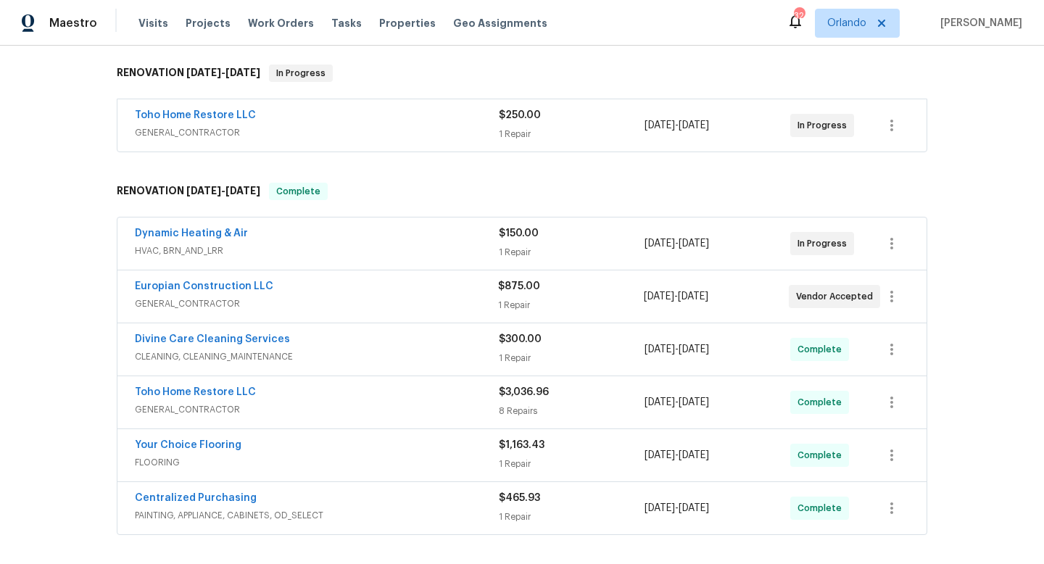
scroll to position [223, 0]
click at [445, 293] on div "Europian Construction LLC" at bounding box center [316, 289] width 363 height 17
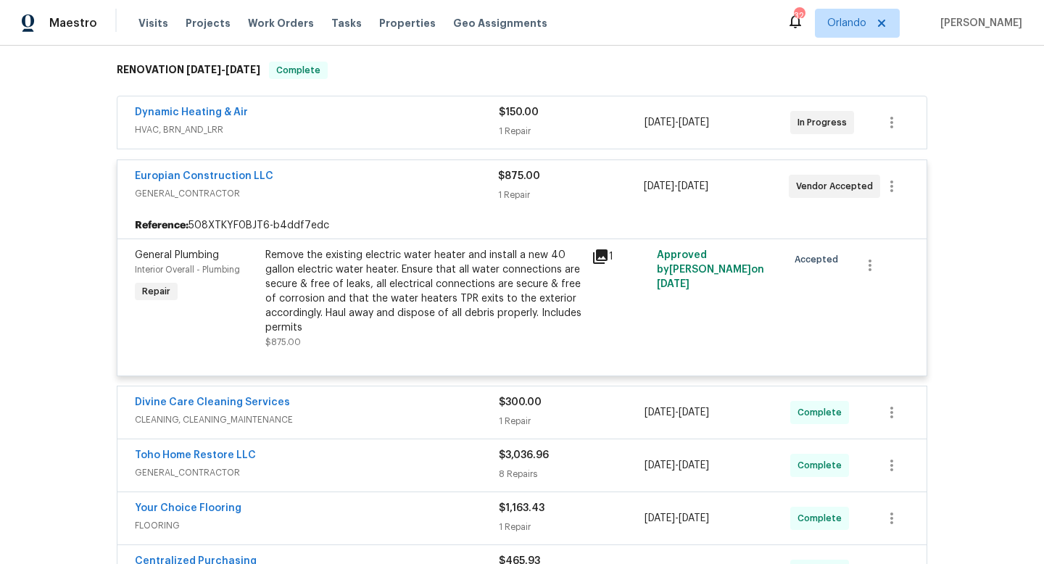
scroll to position [397, 0]
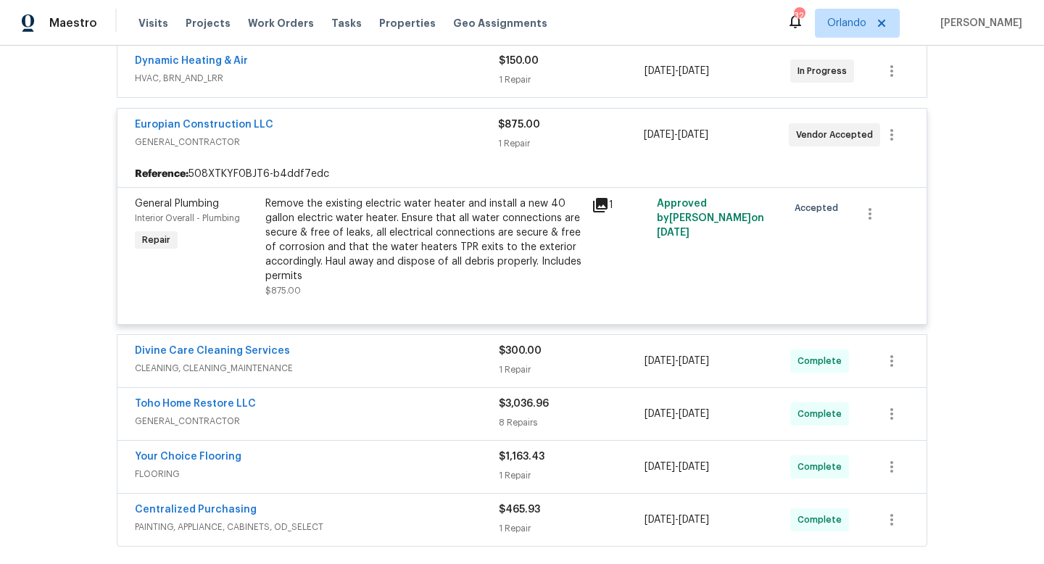
click at [450, 362] on span "CLEANING, CLEANING_MAINTENANCE" at bounding box center [317, 368] width 364 height 15
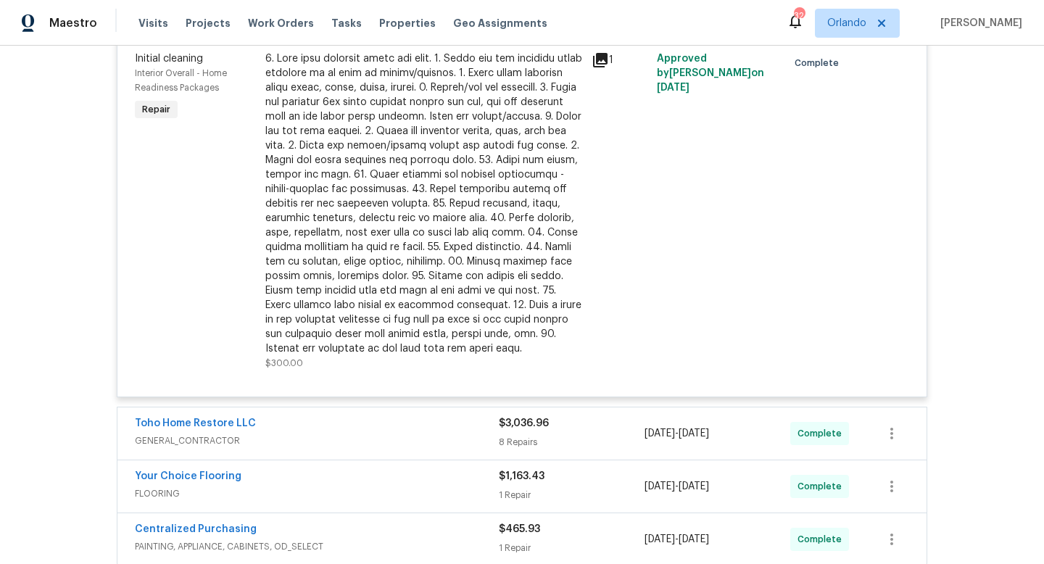
scroll to position [782, 0]
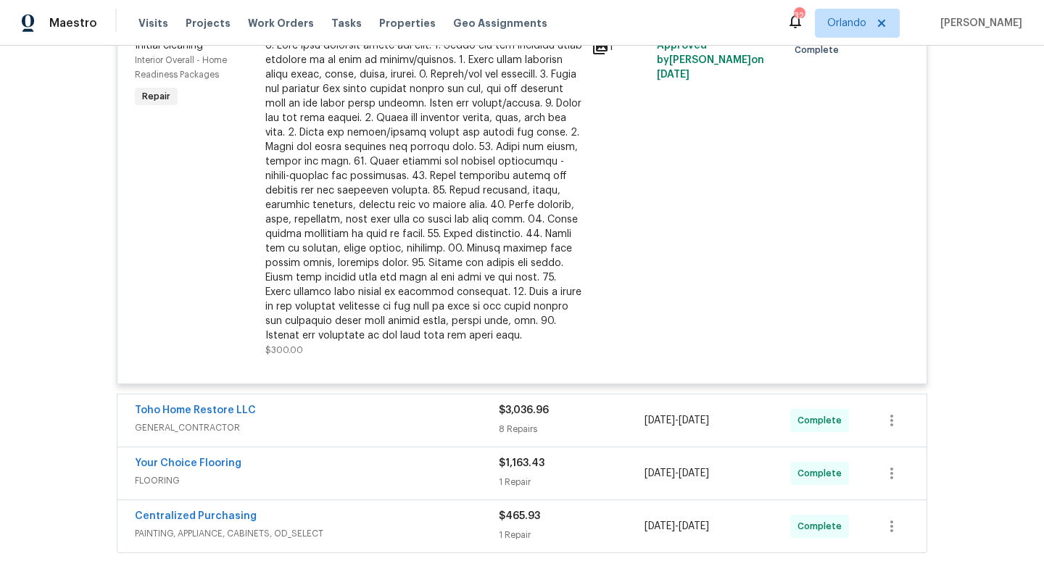
click at [441, 439] on div "Toho Home Restore LLC GENERAL_CONTRACTOR $3,036.96 8 Repairs [DATE] - [DATE] Co…" at bounding box center [521, 420] width 809 height 52
click at [443, 424] on span "GENERAL_CONTRACTOR" at bounding box center [317, 428] width 364 height 15
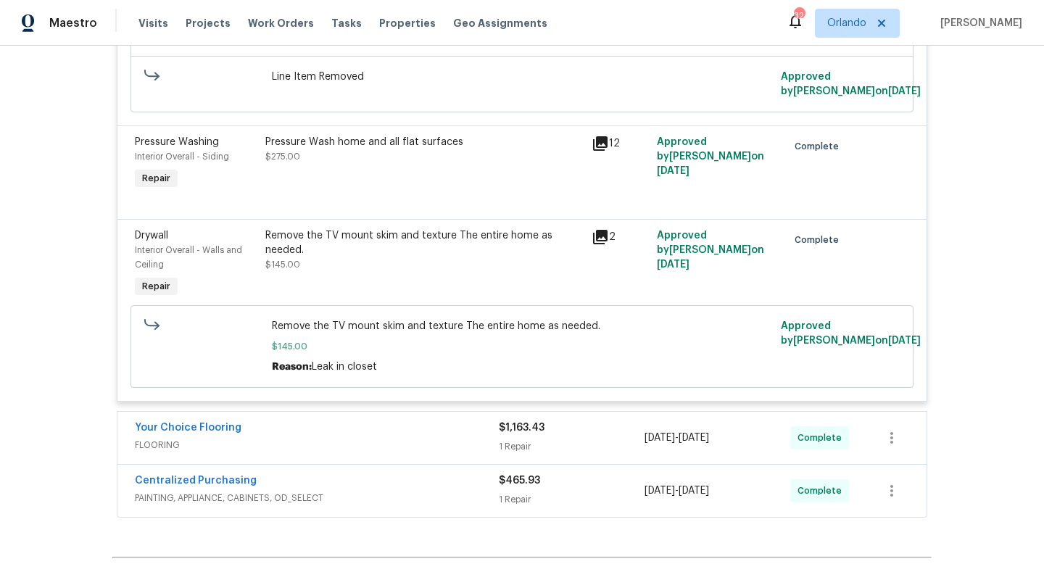
scroll to position [2248, 0]
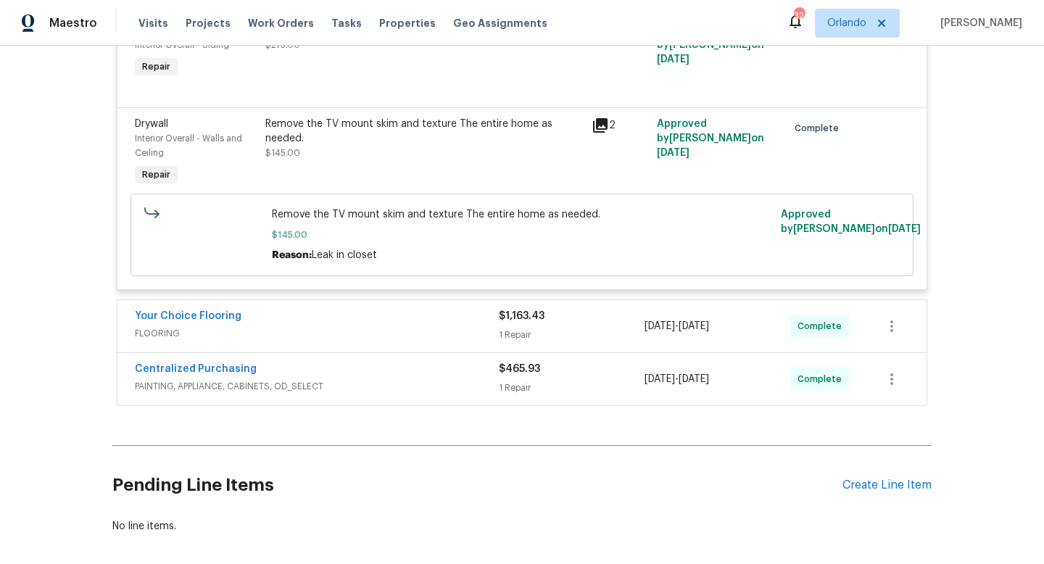
click at [443, 326] on div "Your Choice Flooring" at bounding box center [317, 317] width 364 height 17
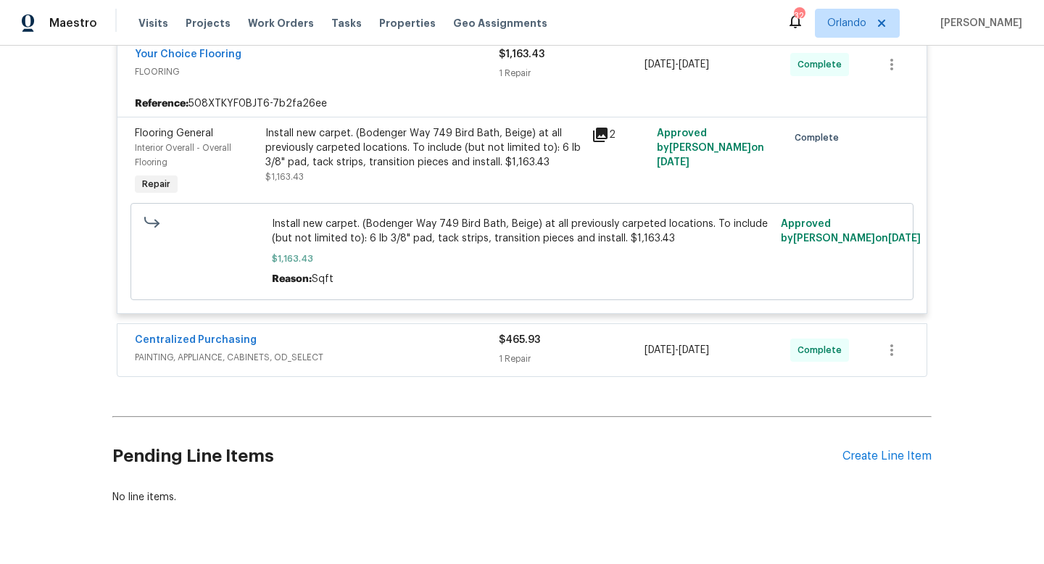
scroll to position [2555, 0]
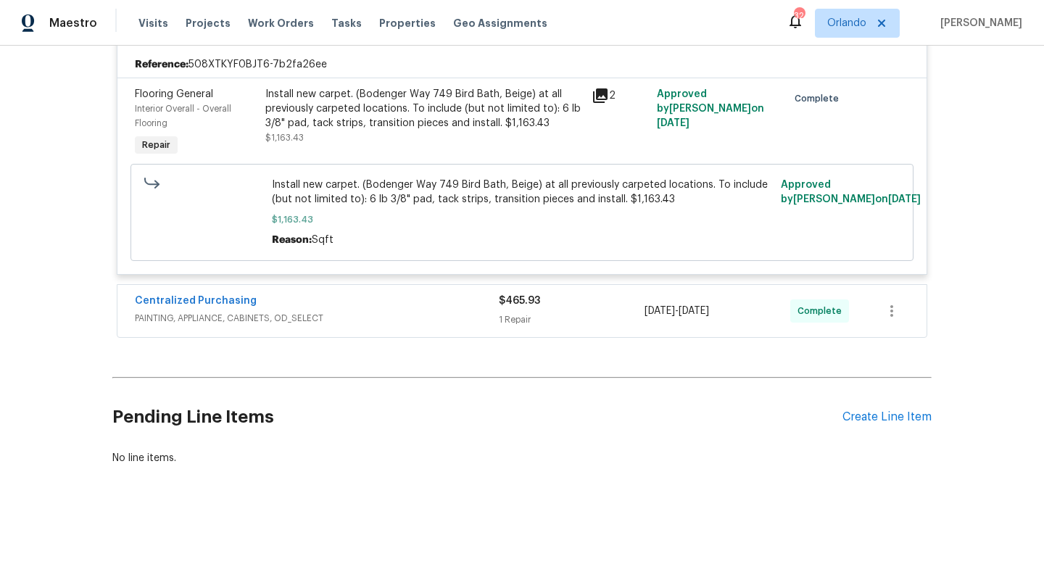
click at [445, 313] on span "PAINTING, APPLIANCE, CABINETS, OD_SELECT" at bounding box center [317, 318] width 364 height 15
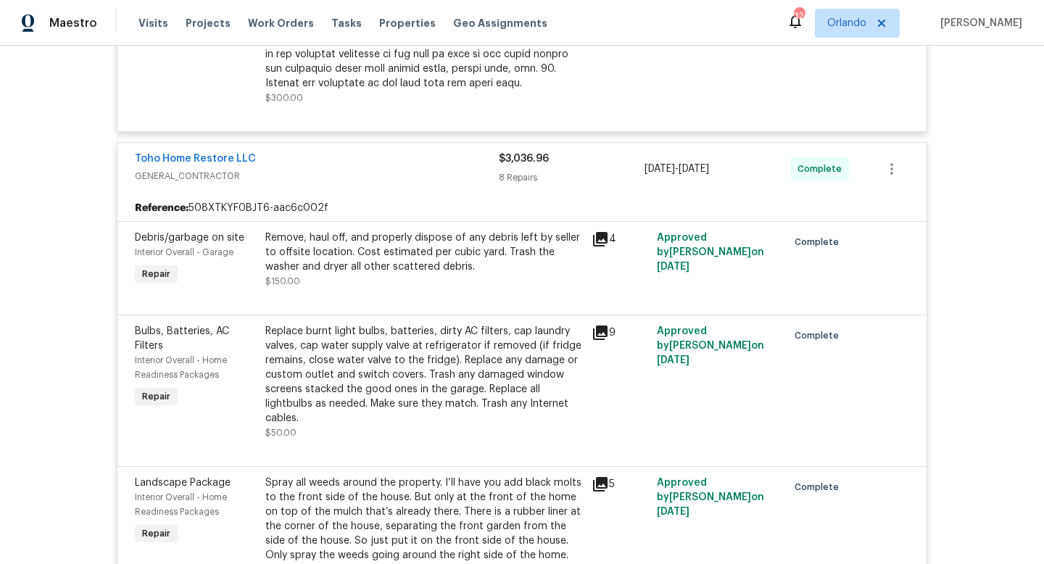
scroll to position [422, 0]
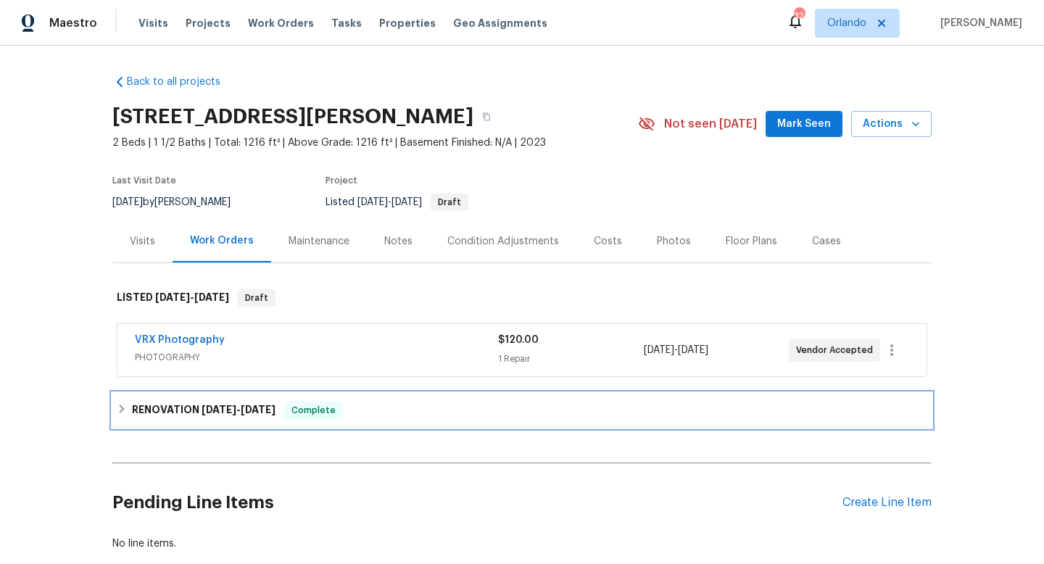
click at [210, 413] on span "[DATE]" at bounding box center [219, 410] width 35 height 10
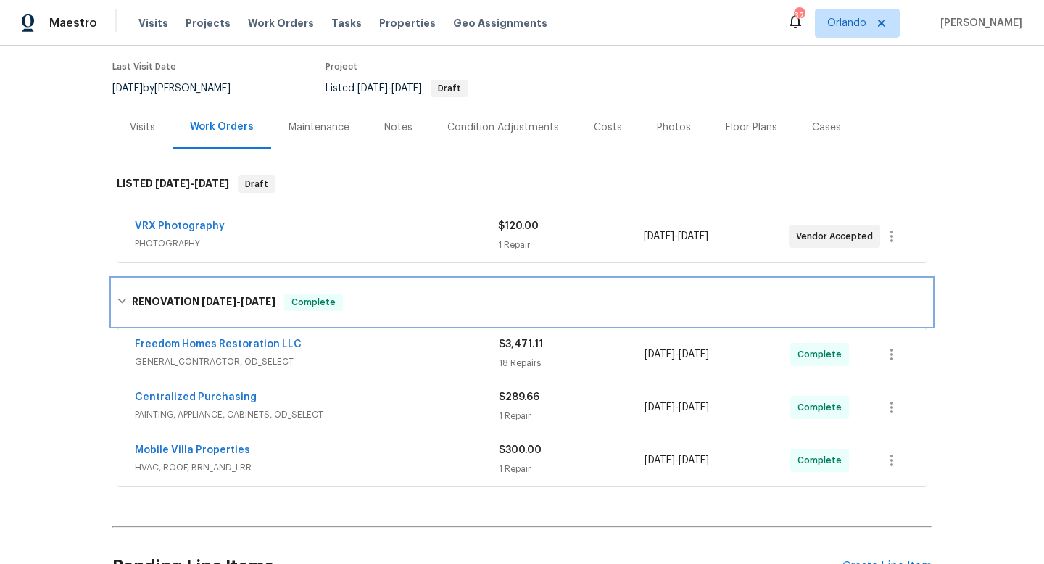
scroll to position [136, 0]
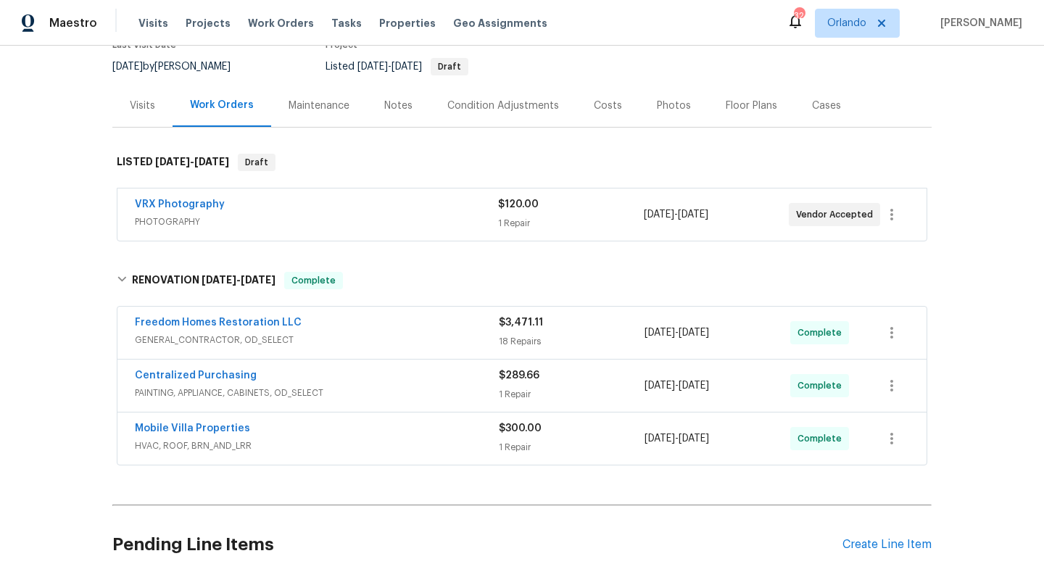
click at [445, 338] on span "GENERAL_CONTRACTOR, OD_SELECT" at bounding box center [317, 340] width 364 height 15
click at [445, 338] on div "Freedom Homes Restoration LLC GENERAL_CONTRACTOR, OD_SELECT" at bounding box center [317, 331] width 364 height 32
click at [445, 338] on span "GENERAL_CONTRACTOR, OD_SELECT" at bounding box center [317, 340] width 364 height 15
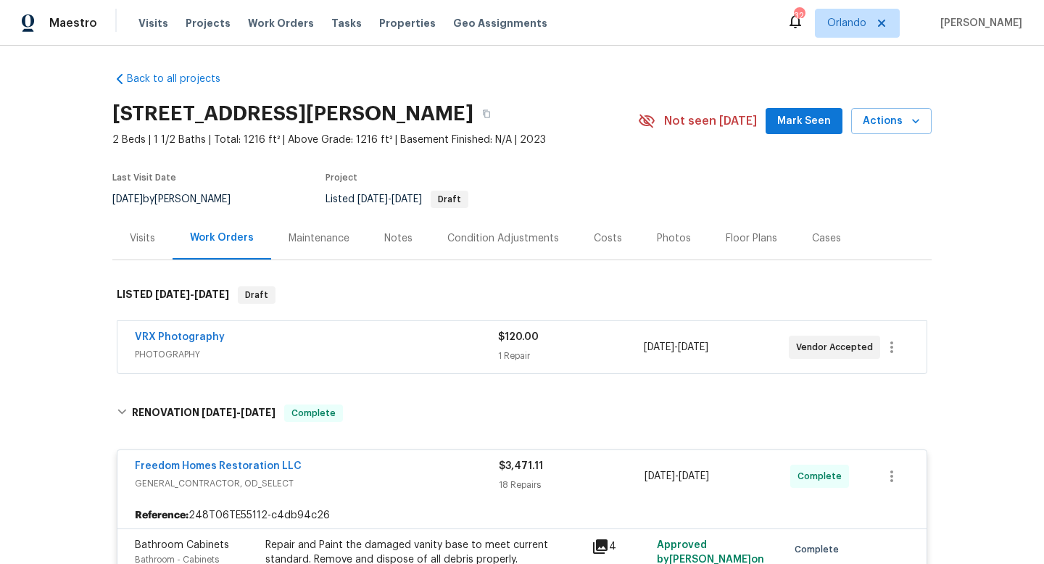
scroll to position [0, 0]
